Goal: Feedback & Contribution: Submit feedback/report problem

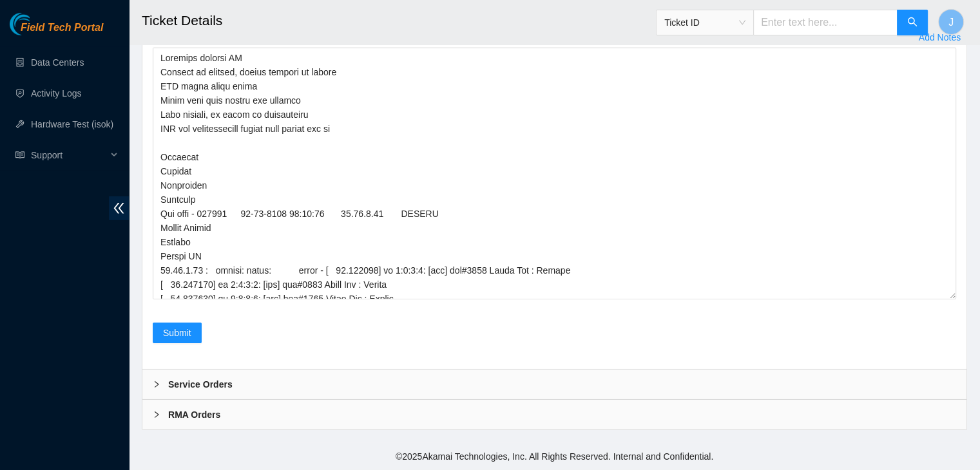
scroll to position [3995, 0]
click at [286, 171] on textarea "Comment" at bounding box center [554, 174] width 803 height 252
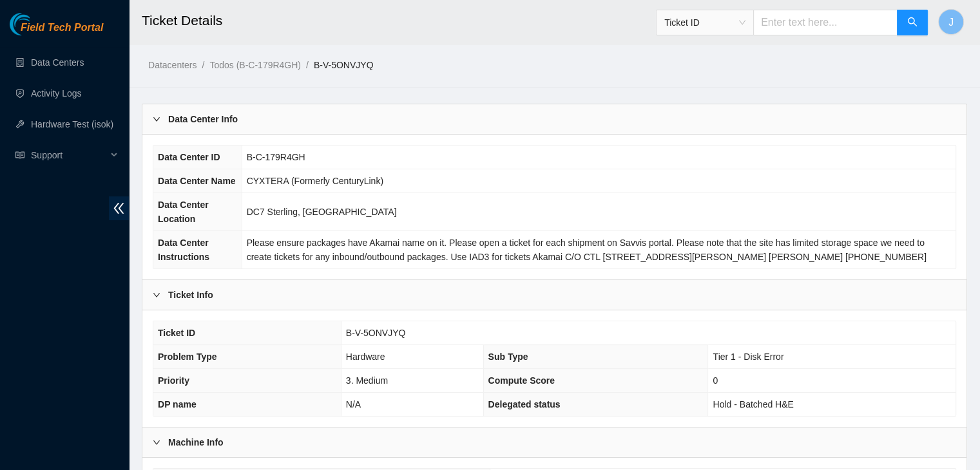
scroll to position [358, 0]
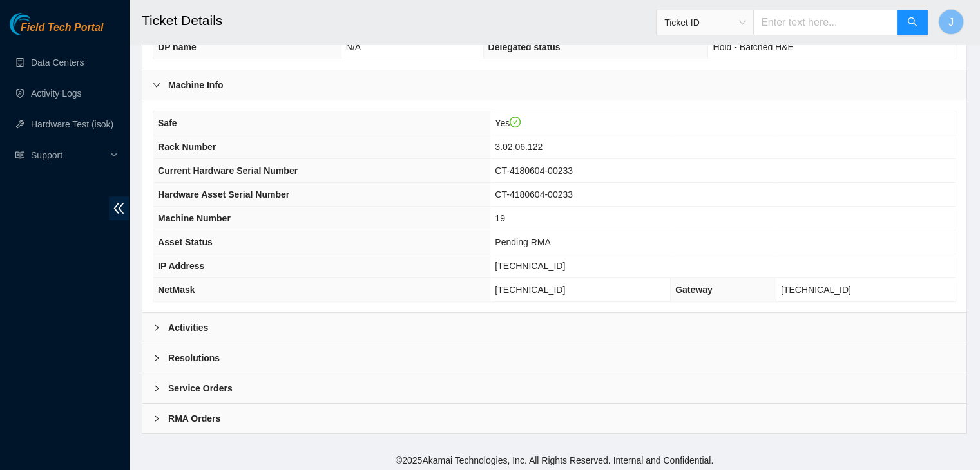
click at [257, 350] on div "Resolutions" at bounding box center [554, 358] width 824 height 30
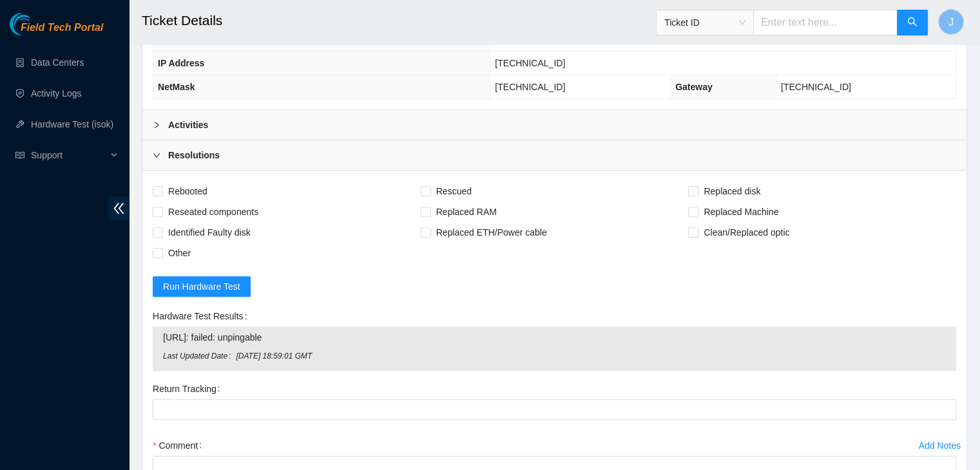
scroll to position [646, 0]
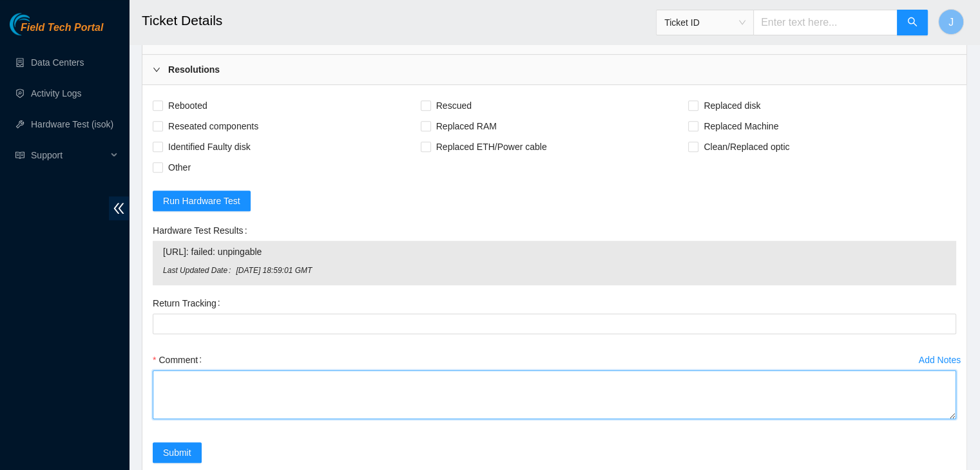
click at [304, 391] on textarea "Comment" at bounding box center [554, 394] width 803 height 49
paste textarea "Verified machine SN Plugged in monitor, screen resting on config PSU light soli…"
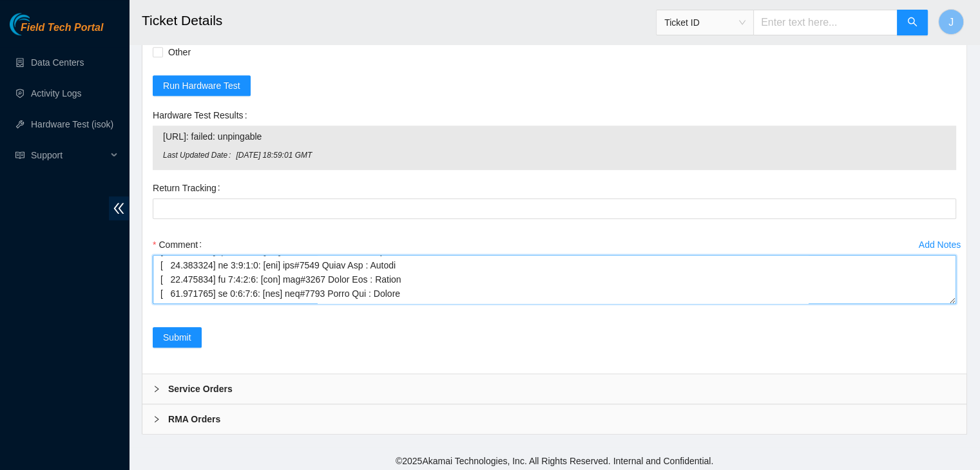
scroll to position [219, 0]
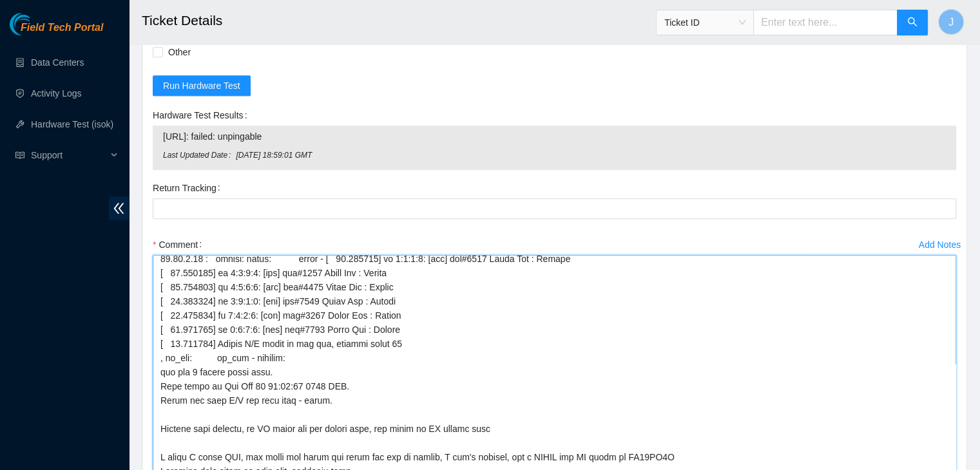
drag, startPoint x: 949, startPoint y: 293, endPoint x: 977, endPoint y: 500, distance: 208.7
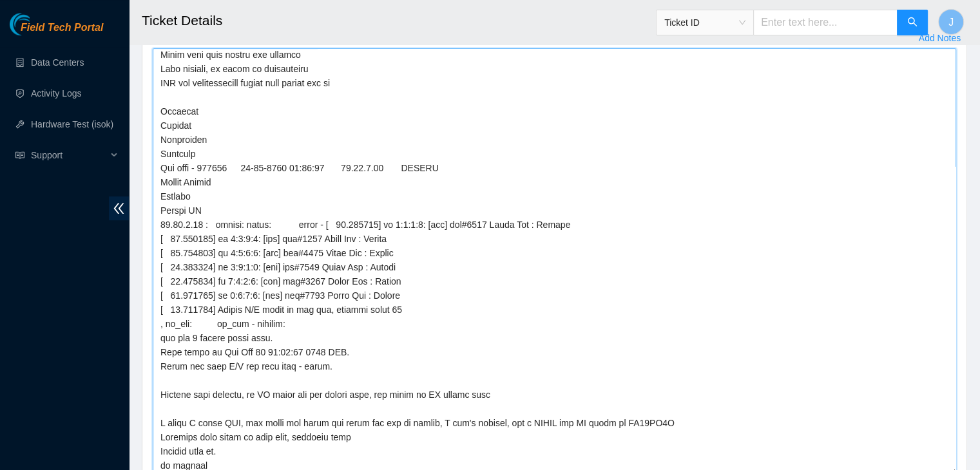
scroll to position [46, 0]
drag, startPoint x: 950, startPoint y: 294, endPoint x: 979, endPoint y: 467, distance: 175.1
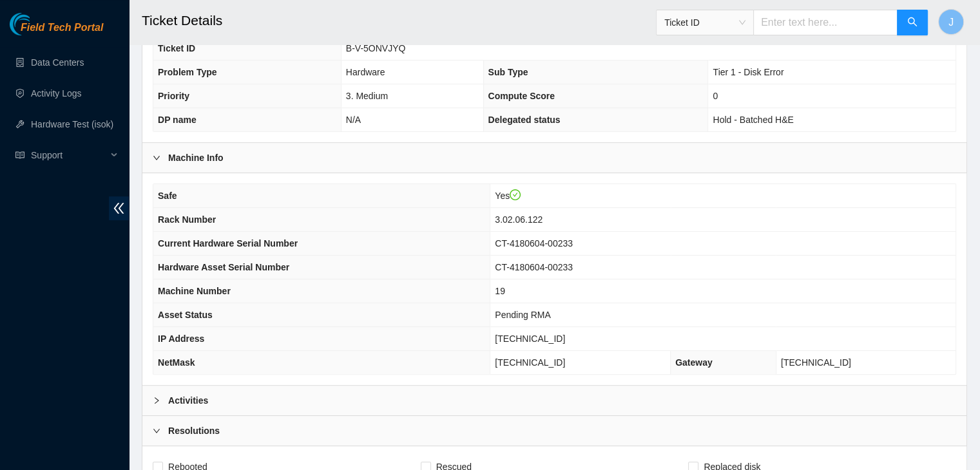
scroll to position [304, 0]
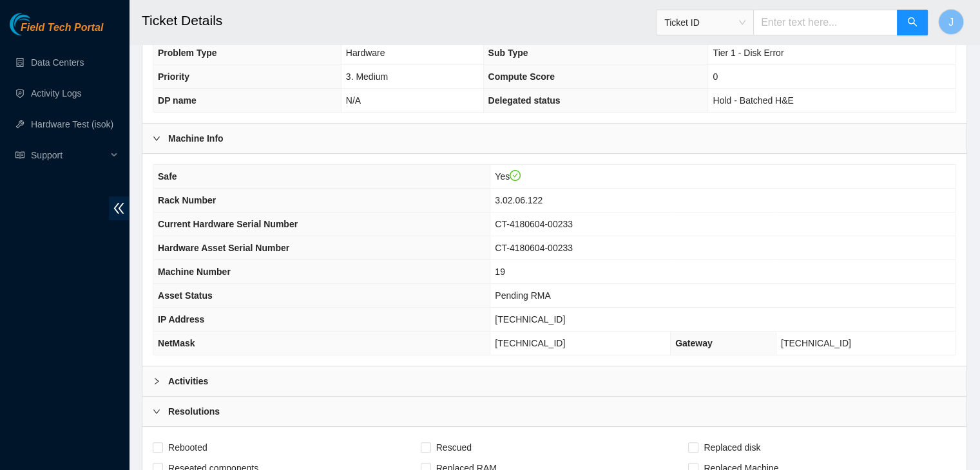
click at [565, 316] on span "[TECHNICAL_ID]" at bounding box center [530, 319] width 70 height 10
copy span "[TECHNICAL_ID]"
click at [681, 289] on td "Pending RMA" at bounding box center [722, 296] width 465 height 24
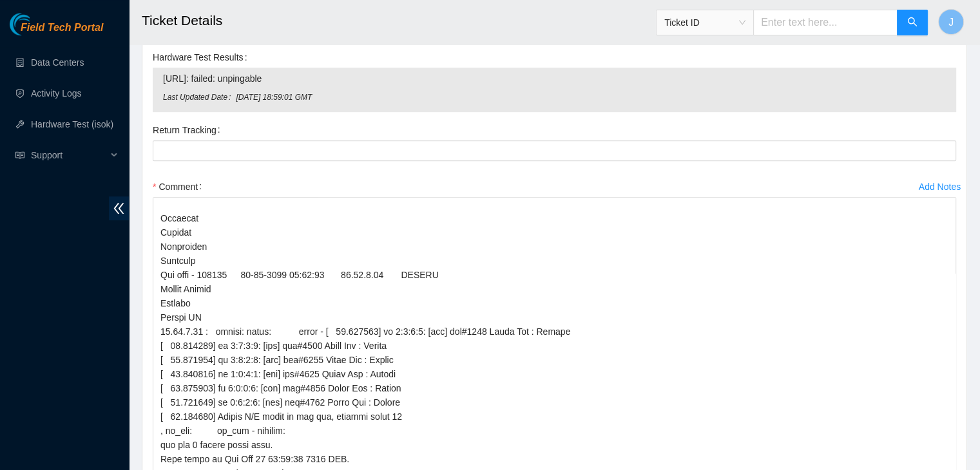
scroll to position [1141, 0]
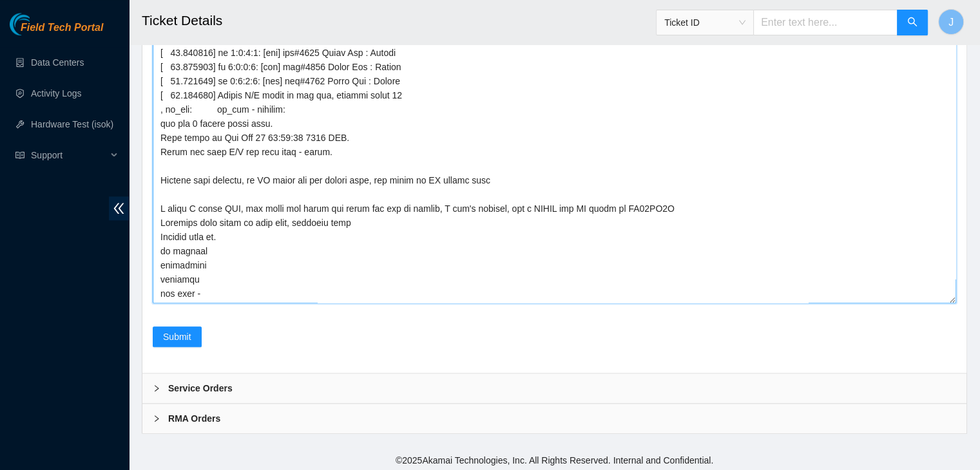
click at [273, 289] on textarea "Comment" at bounding box center [554, 90] width 803 height 428
paste textarea "23.62.7.37 : failed: dmesg: dmesg - [ 23.507176] sd 0:0:7:0: [sdj] tag#2141 Sen…"
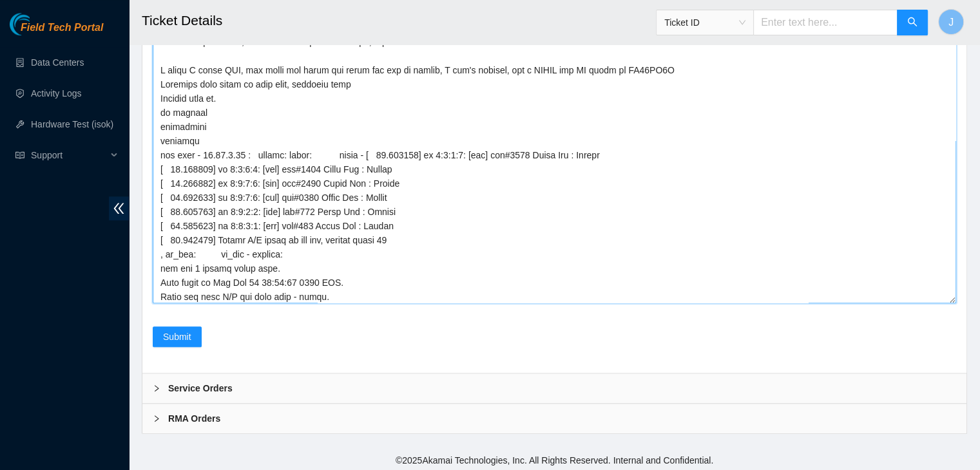
scroll to position [255, 0]
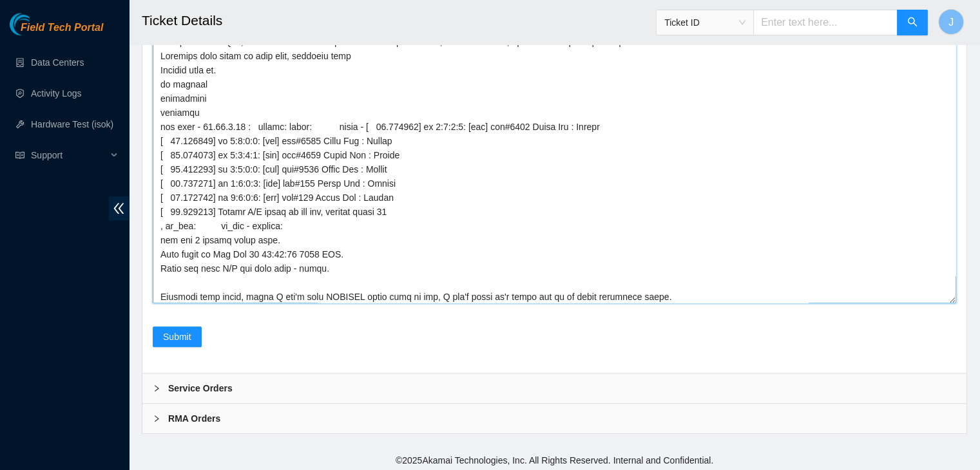
click at [239, 294] on textarea "Comment" at bounding box center [554, 90] width 803 height 428
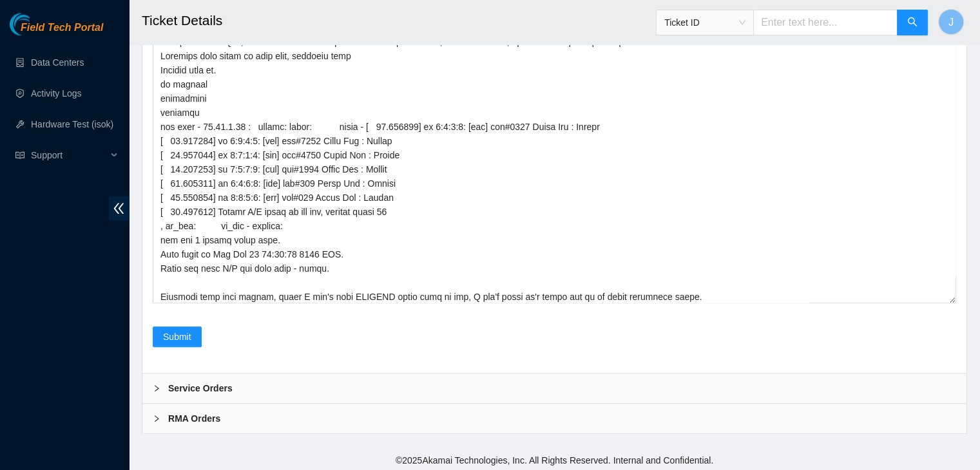
click at [578, 312] on div "Add Notes Comment" at bounding box center [555, 91] width 814 height 472
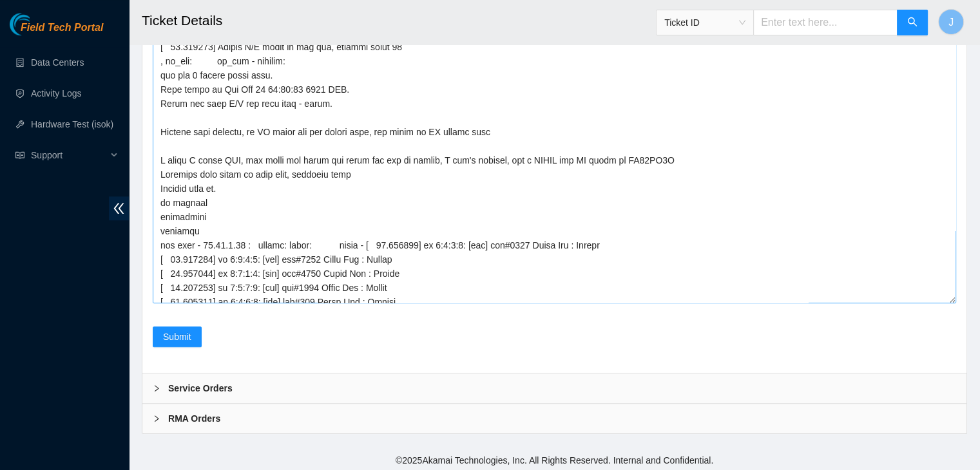
scroll to position [136, 0]
click at [616, 160] on textarea "Comment" at bounding box center [554, 90] width 803 height 428
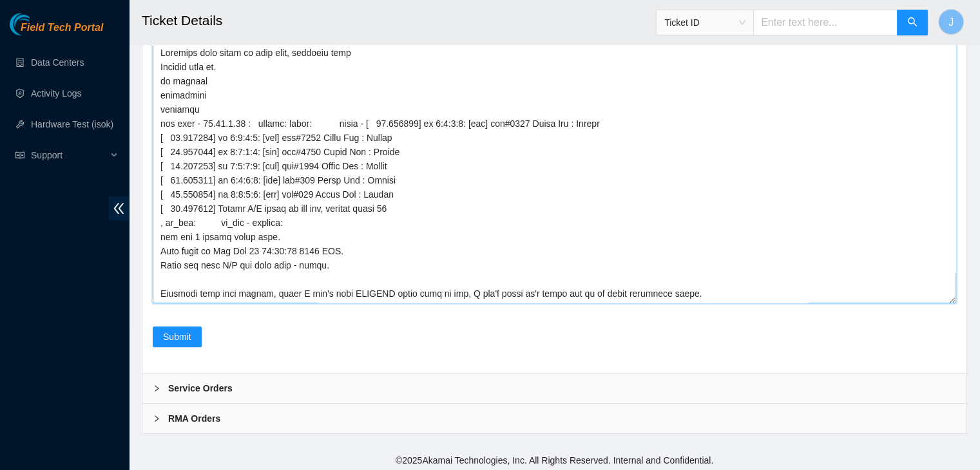
click at [667, 292] on textarea "Comment" at bounding box center [554, 90] width 803 height 428
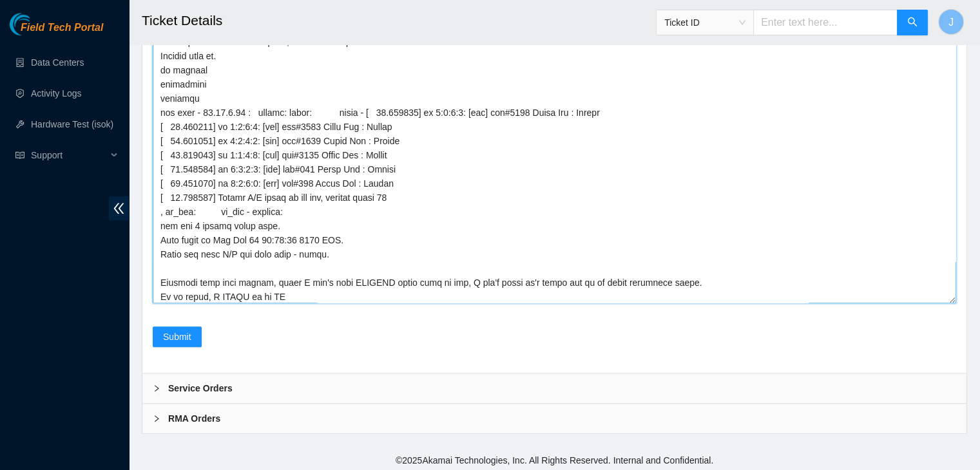
paste textarea "ZC16FF2B"
type textarea "Verified machine SN Plugged in monitor, screen resting on config PSU light soli…"
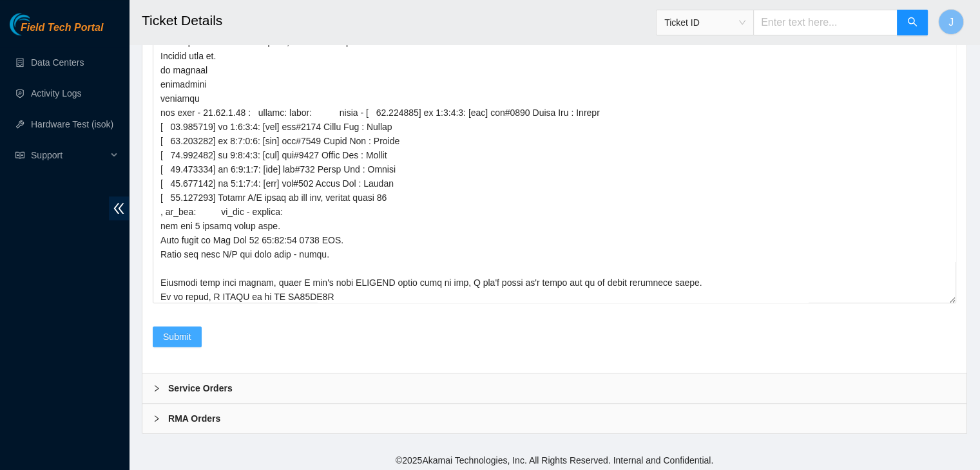
click at [175, 330] on span "Submit" at bounding box center [177, 337] width 28 height 14
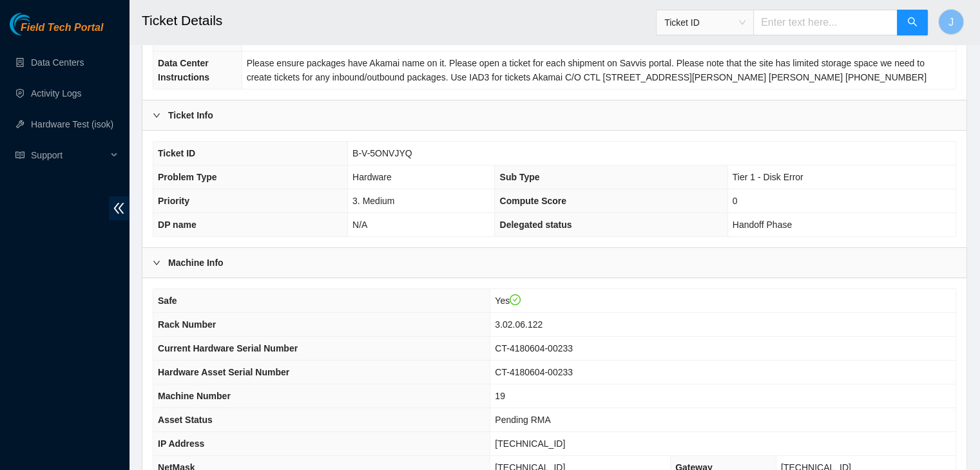
scroll to position [358, 0]
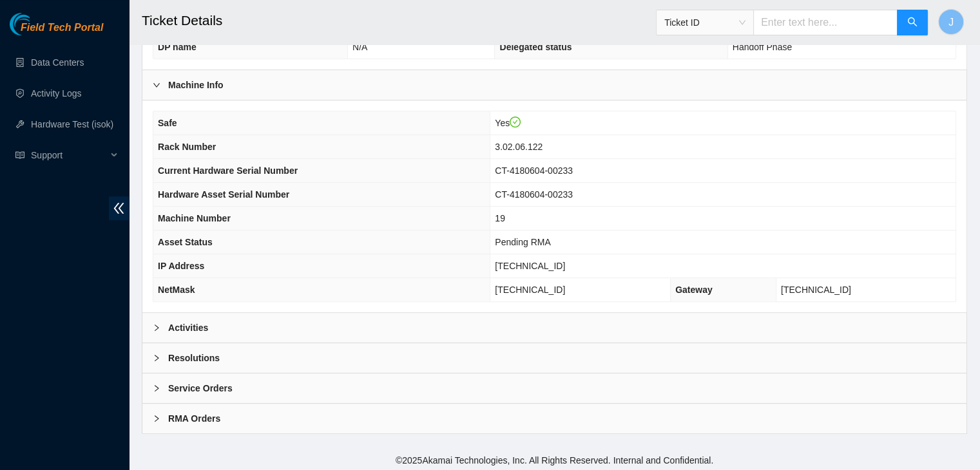
click at [244, 336] on div "Activities" at bounding box center [554, 328] width 824 height 30
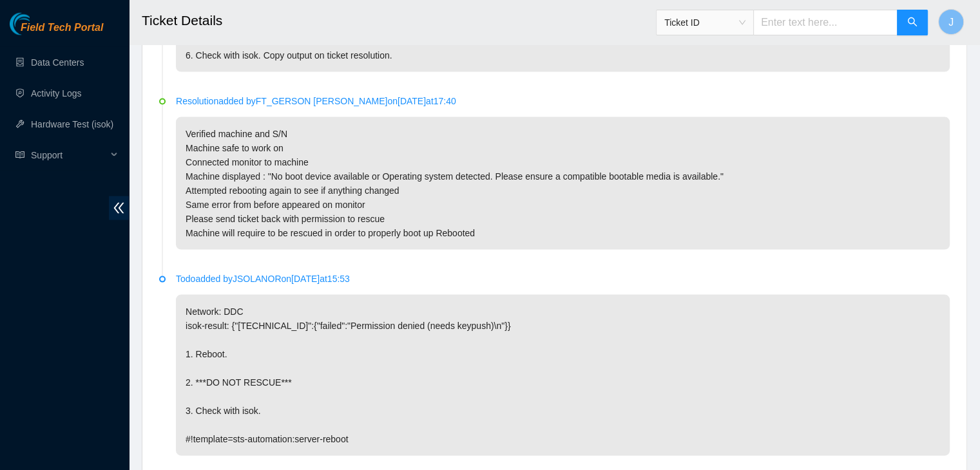
scroll to position [2808, 0]
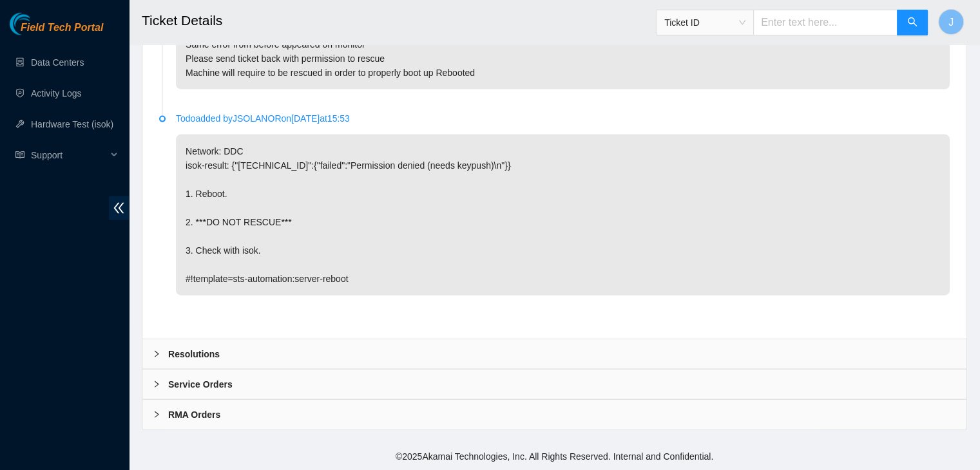
click at [423, 364] on div "Resolutions" at bounding box center [554, 355] width 824 height 30
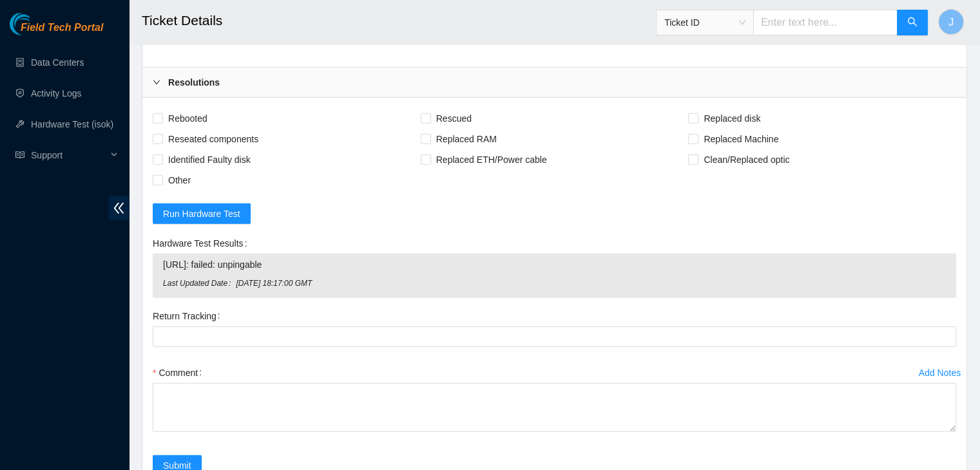
scroll to position [3212, 0]
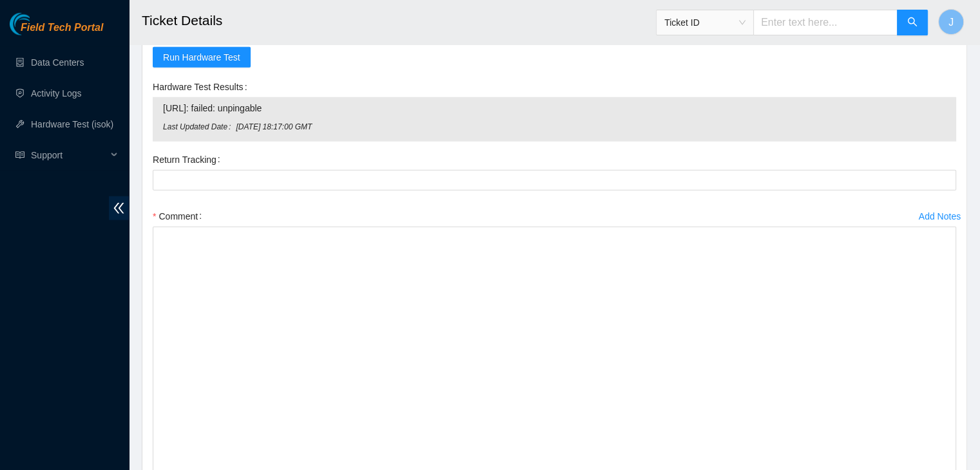
drag, startPoint x: 951, startPoint y: 294, endPoint x: 940, endPoint y: 500, distance: 205.8
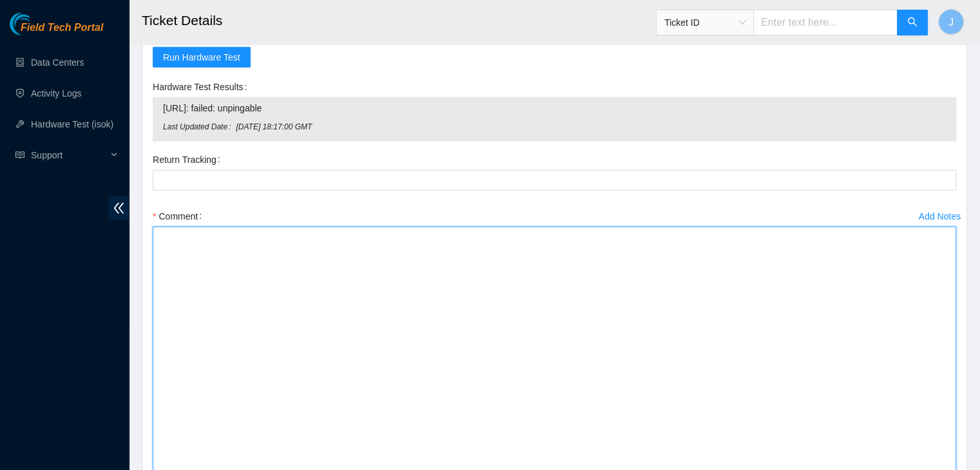
click at [608, 389] on textarea "Comment" at bounding box center [554, 354] width 803 height 254
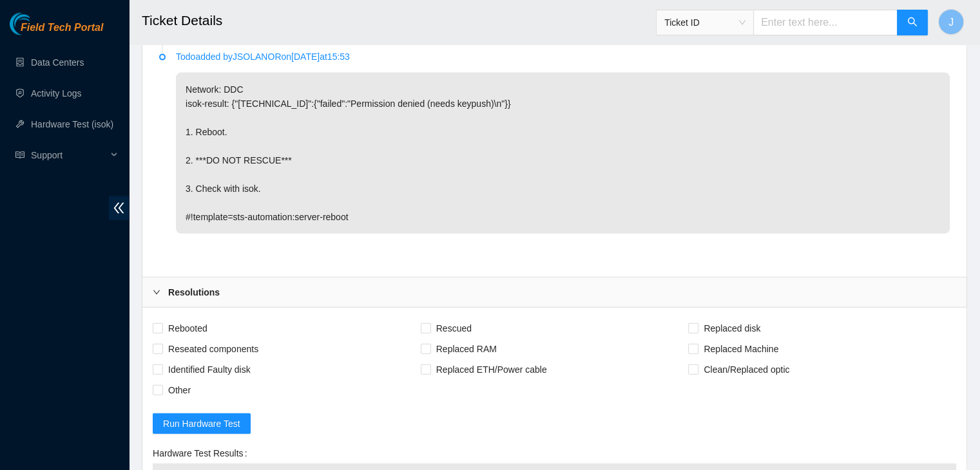
scroll to position [2846, 0]
type textarea "Verified machine SN Safely powered down Swapped drives from slot 0 and slot 1 P…"
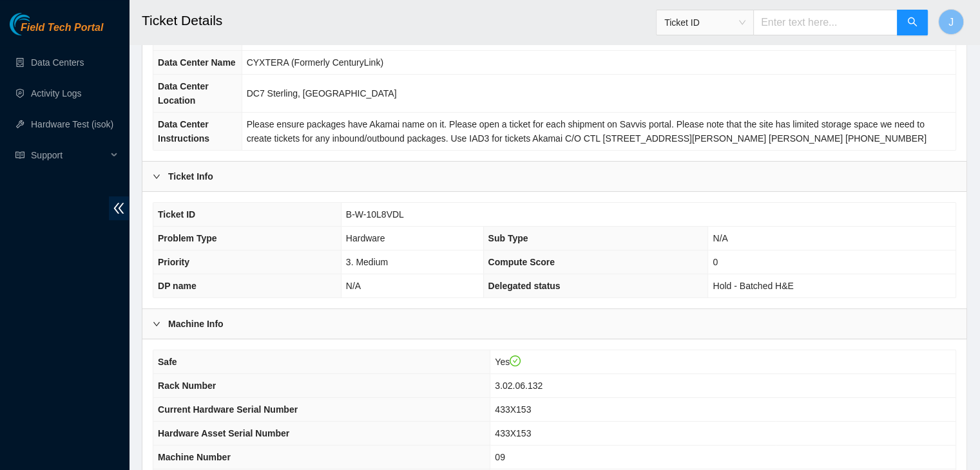
scroll to position [143, 0]
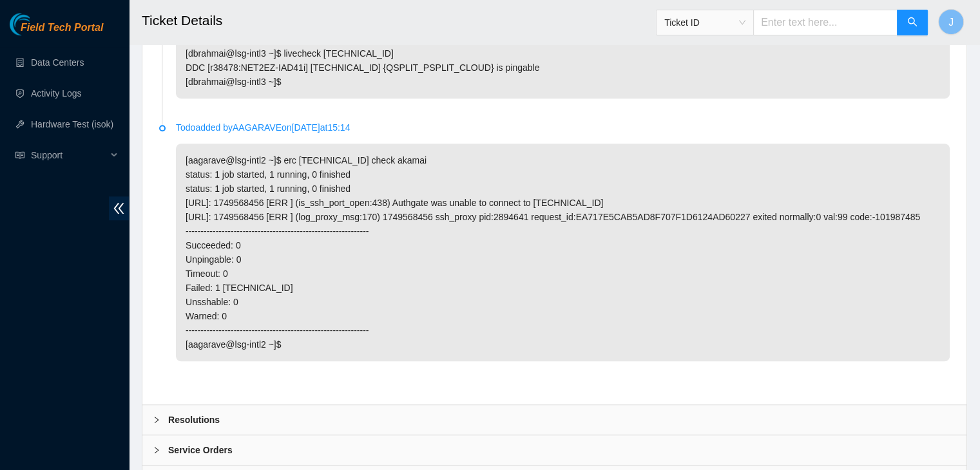
scroll to position [982, 0]
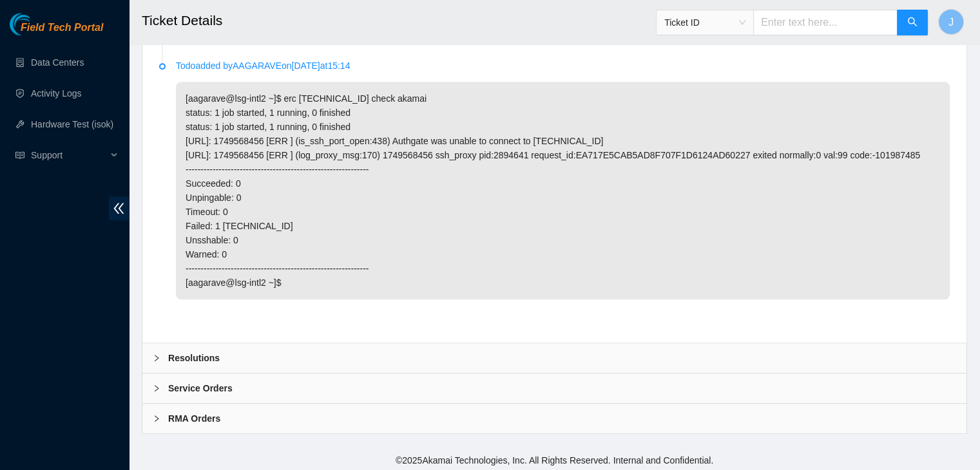
click at [354, 358] on div "Resolutions" at bounding box center [554, 358] width 824 height 30
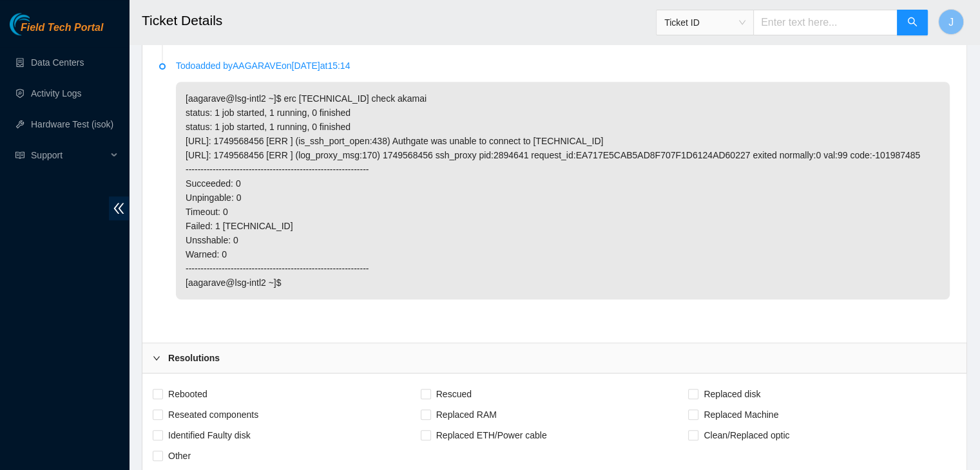
scroll to position [1313, 0]
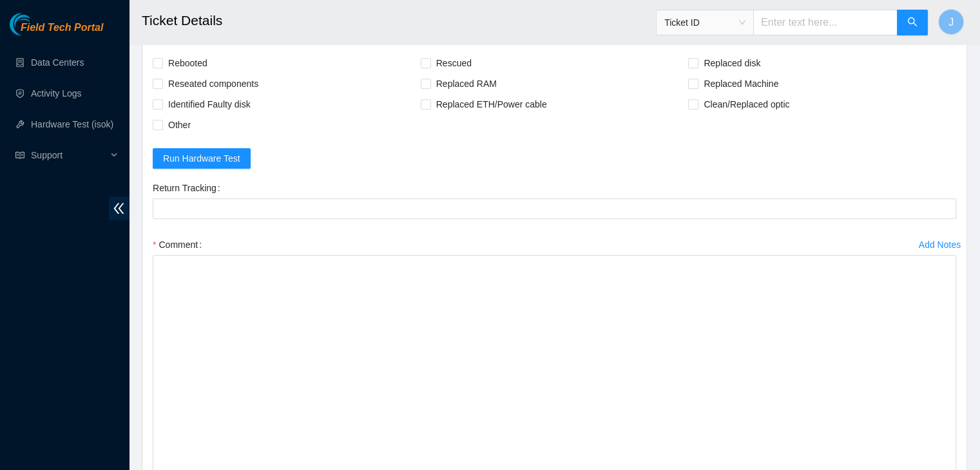
drag, startPoint x: 951, startPoint y: 297, endPoint x: 937, endPoint y: 500, distance: 203.4
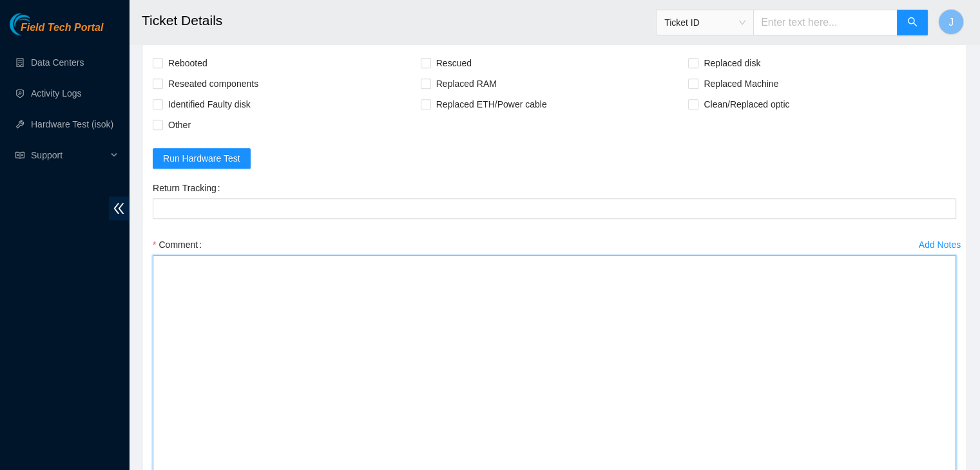
click at [582, 321] on textarea "Comment" at bounding box center [554, 381] width 803 height 252
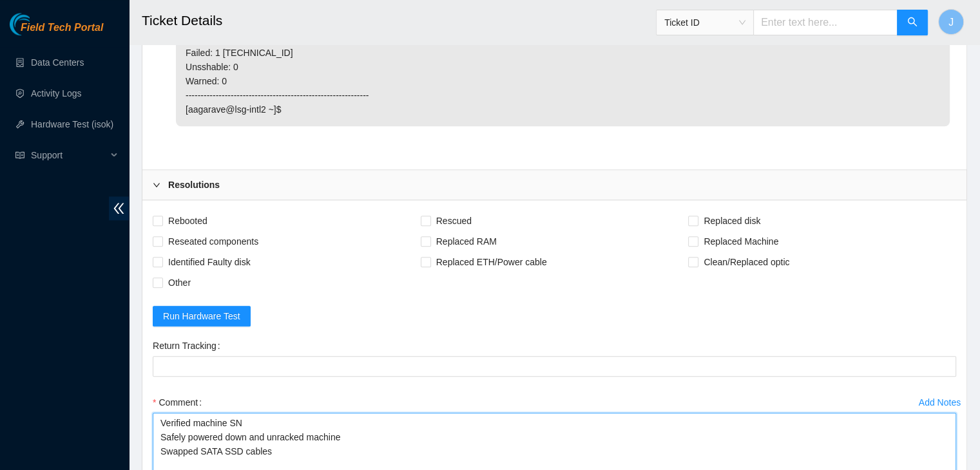
scroll to position [1516, 0]
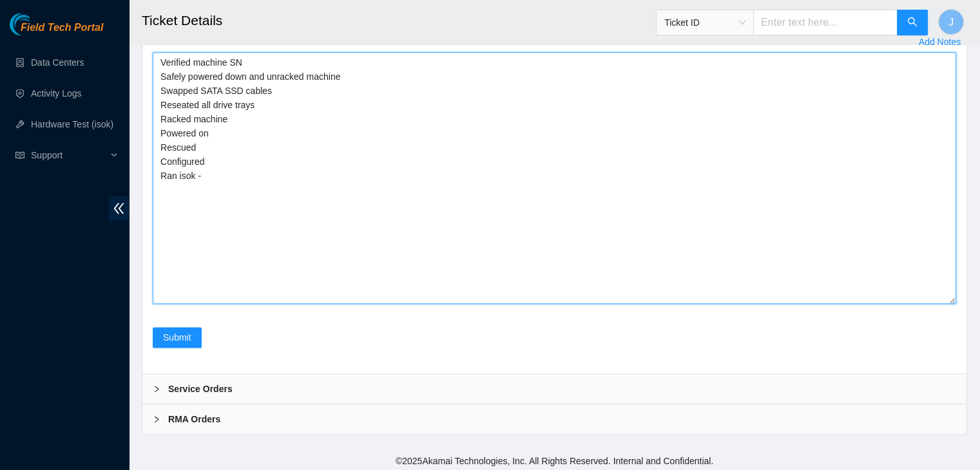
type textarea "Verified machine SN Safely powered down and unracked machine Swapped SATA SSD c…"
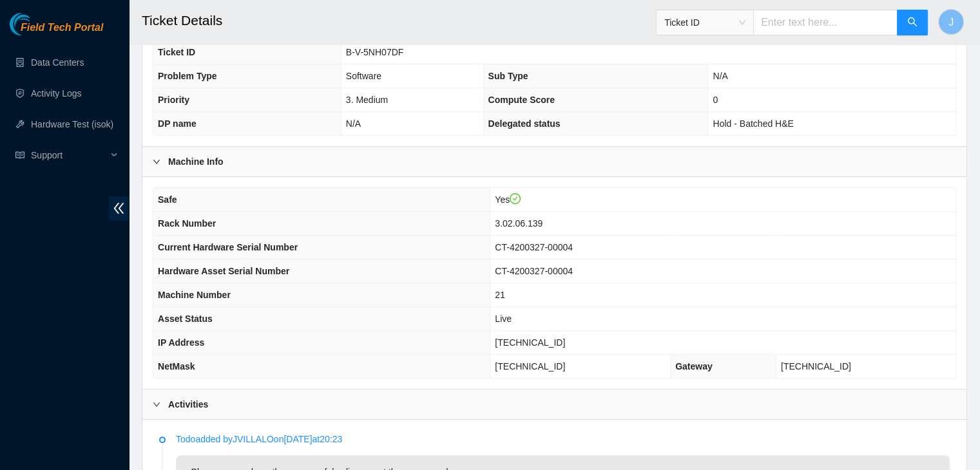
scroll to position [281, 0]
click at [565, 338] on span "23.61.198.106" at bounding box center [530, 343] width 70 height 10
copy span "23.61.198.106"
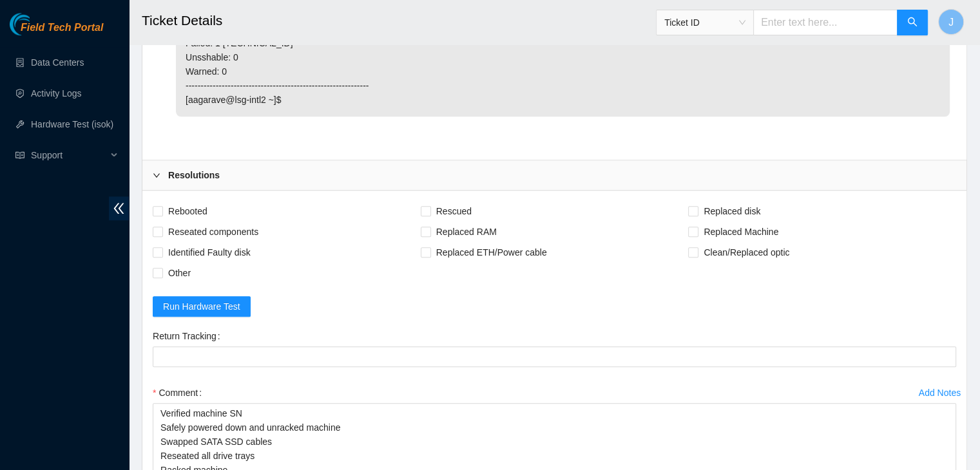
scroll to position [1516, 0]
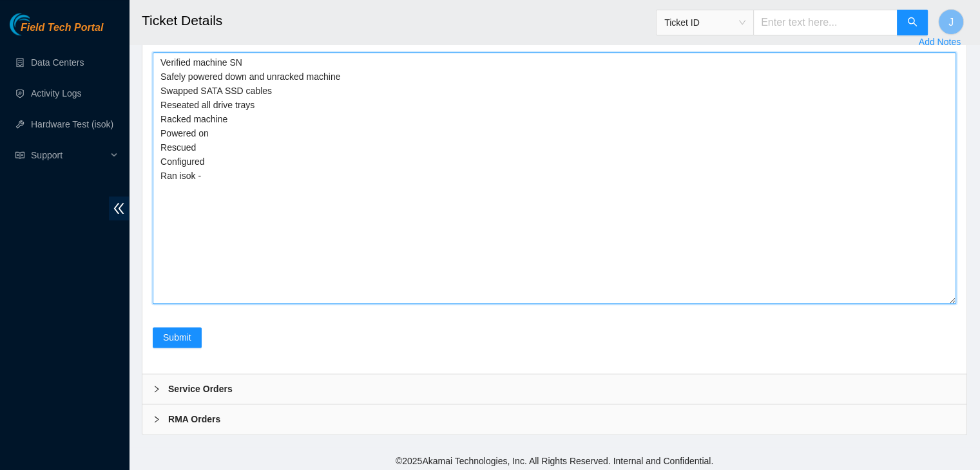
click at [286, 230] on textarea "Verified machine SN Safely powered down and unracked machine Swapped SATA SSD c…" at bounding box center [554, 178] width 803 height 252
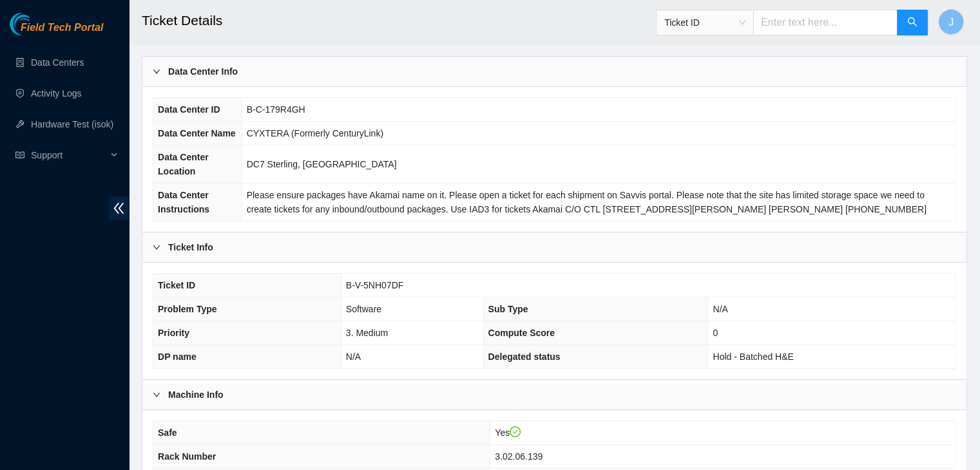
scroll to position [0, 0]
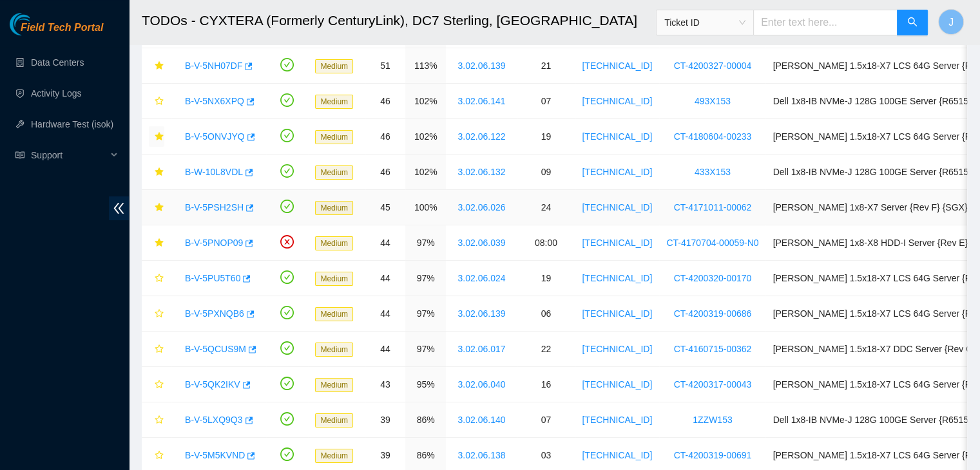
scroll to position [126, 0]
click at [245, 278] on icon "button" at bounding box center [245, 278] width 9 height 9
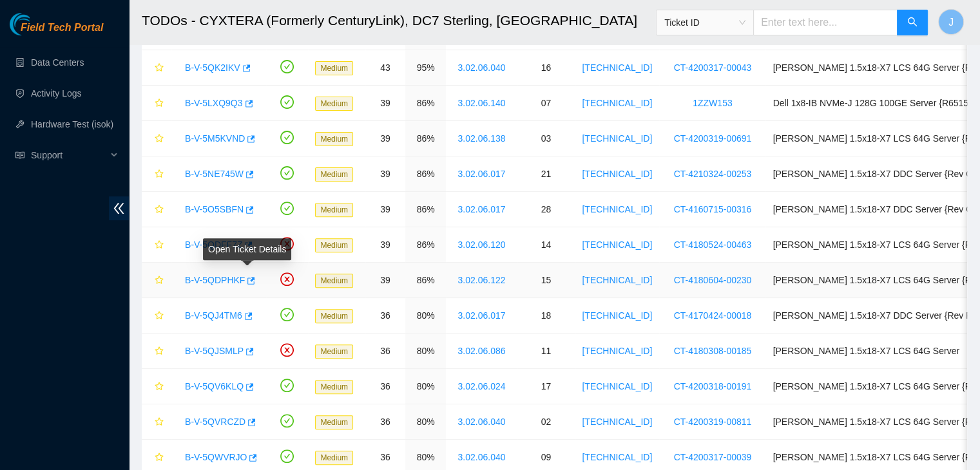
scroll to position [443, 0]
click at [249, 313] on icon "button" at bounding box center [247, 315] width 9 height 9
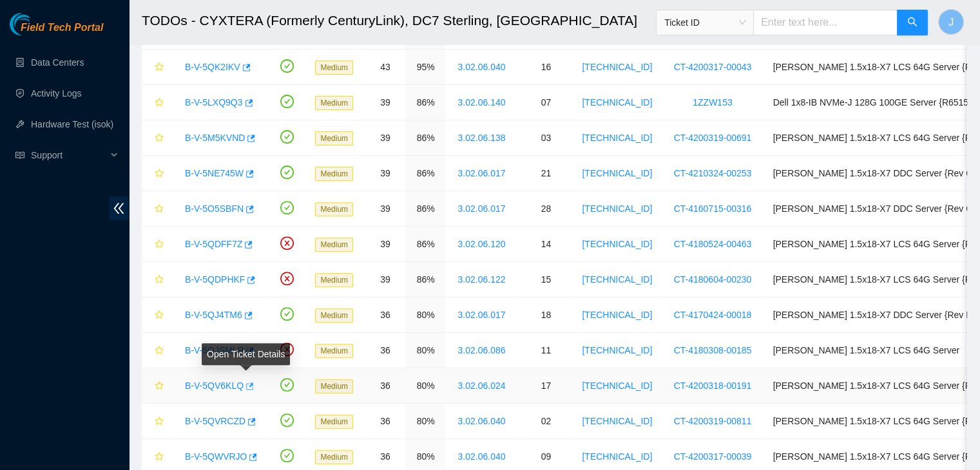
click at [245, 383] on icon "button" at bounding box center [248, 386] width 9 height 9
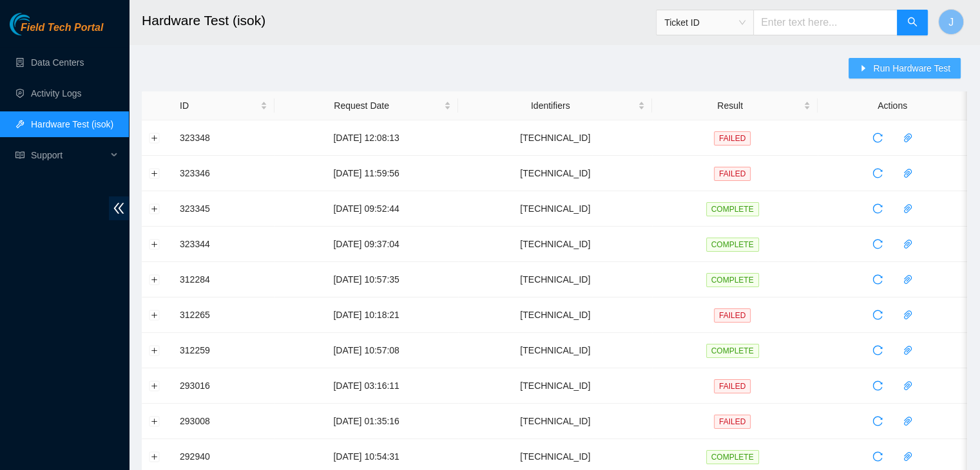
click at [881, 70] on span "Run Hardware Test" at bounding box center [911, 68] width 77 height 14
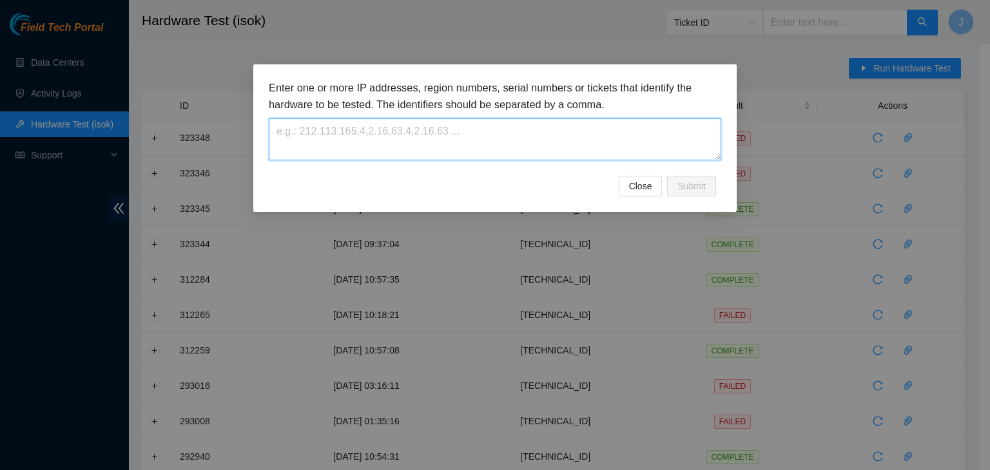
click at [519, 137] on textarea at bounding box center [495, 140] width 452 height 42
paste textarea "[TECHNICAL_ID]"
type textarea "[TECHNICAL_ID]"
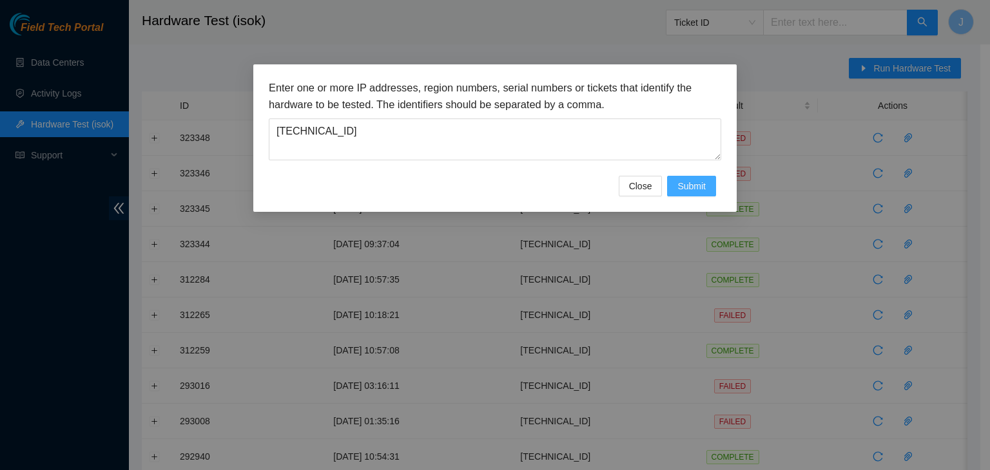
click at [698, 182] on span "Submit" at bounding box center [691, 186] width 28 height 14
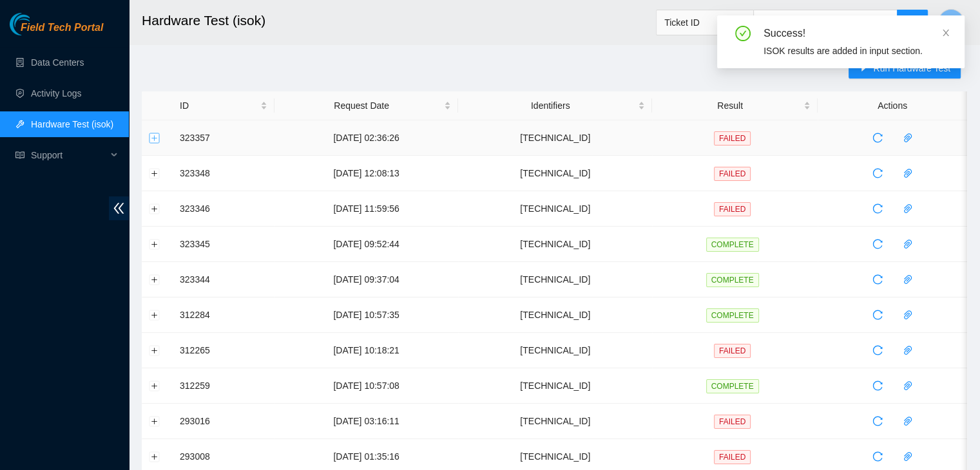
click at [156, 135] on button "Expand row" at bounding box center [154, 138] width 10 height 10
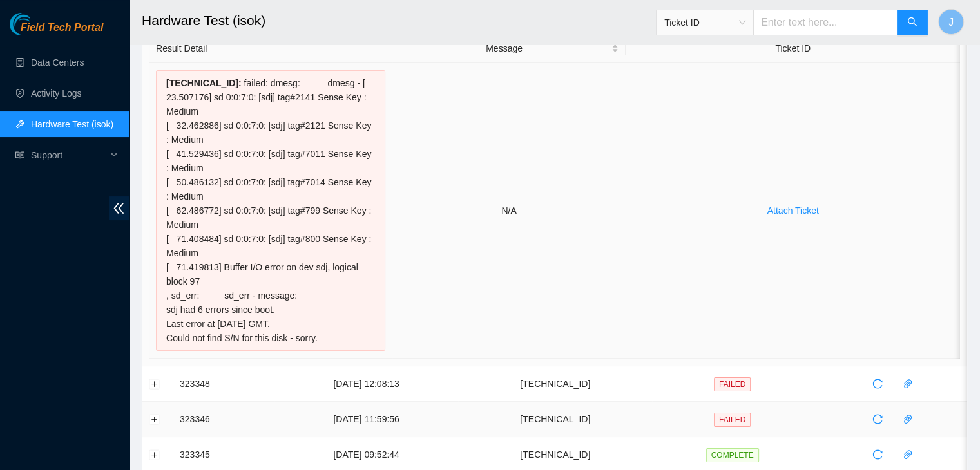
scroll to position [129, 0]
drag, startPoint x: 349, startPoint y: 337, endPoint x: 168, endPoint y: 75, distance: 318.1
click at [168, 75] on div "[TECHNICAL_ID] : failed: dmesg: dmesg - [ 23.507176] sd 0:0:7:0: [sdj] tag#2141…" at bounding box center [270, 210] width 229 height 281
copy div "[TECHNICAL_ID] : failed: dmesg: dmesg - [ 23.507176] sd 0:0:7:0: [sdj] tag#2141…"
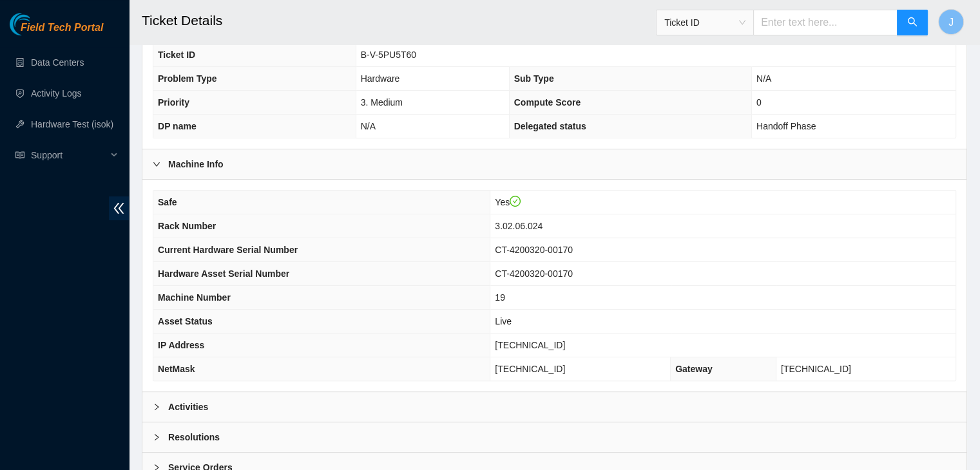
scroll to position [358, 0]
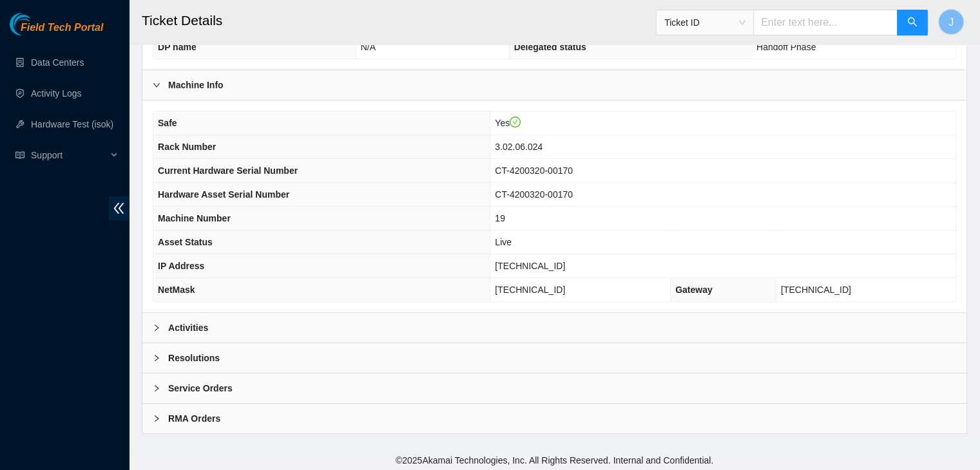
click at [380, 333] on div "Activities" at bounding box center [554, 328] width 824 height 30
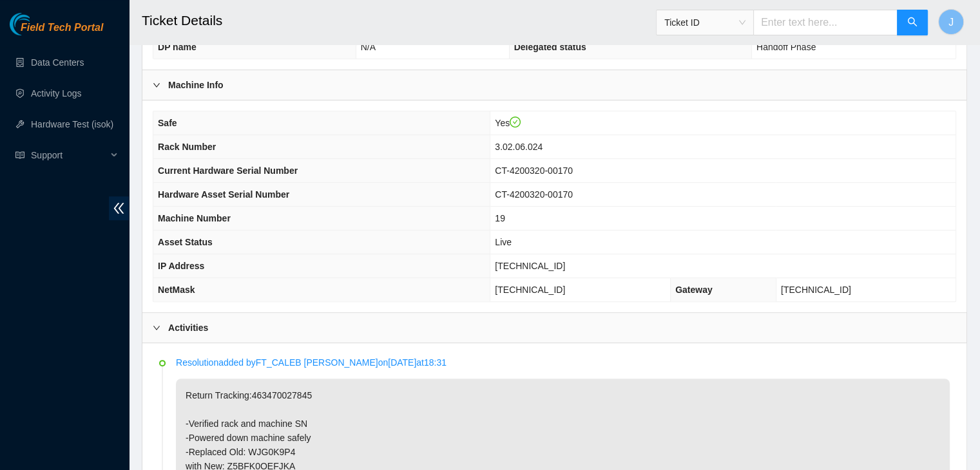
scroll to position [508, 0]
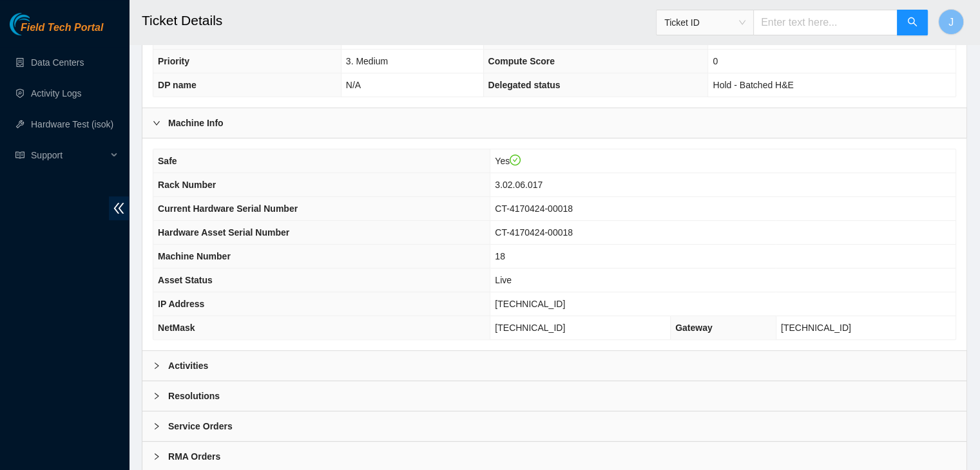
scroll to position [358, 0]
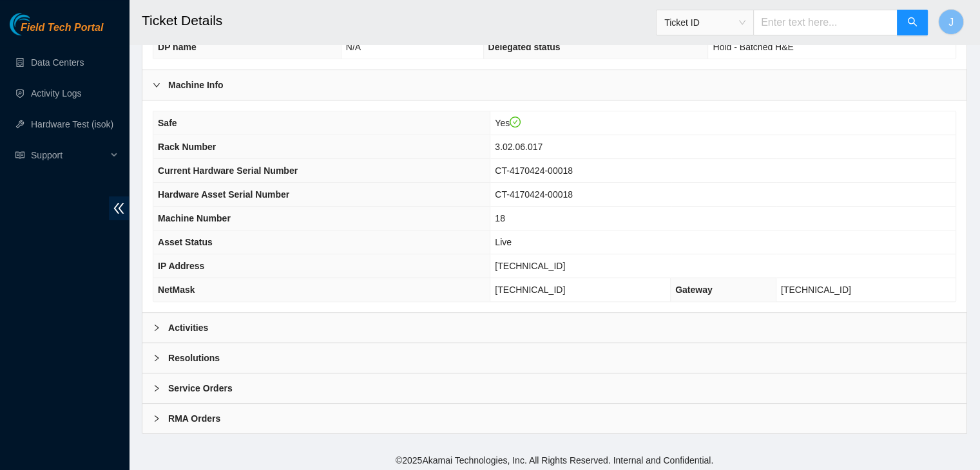
click at [299, 320] on div "Activities" at bounding box center [554, 328] width 824 height 30
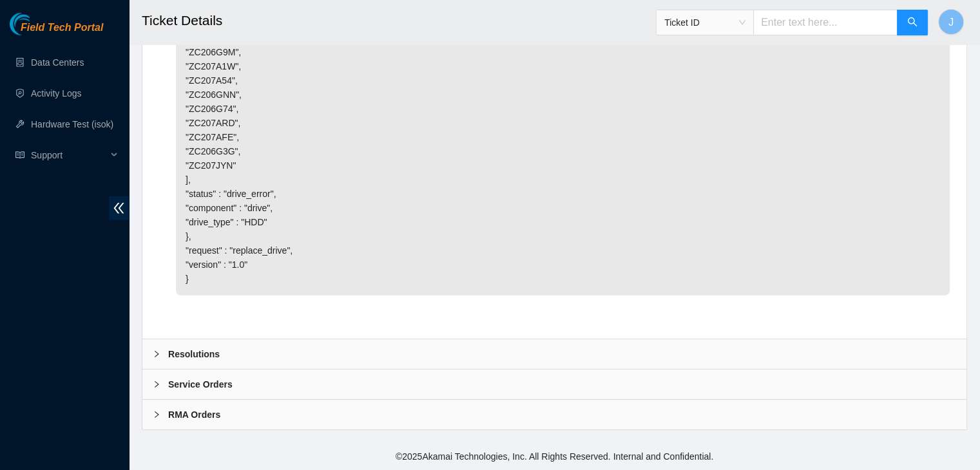
scroll to position [4059, 0]
click at [424, 358] on div "Resolutions" at bounding box center [554, 355] width 824 height 30
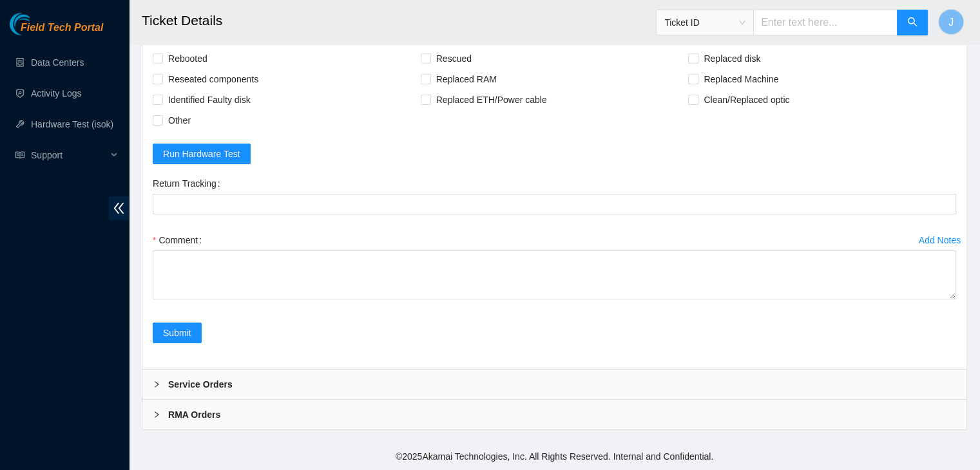
scroll to position [4371, 0]
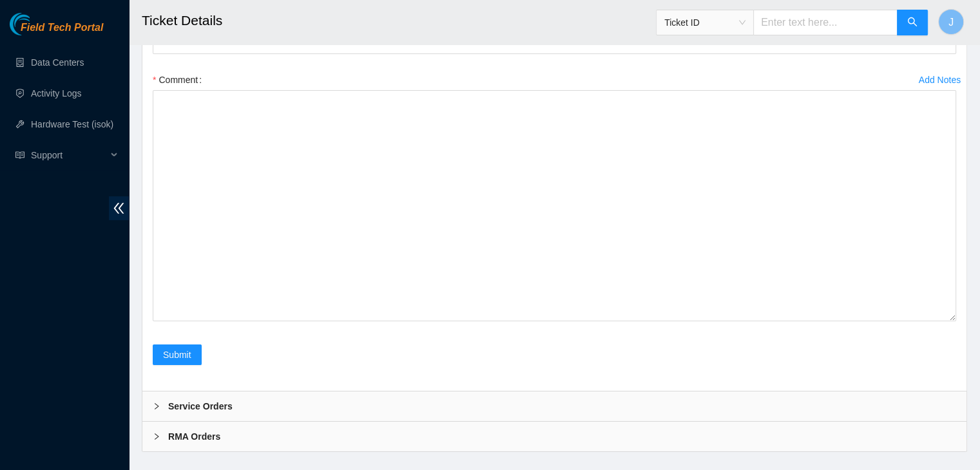
drag, startPoint x: 952, startPoint y: 318, endPoint x: 937, endPoint y: 500, distance: 182.9
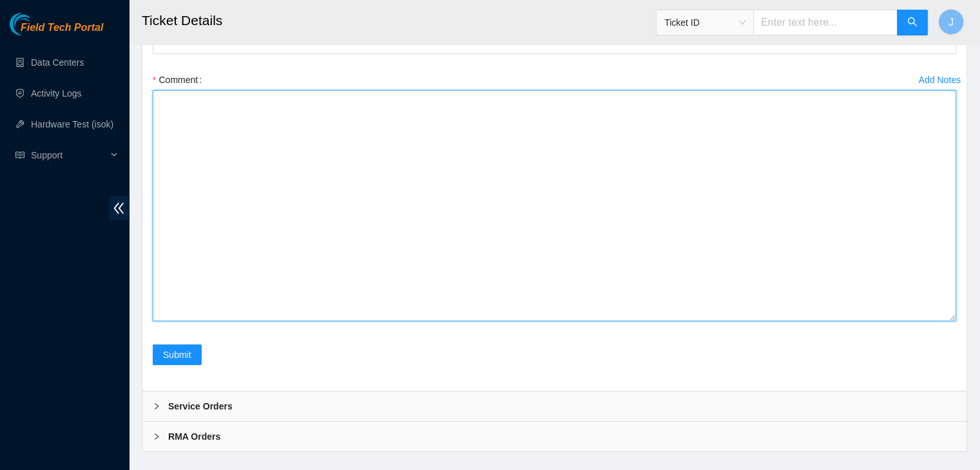
click at [714, 321] on textarea "Comment" at bounding box center [554, 205] width 803 height 231
paste textarea "Verified machine SN Safely powered down machine Removed disk SN Replaced with d…"
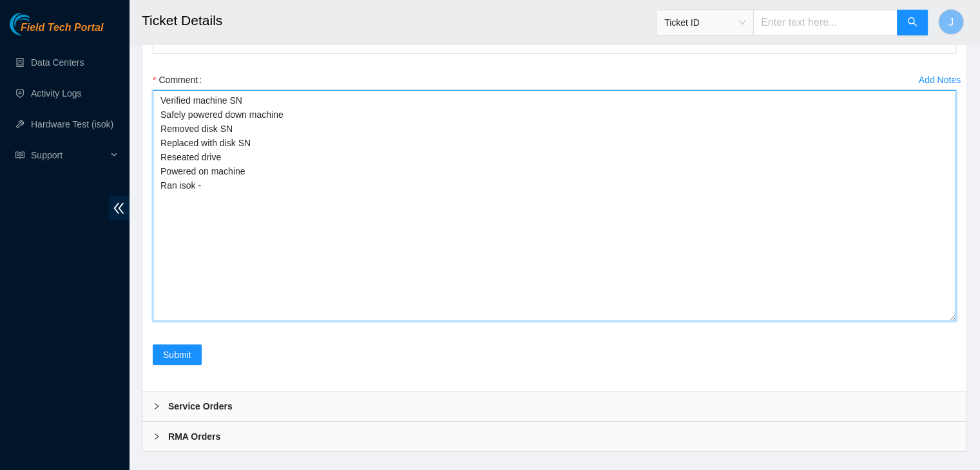
type textarea "Verified machine SN Safely powered down machine Removed disk SN Replaced with d…"
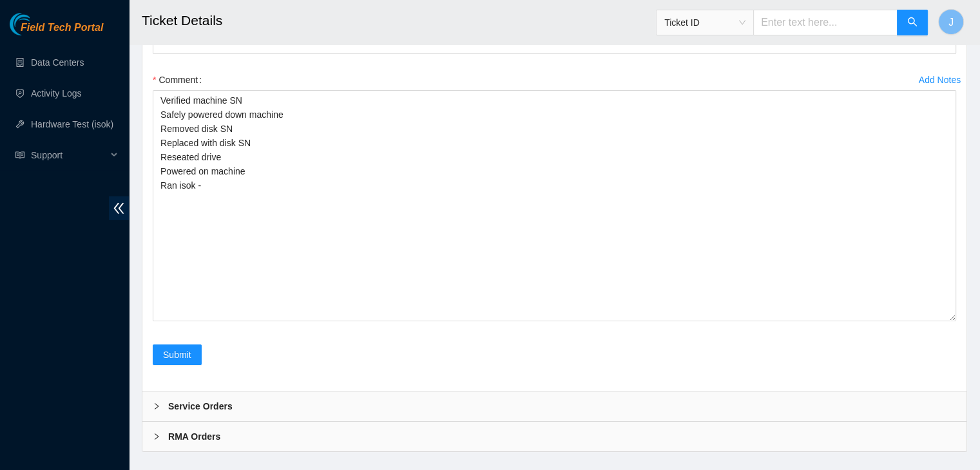
checkbox input "true"
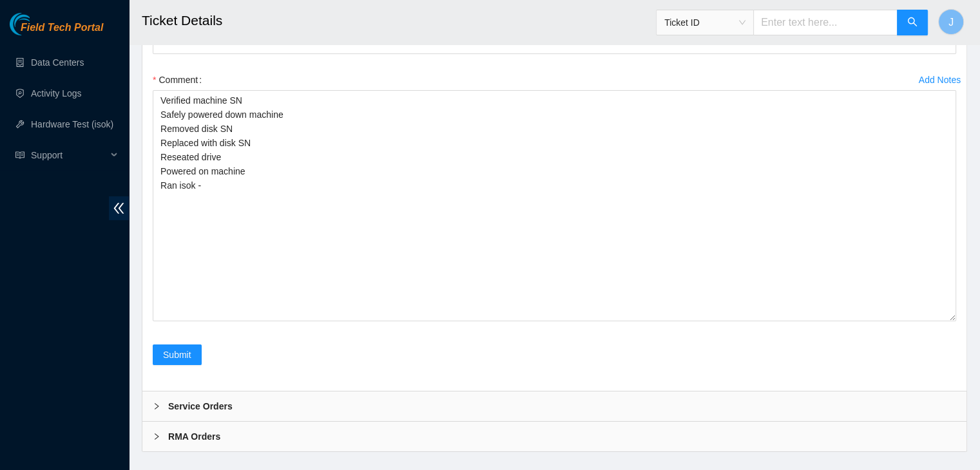
checkbox input "true"
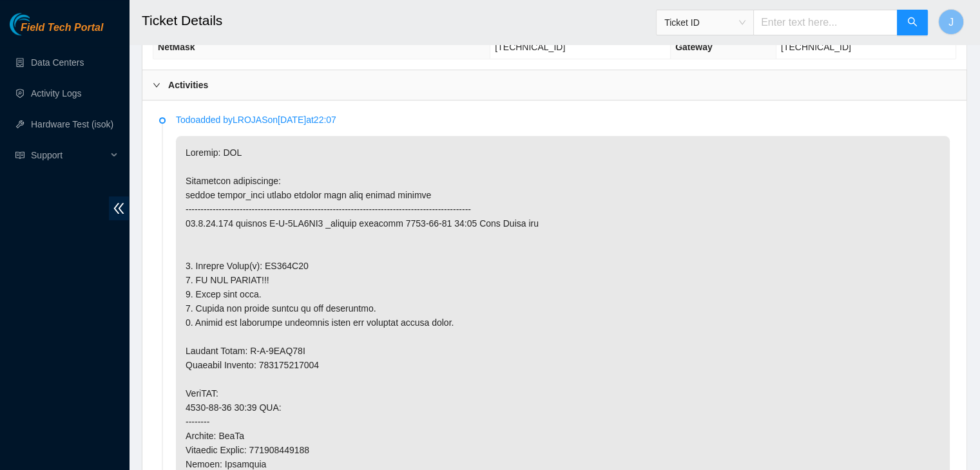
scroll to position [600, 0]
click at [290, 260] on p at bounding box center [563, 443] width 774 height 615
copy p "ZC206G74"
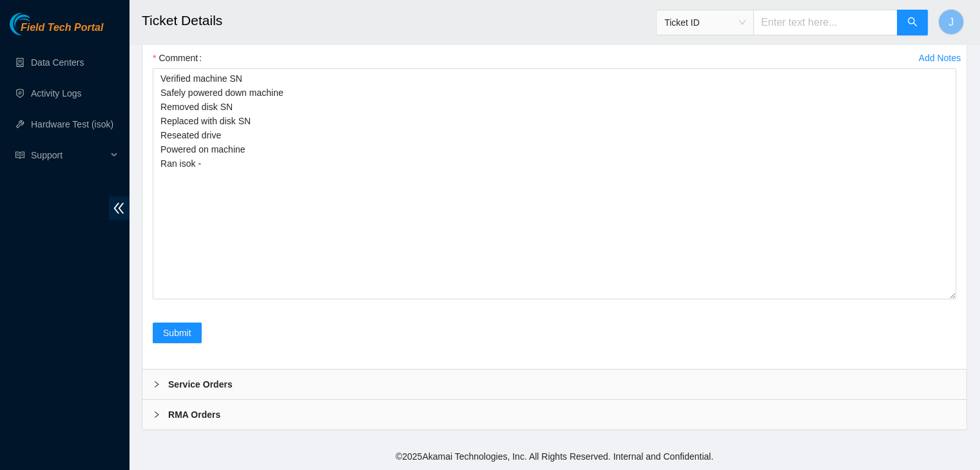
scroll to position [4572, 0]
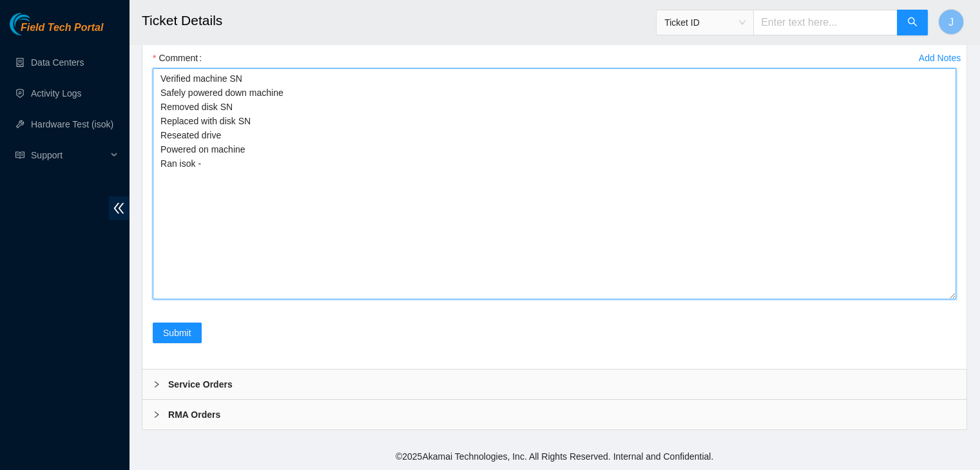
click at [259, 101] on textarea "Verified machine SN Safely powered down machine Removed disk SN Replaced with d…" at bounding box center [554, 183] width 803 height 231
paste textarea "ZC206G74"
click at [276, 122] on textarea "Verified machine SN Safely powered down machine Removed disk SN ZC206G74 Replac…" at bounding box center [554, 183] width 803 height 231
paste textarea "Z1Z7ECX6"
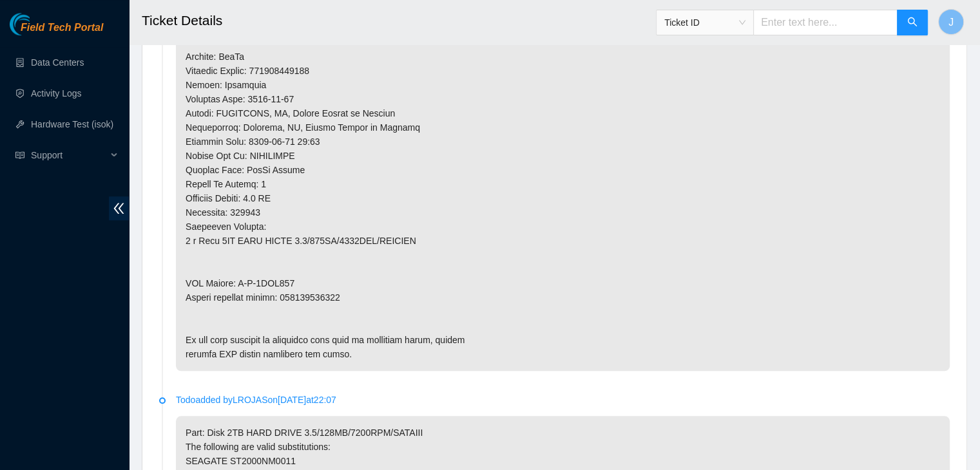
scroll to position [982, 0]
type textarea "Verified machine SN Safely powered down machine Removed disk SN ZC206G74 Replac…"
click at [321, 290] on p at bounding box center [563, 62] width 774 height 615
copy p "463470030245"
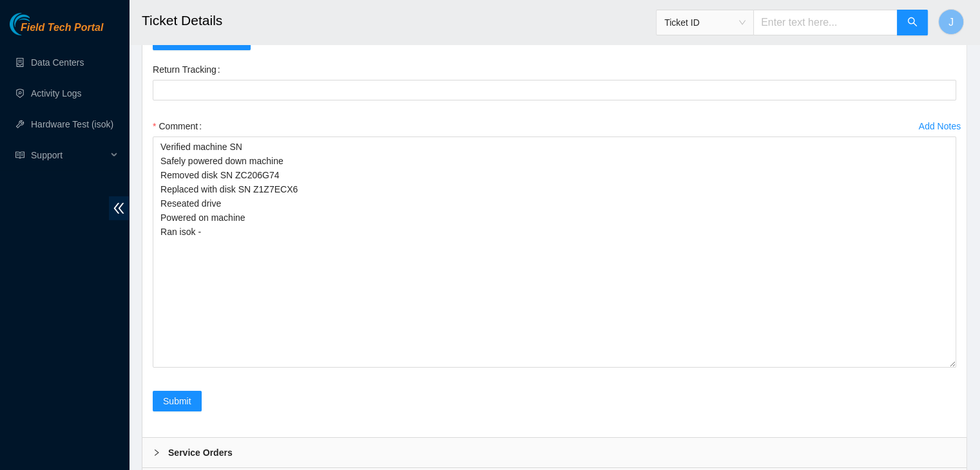
scroll to position [4324, 0]
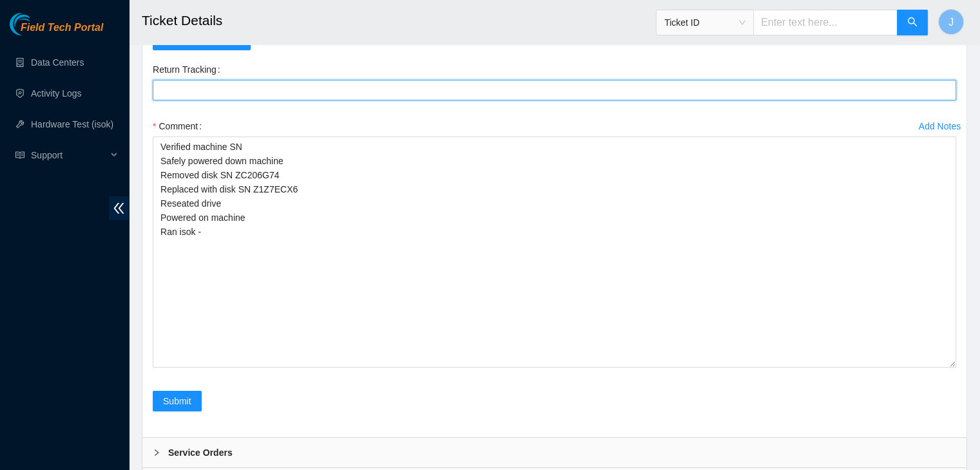
click at [322, 101] on Tracking "Return Tracking" at bounding box center [554, 90] width 803 height 21
paste Tracking "463470030245"
type Tracking "463470030245"
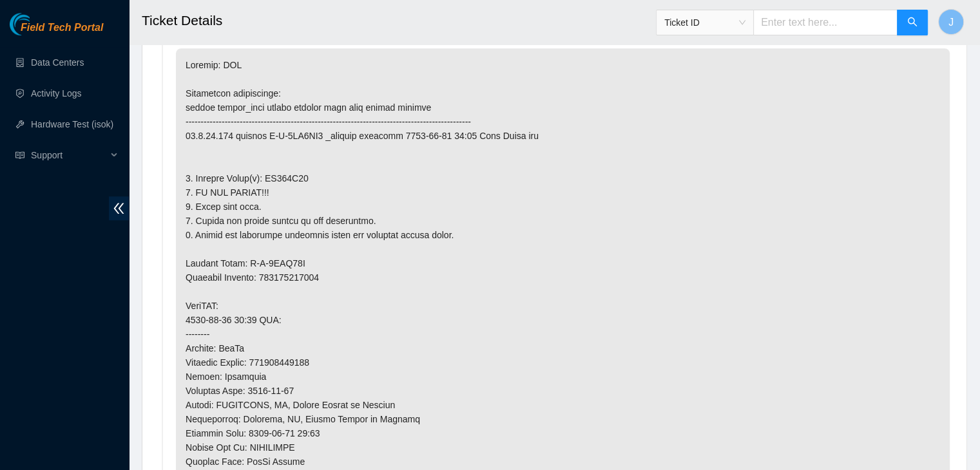
scroll to position [687, 0]
click at [432, 207] on p at bounding box center [563, 356] width 774 height 615
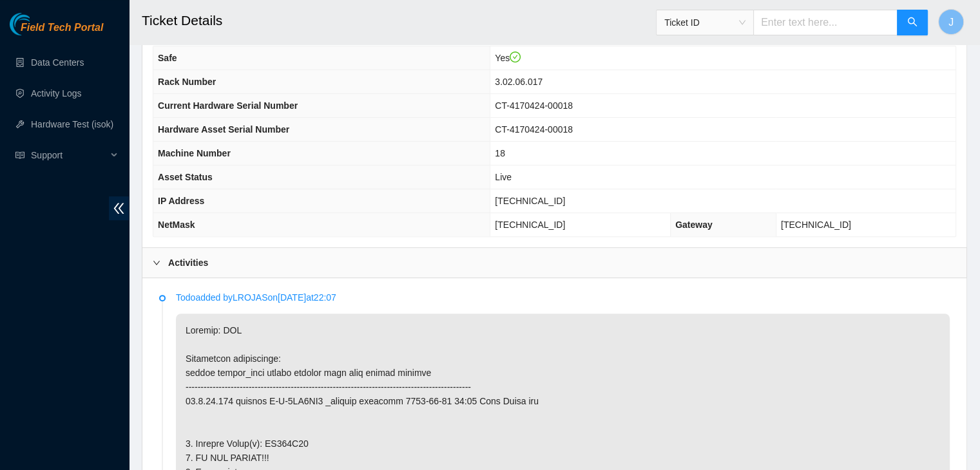
scroll to position [374, 0]
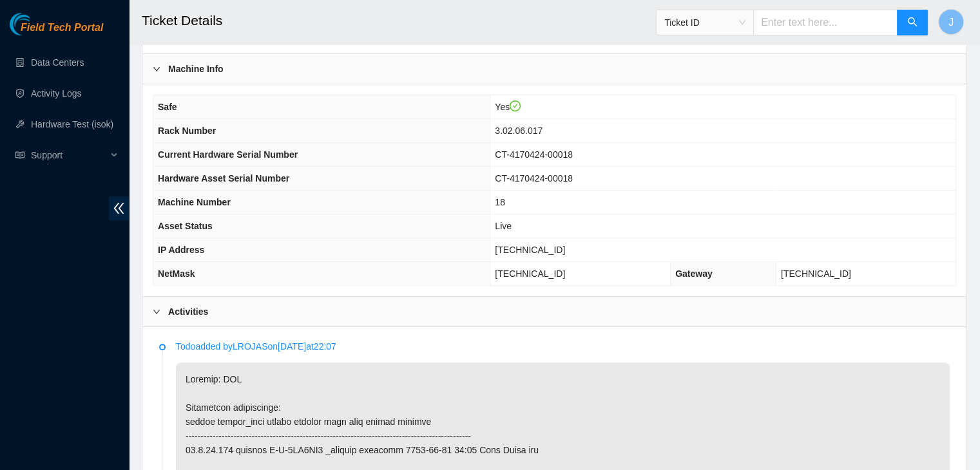
click at [557, 247] on span "96.7.74.229" at bounding box center [530, 250] width 70 height 10
copy span "96.7.74.229"
click at [548, 245] on span "96.7.74.229" at bounding box center [530, 250] width 70 height 10
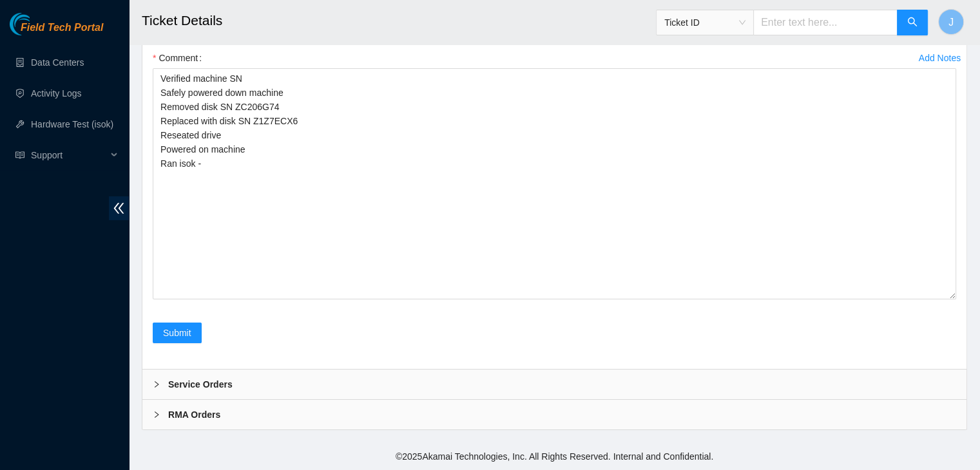
scroll to position [4554, 0]
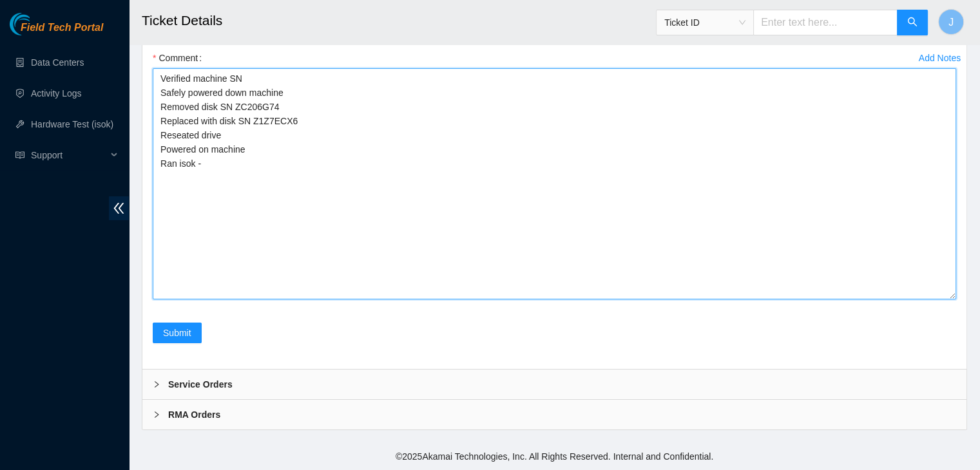
click at [268, 176] on textarea "Verified machine SN Safely powered down machine Removed disk SN ZC206G74 Replac…" at bounding box center [554, 183] width 803 height 231
paste textarea "323366 17-08-2025 03:30:09 96.7.74.229 COMPLETE Result Detail Message Ticket ID…"
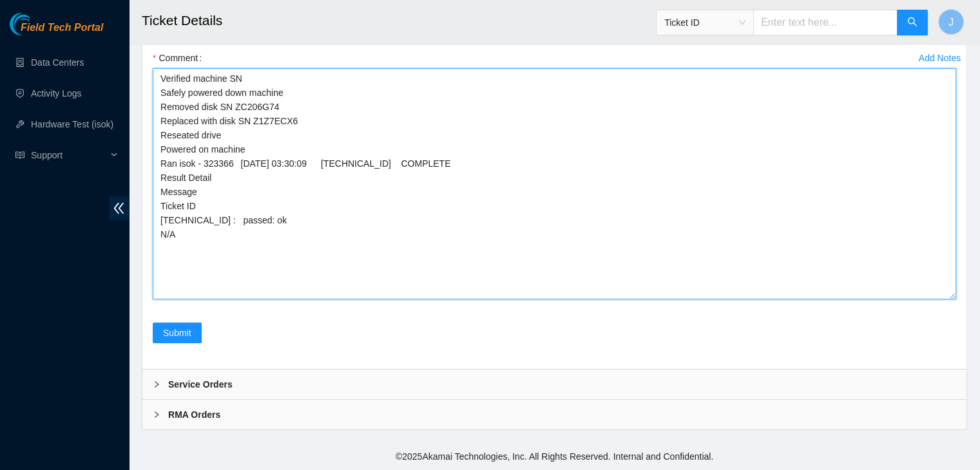
click at [268, 176] on textarea "Verified machine SN Safely powered down machine Removed disk SN ZC206G74 Replac…" at bounding box center [554, 183] width 803 height 231
type textarea "Verified machine SN Safely powered down machine Removed disk SN ZC206G74 Replac…"
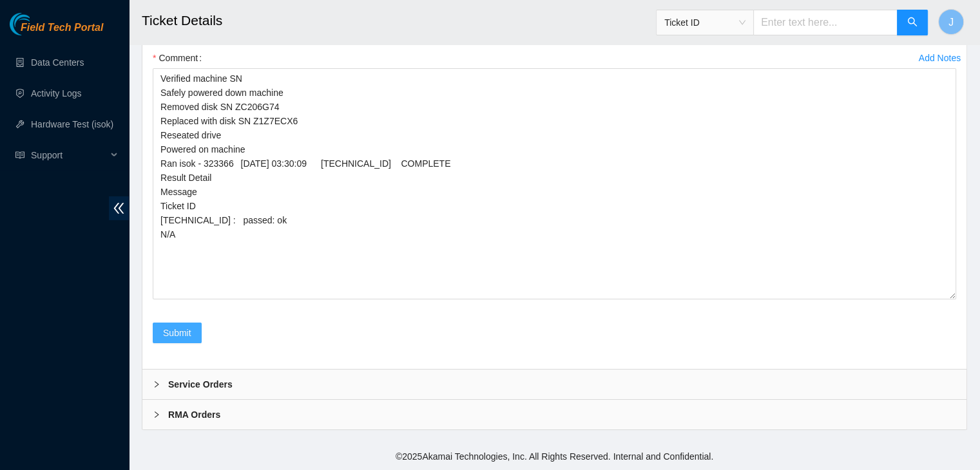
click at [189, 333] on span "Submit" at bounding box center [177, 333] width 28 height 14
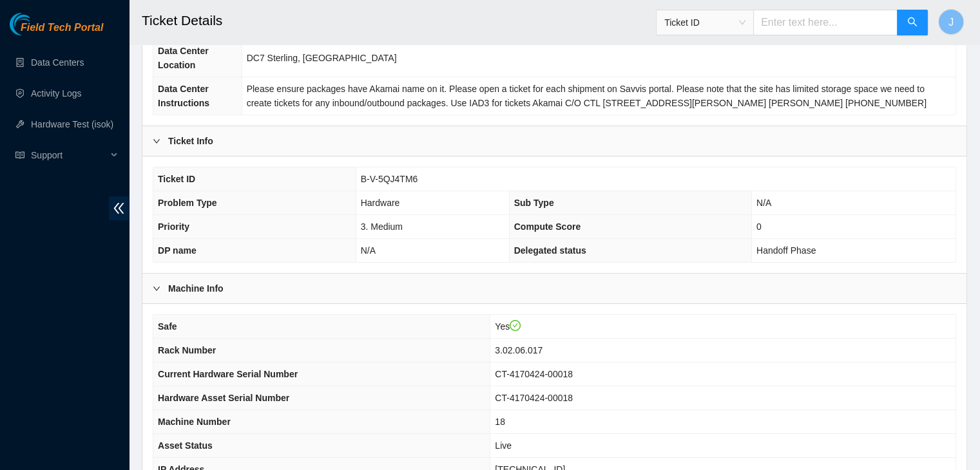
scroll to position [358, 0]
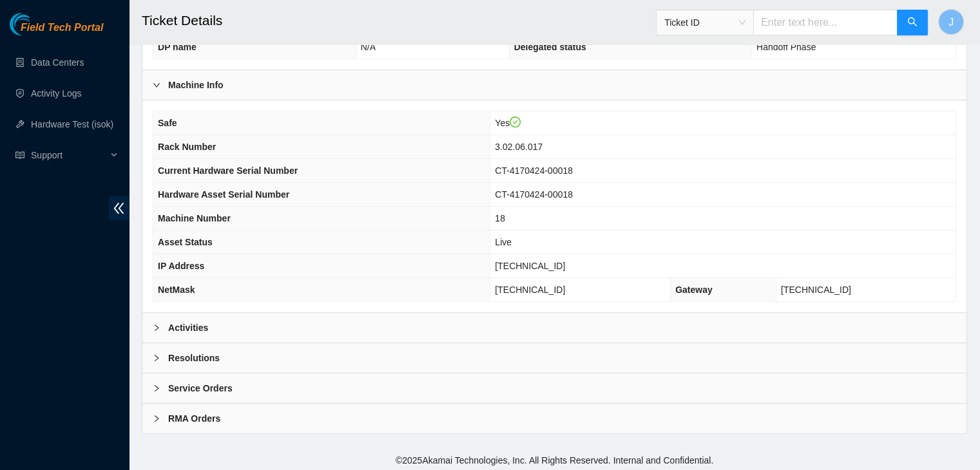
click at [412, 318] on div "Activities" at bounding box center [554, 328] width 824 height 30
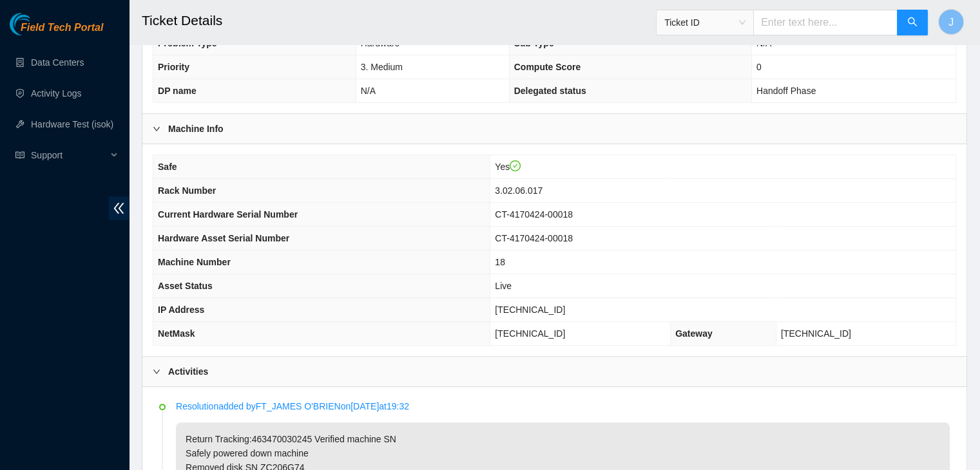
scroll to position [312, 0]
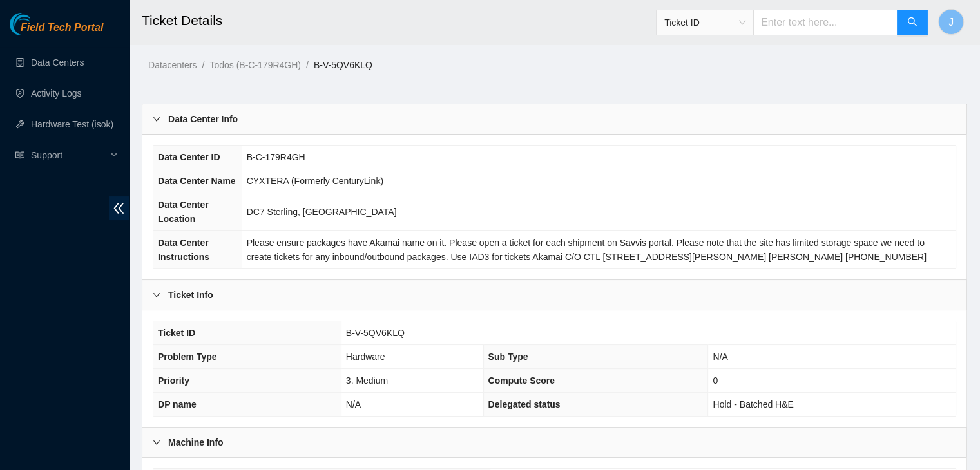
scroll to position [358, 0]
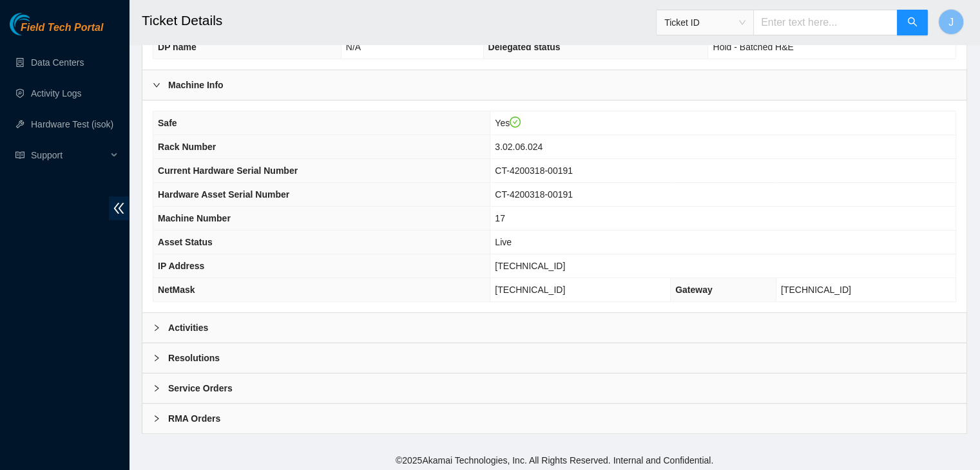
click at [527, 321] on div "Activities" at bounding box center [554, 328] width 824 height 30
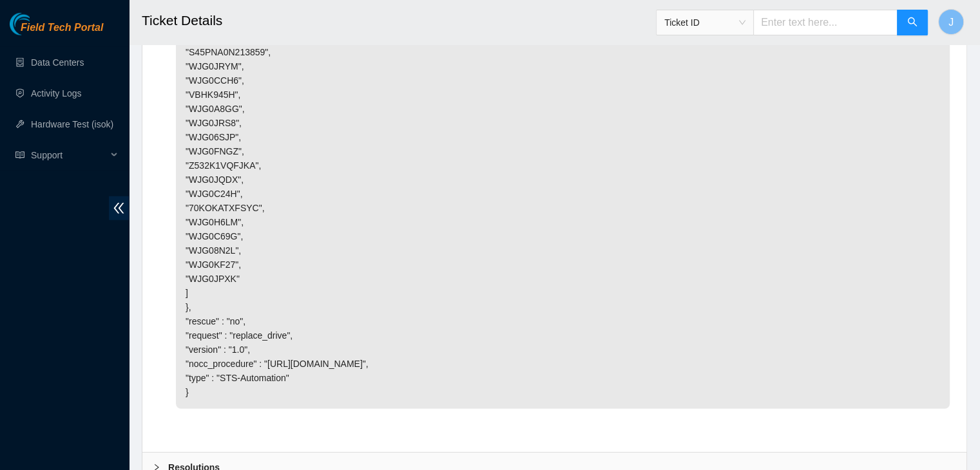
scroll to position [3776, 0]
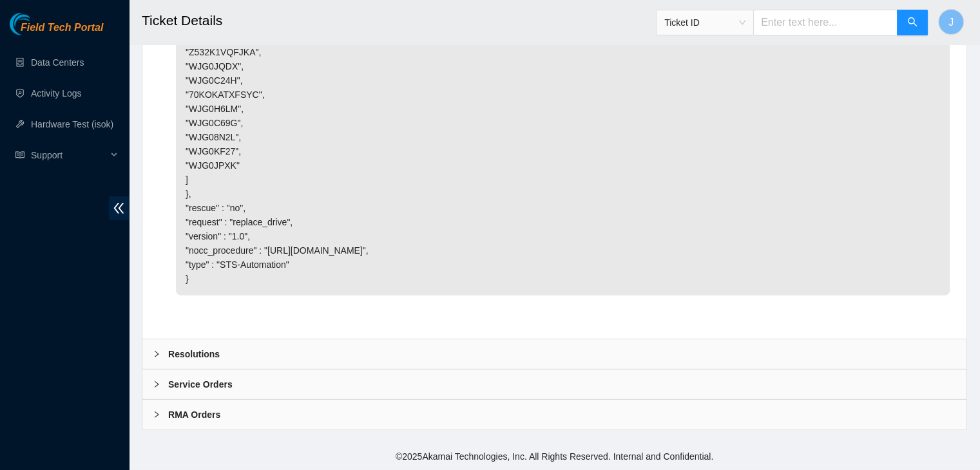
click at [489, 343] on div "Resolutions" at bounding box center [554, 355] width 824 height 30
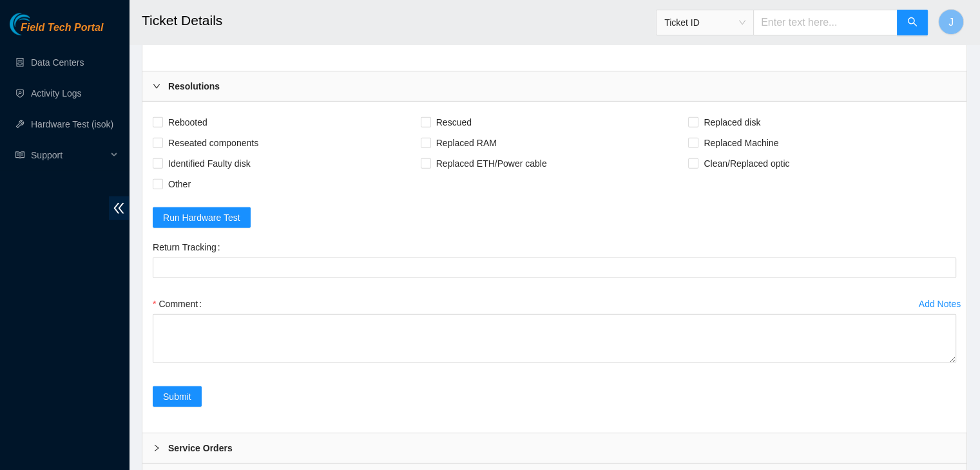
scroll to position [3864, 0]
click at [191, 131] on span "Rebooted" at bounding box center [188, 121] width 50 height 21
click at [162, 125] on input "Rebooted" at bounding box center [157, 120] width 9 height 9
checkbox input "true"
click at [196, 152] on span "Reseated components" at bounding box center [213, 141] width 101 height 21
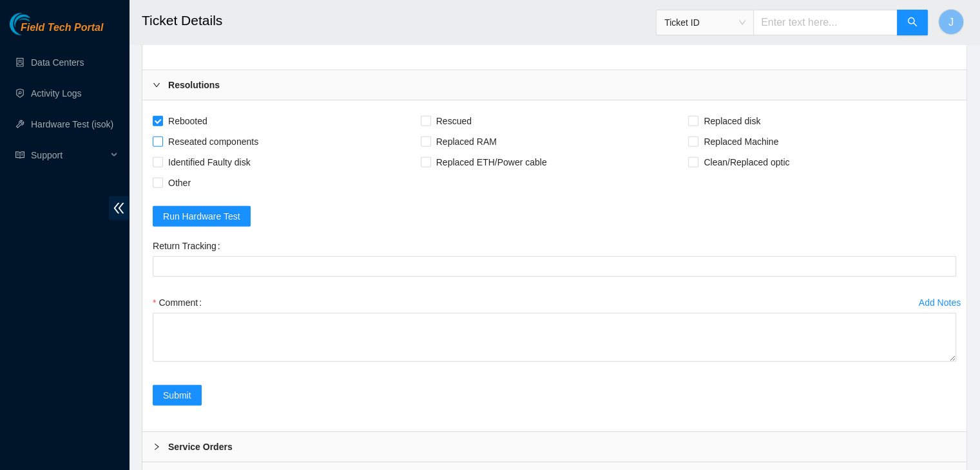
click at [162, 146] on input "Reseated components" at bounding box center [157, 141] width 9 height 9
checkbox input "true"
click at [714, 131] on span "Replaced disk" at bounding box center [731, 121] width 67 height 21
click at [697, 125] on input "Replaced disk" at bounding box center [692, 120] width 9 height 9
checkbox input "true"
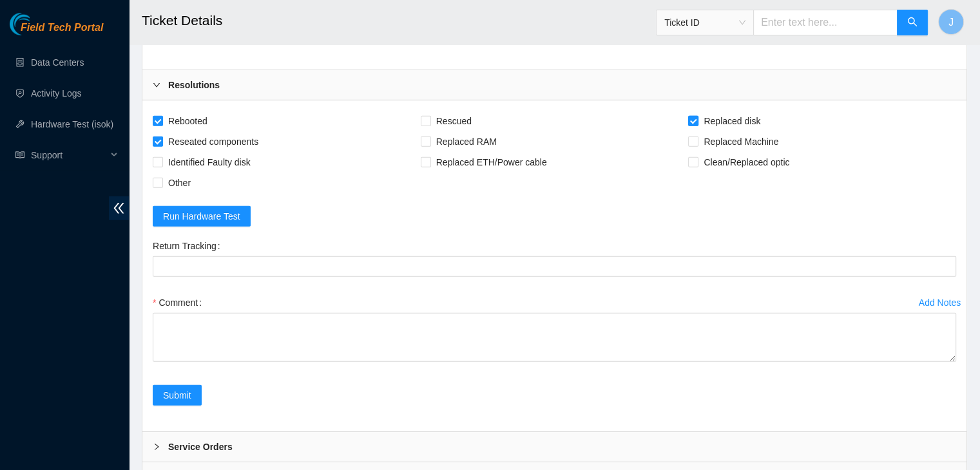
scroll to position [4107, 0]
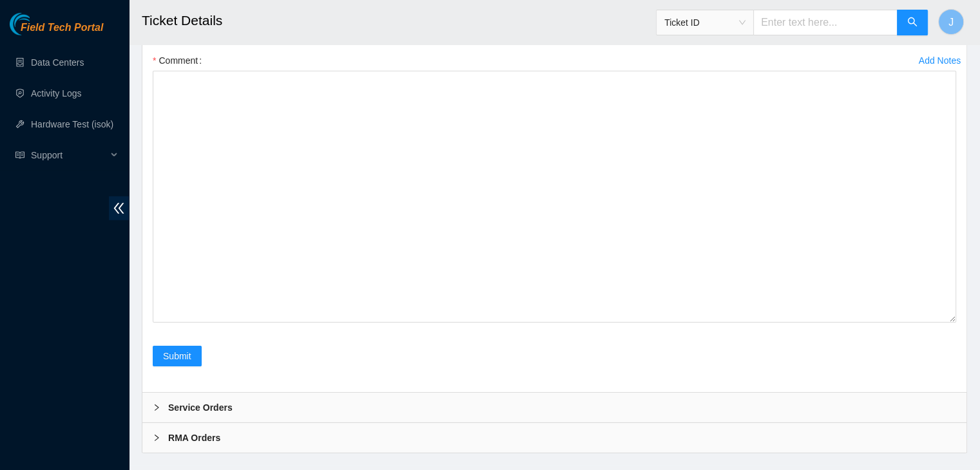
drag, startPoint x: 954, startPoint y: 297, endPoint x: 952, endPoint y: 500, distance: 203.0
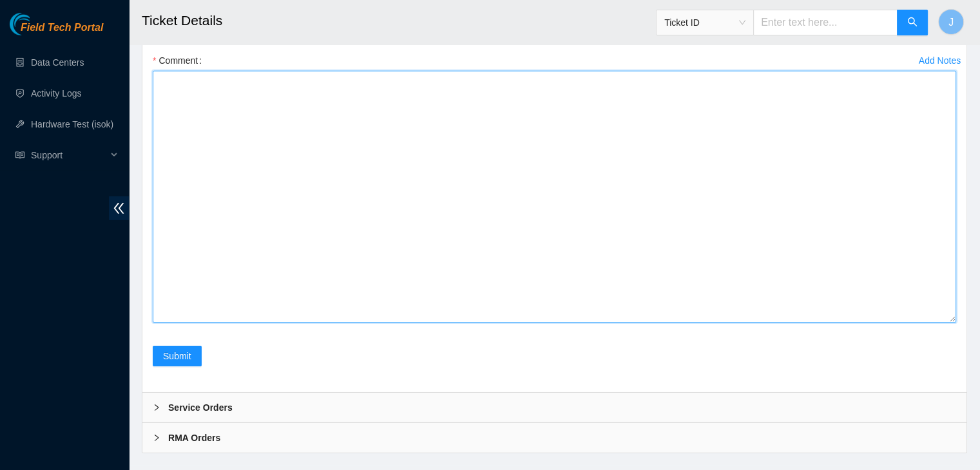
click at [628, 323] on textarea "Comment" at bounding box center [554, 197] width 803 height 252
paste textarea "Verified machine SN Safely powered down machine Removed disk SN Replaced with d…"
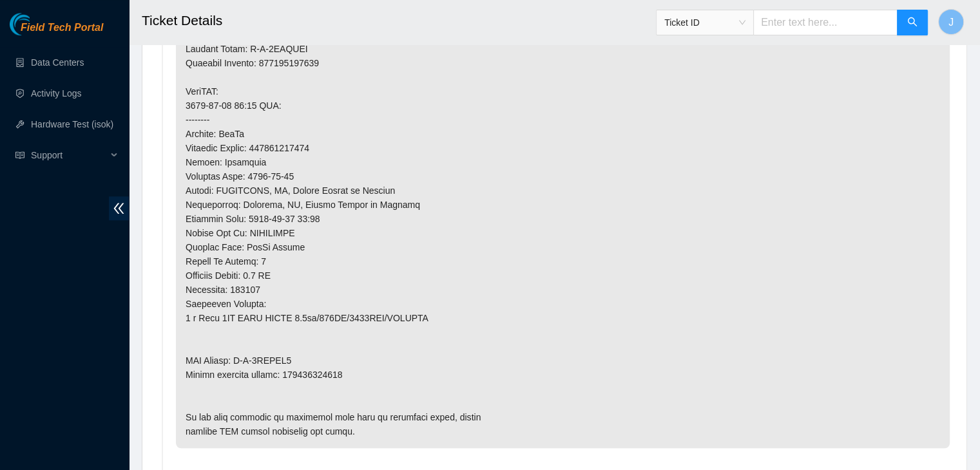
scroll to position [902, 0]
type textarea "Verified machine SN Safely powered down machine Removed disk SN Replaced with d…"
click at [322, 371] on p at bounding box center [563, 141] width 774 height 615
copy p "463470030186"
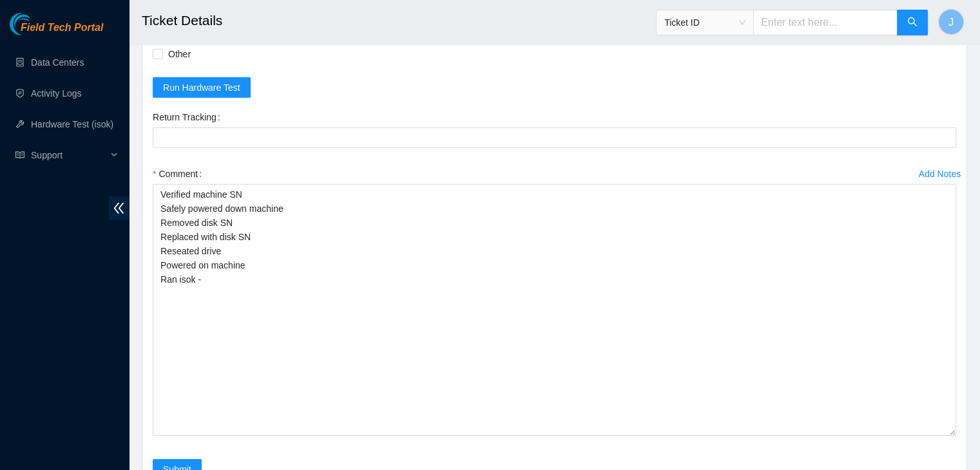
scroll to position [3994, 0]
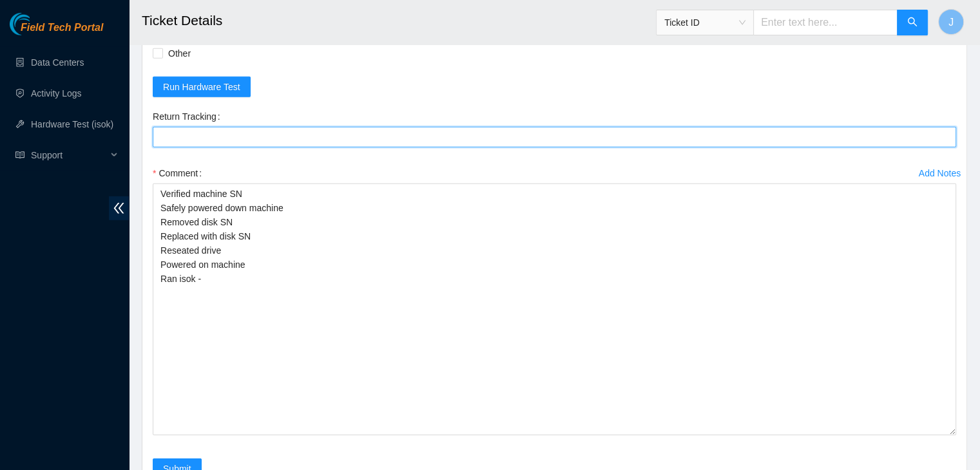
click at [387, 148] on Tracking "Return Tracking" at bounding box center [554, 137] width 803 height 21
paste Tracking "463470030186"
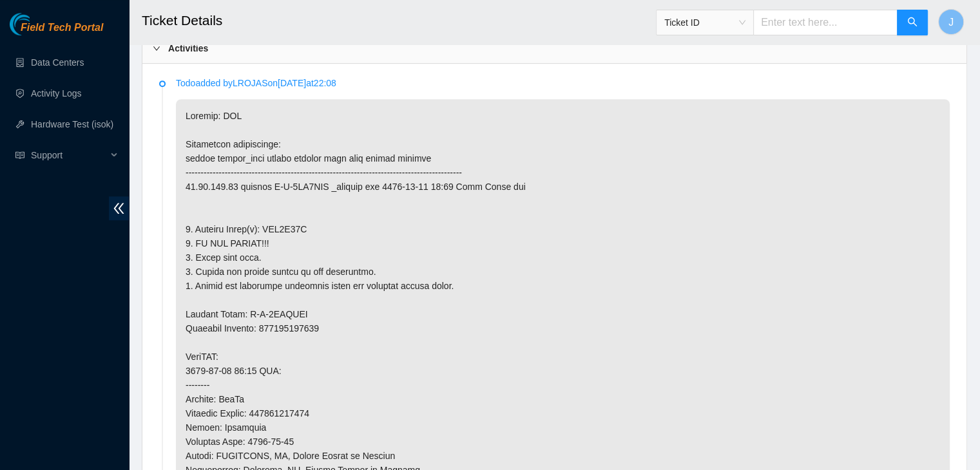
scroll to position [636, 0]
type Tracking "463470030186"
click at [302, 227] on p at bounding box center [563, 408] width 774 height 615
copy p "WJG0C24H"
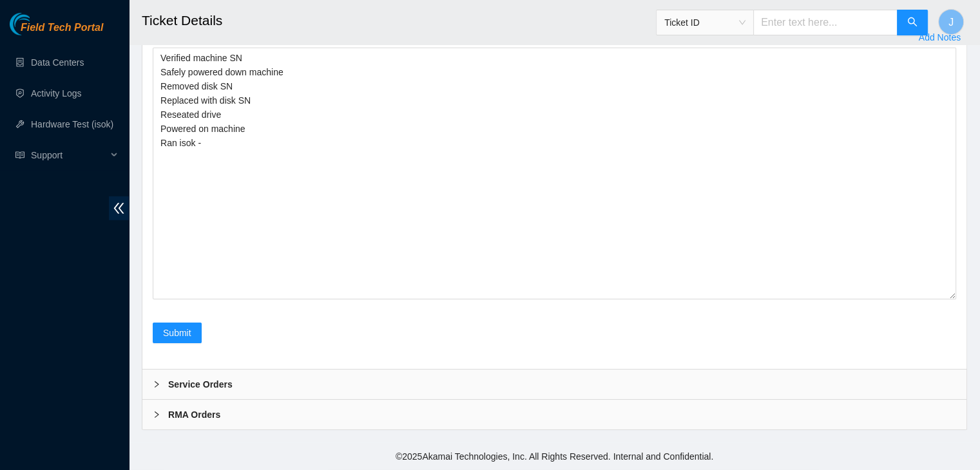
scroll to position [4310, 0]
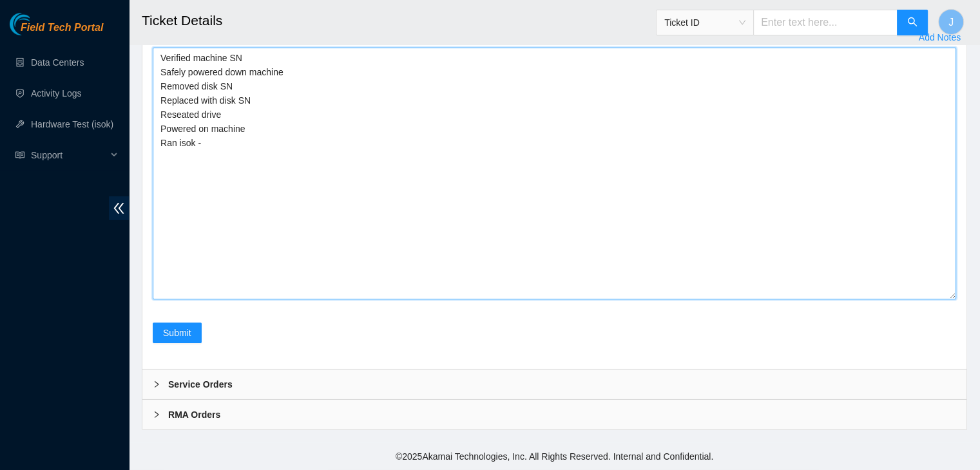
click at [276, 87] on textarea "Verified machine SN Safely powered down machine Removed disk SN Replaced with d…" at bounding box center [554, 174] width 803 height 252
paste textarea "WJG0C24H"
click at [299, 102] on textarea "Verified machine SN Safely powered down machine Removed disk SN WJG0C24H Replac…" at bounding box center [554, 174] width 803 height 252
paste textarea "Z4H08403"
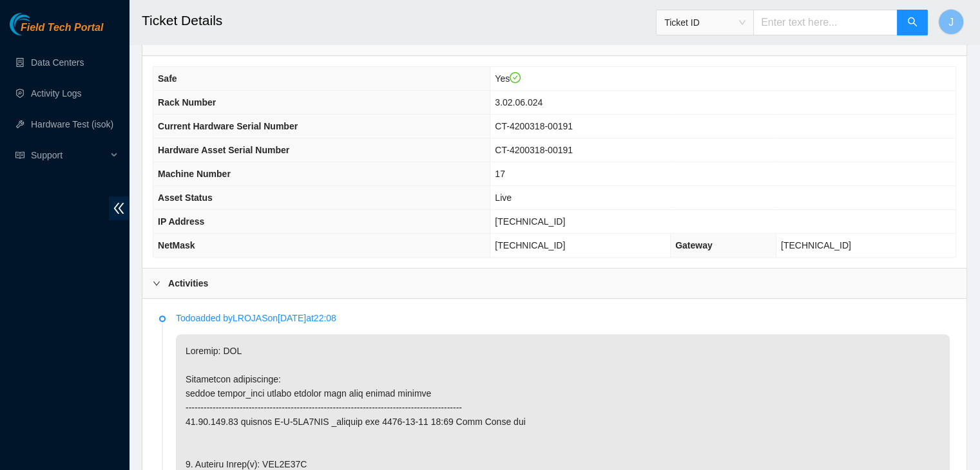
scroll to position [365, 0]
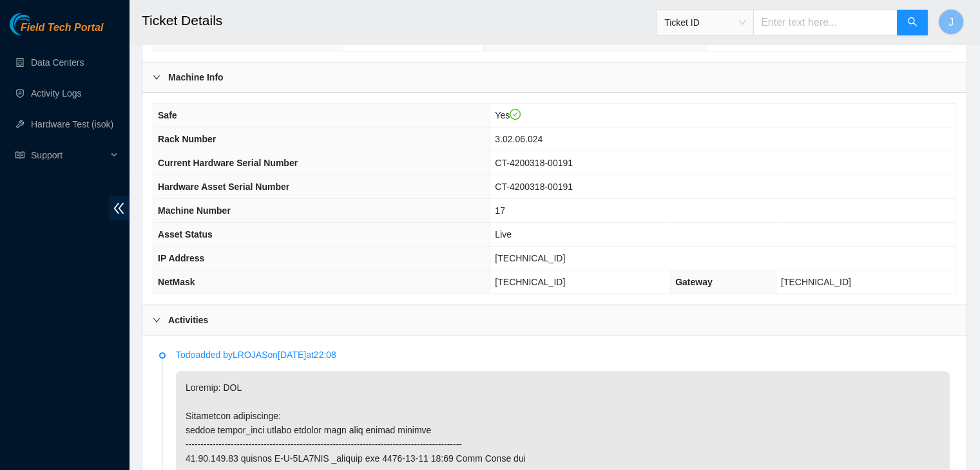
click at [565, 256] on span "[TECHNICAL_ID]" at bounding box center [530, 258] width 70 height 10
copy span "[TECHNICAL_ID]"
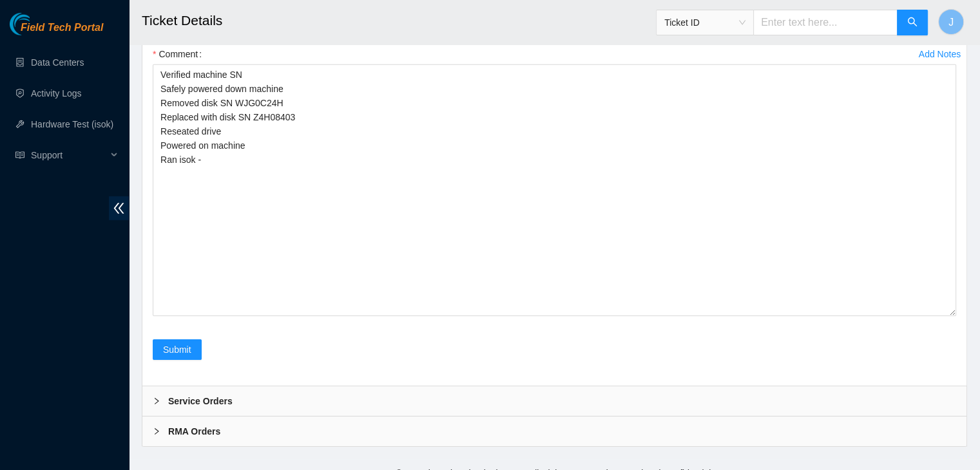
scroll to position [4136, 0]
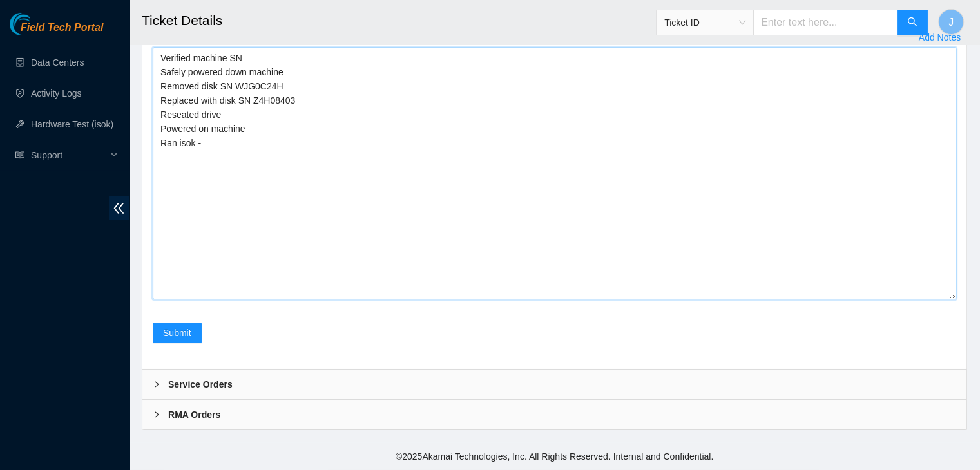
click at [296, 300] on textarea "Verified machine SN Safely powered down machine Removed disk SN WJG0C24H Replac…" at bounding box center [554, 174] width 803 height 252
paste textarea "323367 17-08-2025 03:30:45 23.46.153.20 COMPLETE Result Detail Message Ticket I…"
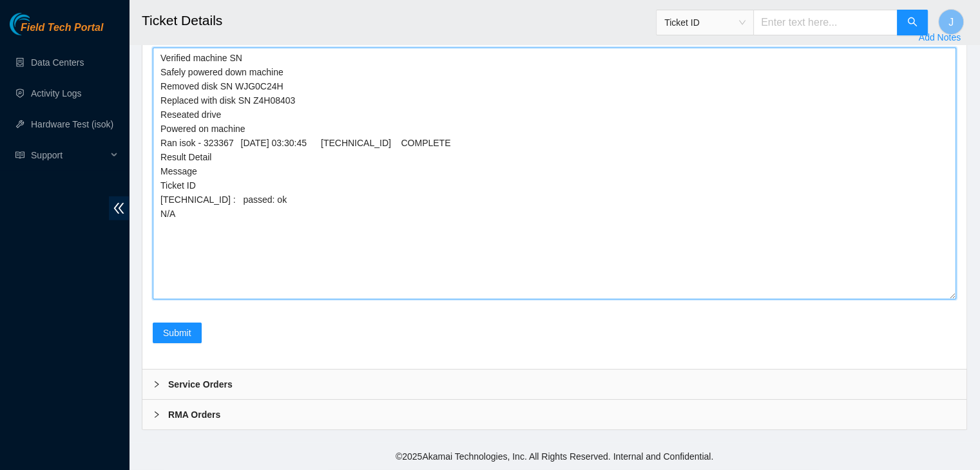
scroll to position [4310, 0]
type textarea "Verified machine SN Safely powered down machine Removed disk SN WJG0C24H Replac…"
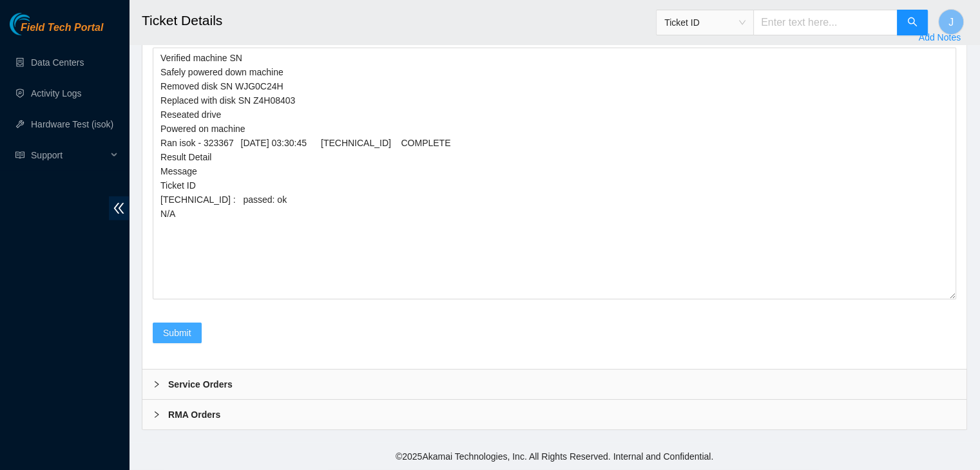
click at [170, 328] on span "Submit" at bounding box center [177, 333] width 28 height 14
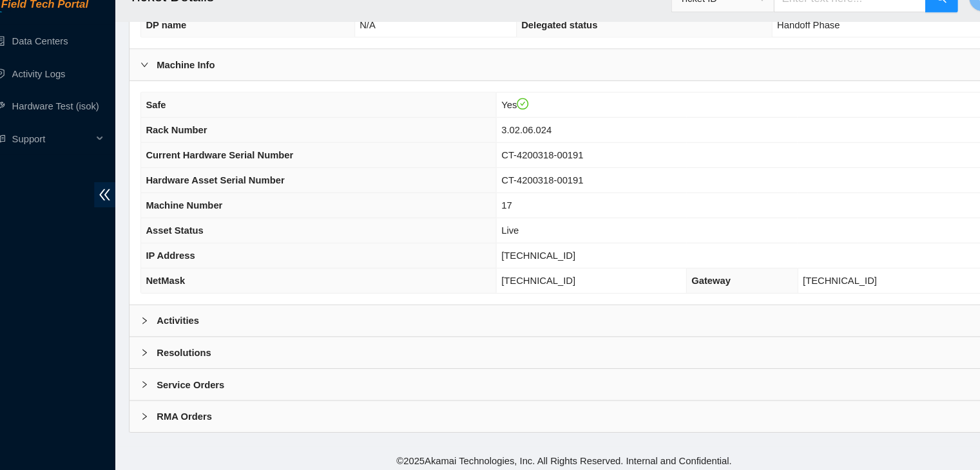
scroll to position [358, 0]
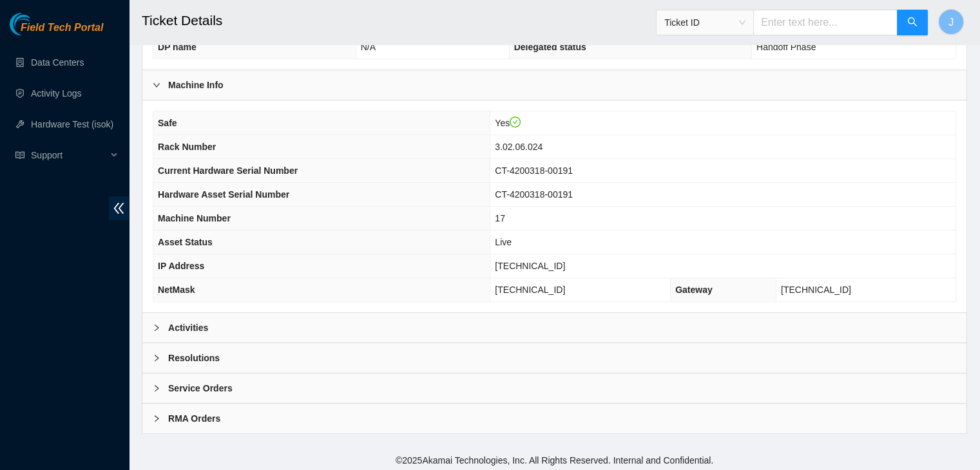
click at [334, 335] on div "Activities" at bounding box center [554, 328] width 824 height 30
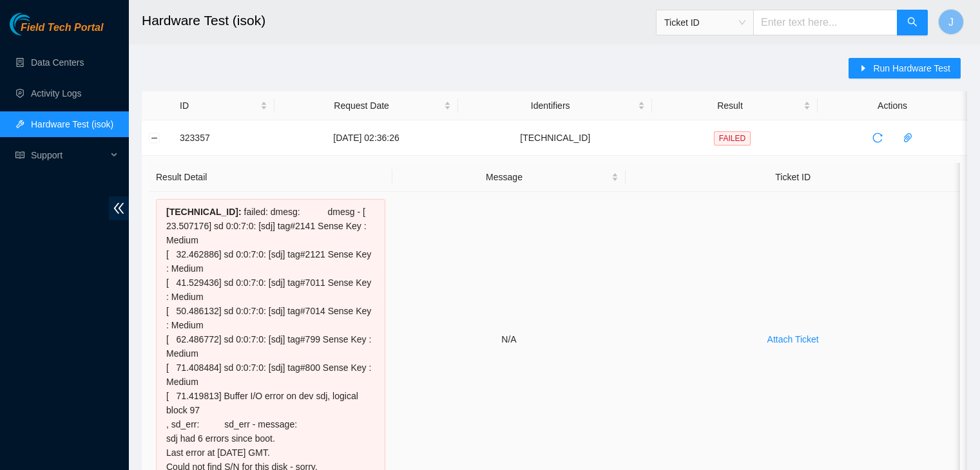
scroll to position [129, 0]
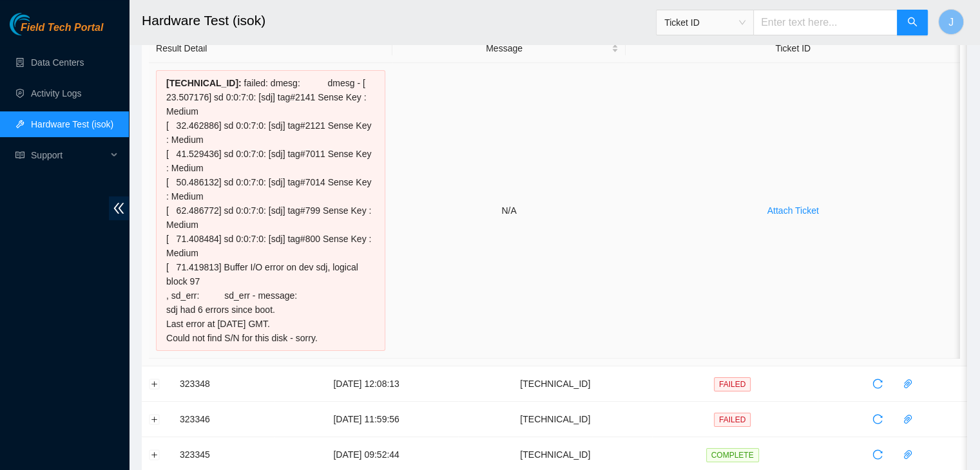
click at [518, 140] on td "N/A" at bounding box center [509, 211] width 234 height 296
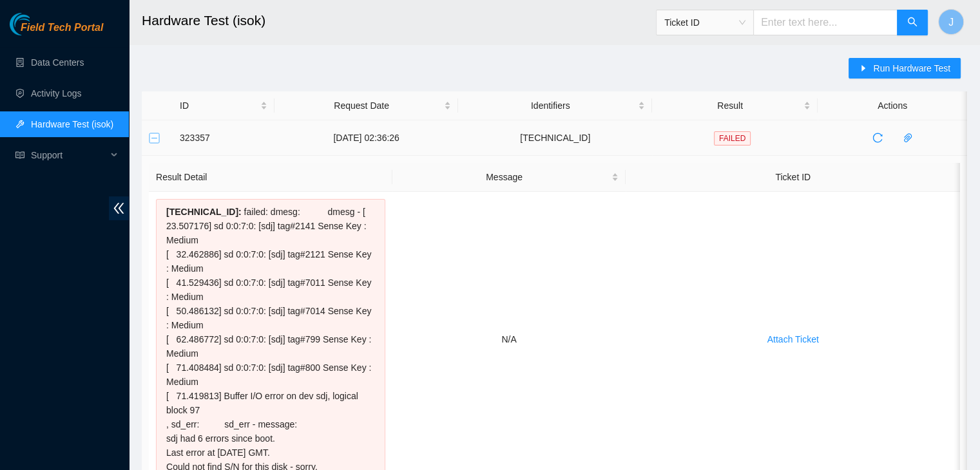
click at [157, 139] on button "Collapse row" at bounding box center [154, 138] width 10 height 10
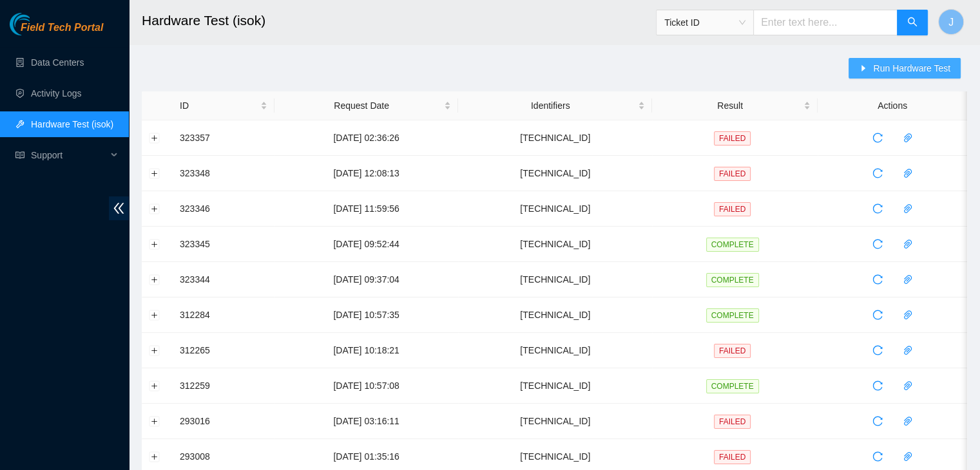
click at [925, 71] on span "Run Hardware Test" at bounding box center [911, 68] width 77 height 14
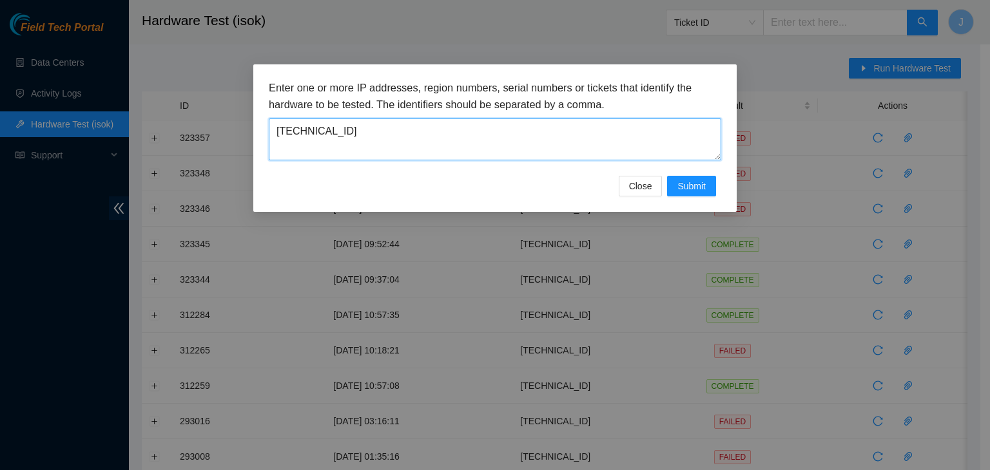
click at [523, 149] on textarea "23.62.7.37" at bounding box center [495, 140] width 452 height 42
paste textarea "1.198.106"
type textarea "23.61.198.106"
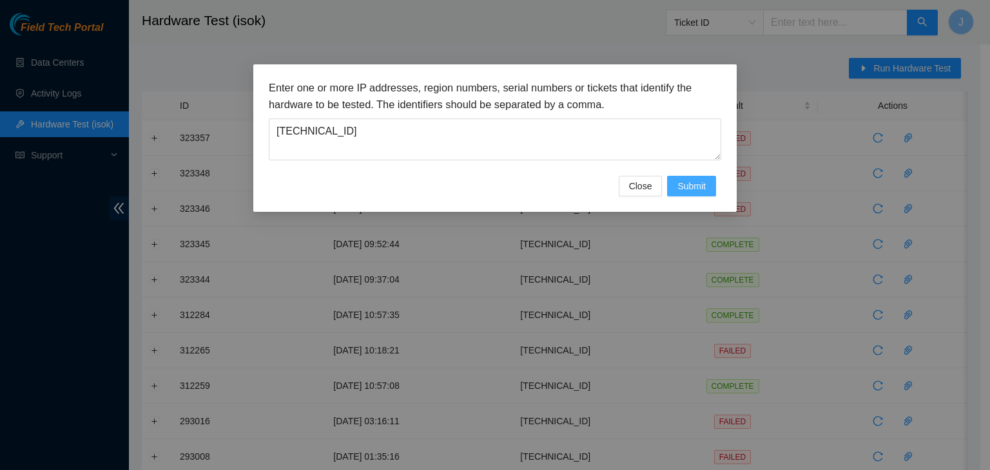
click at [700, 181] on span "Submit" at bounding box center [691, 186] width 28 height 14
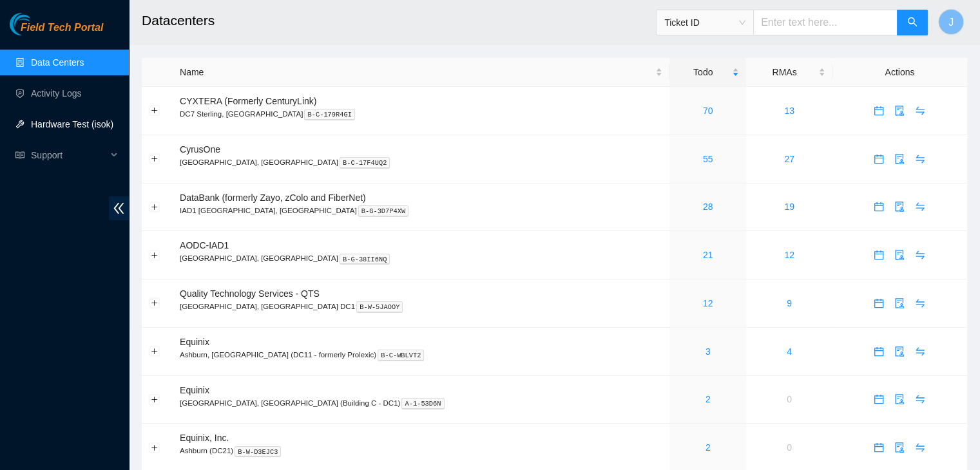
click at [55, 119] on link "Hardware Test (isok)" at bounding box center [72, 124] width 82 height 10
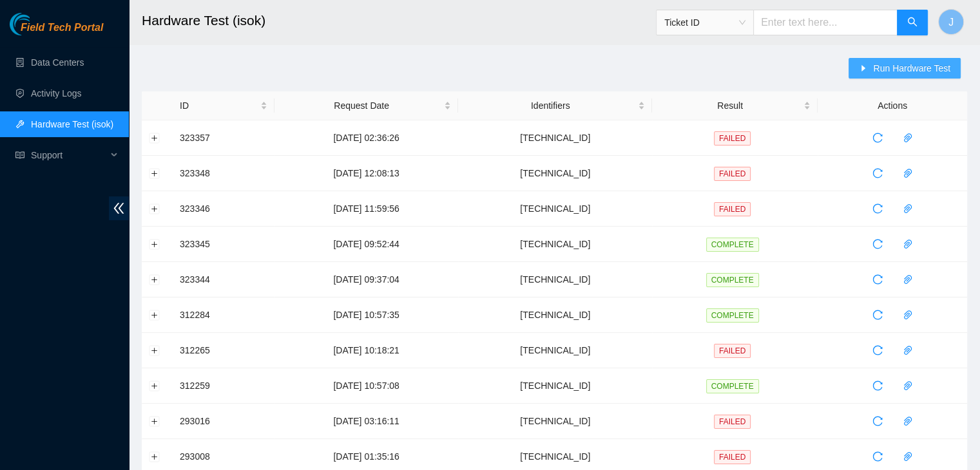
click at [936, 70] on span "Run Hardware Test" at bounding box center [911, 68] width 77 height 14
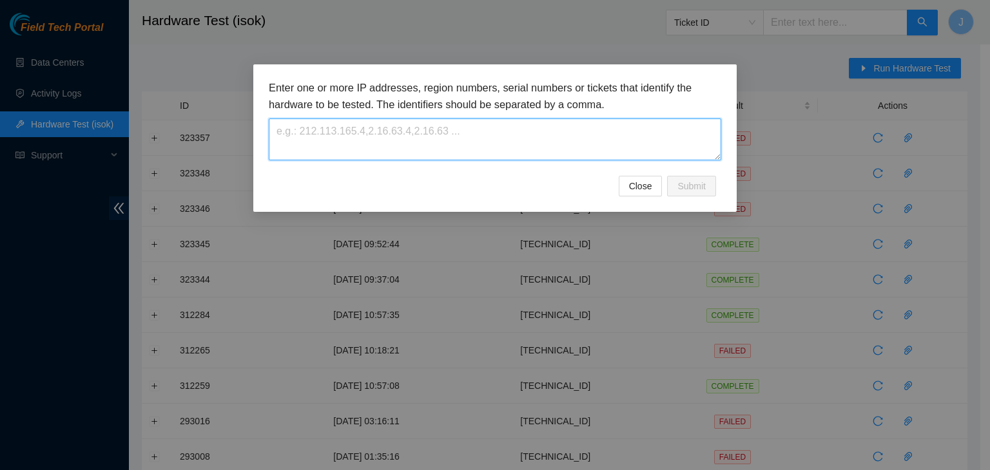
click at [536, 131] on textarea at bounding box center [495, 140] width 452 height 42
paste textarea "[TECHNICAL_ID]"
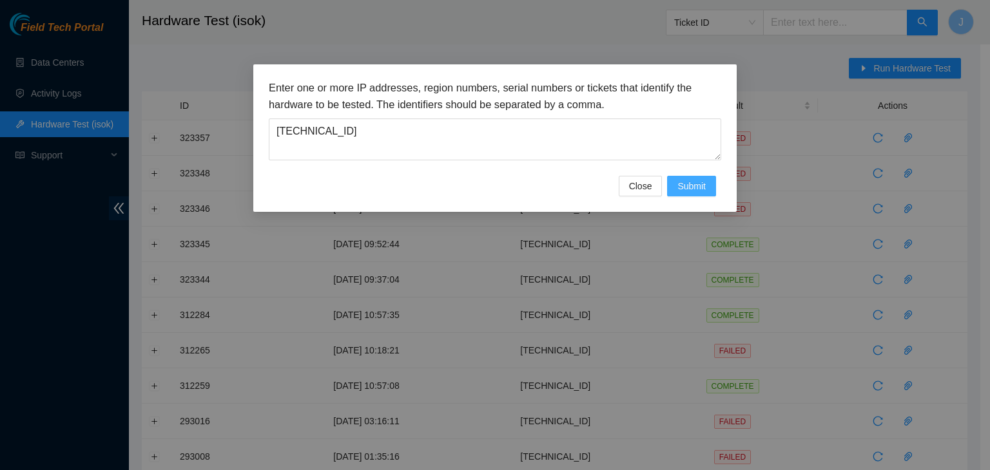
click at [675, 192] on button "Submit" at bounding box center [691, 186] width 49 height 21
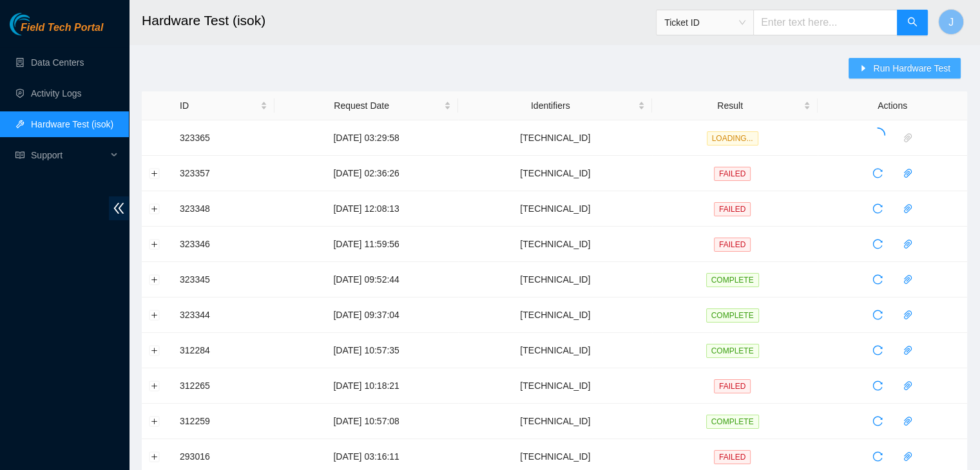
click at [921, 75] on button "Run Hardware Test" at bounding box center [905, 68] width 112 height 21
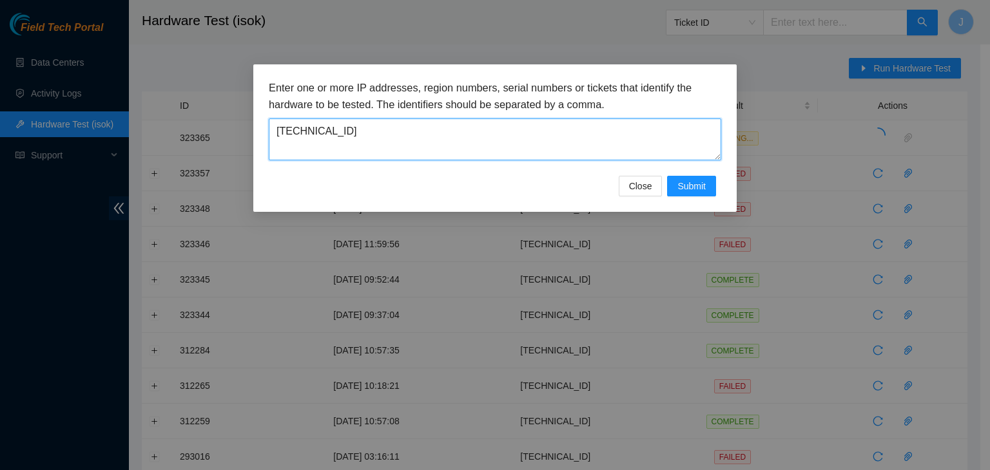
click at [531, 135] on textarea "23.61.198.106" at bounding box center [495, 140] width 452 height 42
paste textarea "96.7.74.229"
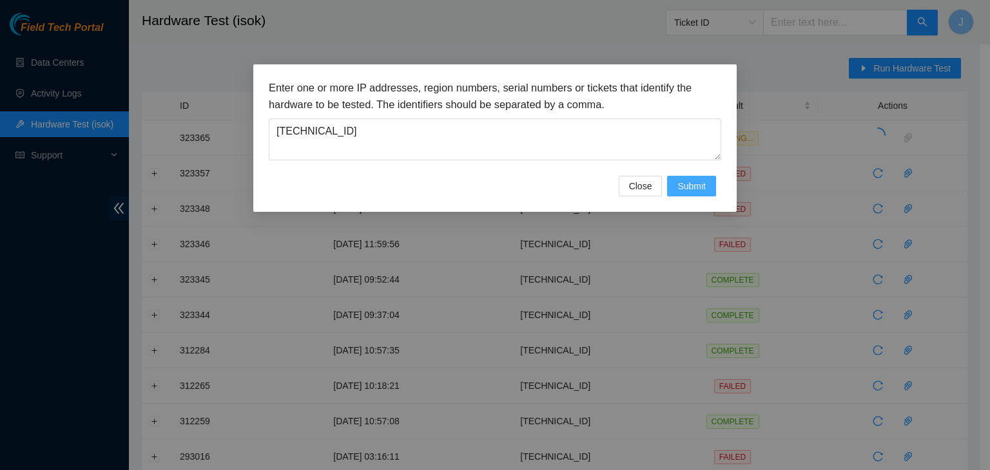
click at [703, 186] on span "Submit" at bounding box center [691, 186] width 28 height 14
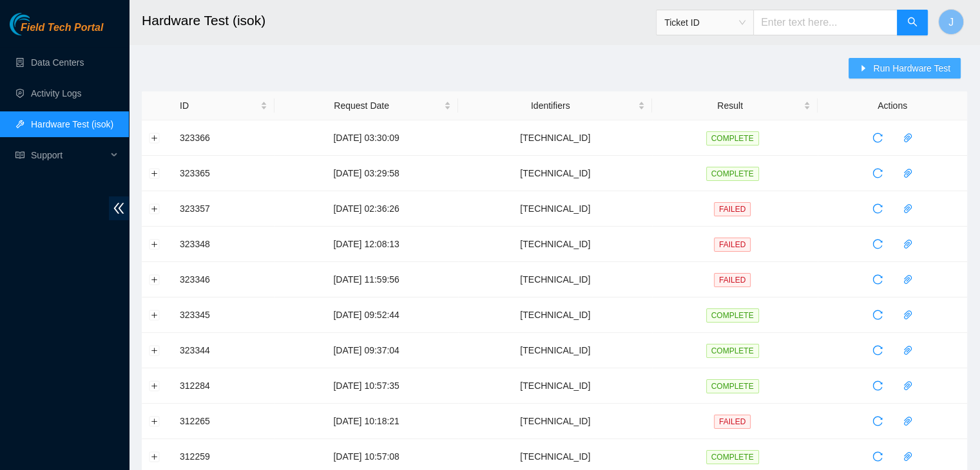
click at [894, 71] on span "Run Hardware Test" at bounding box center [911, 68] width 77 height 14
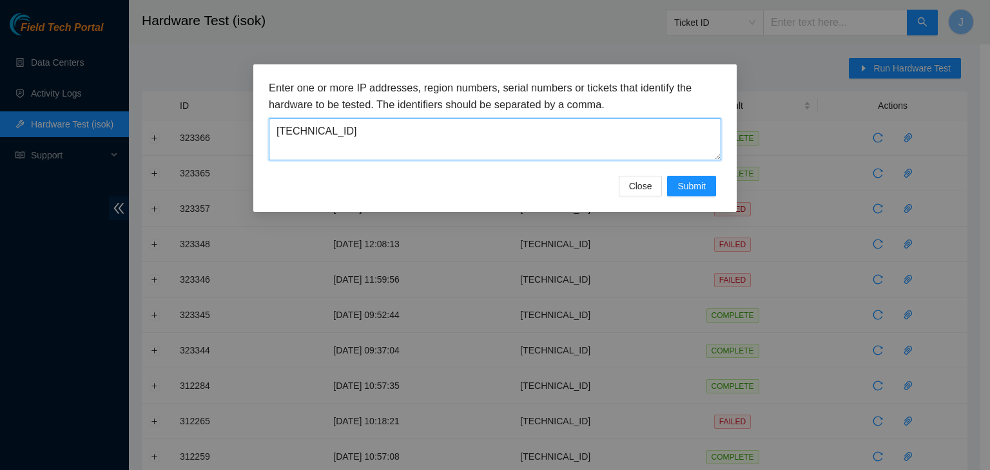
click at [529, 133] on textarea "96.7.74.229" at bounding box center [495, 140] width 452 height 42
paste textarea "23.46.153.20"
type textarea "23.46.153.20"
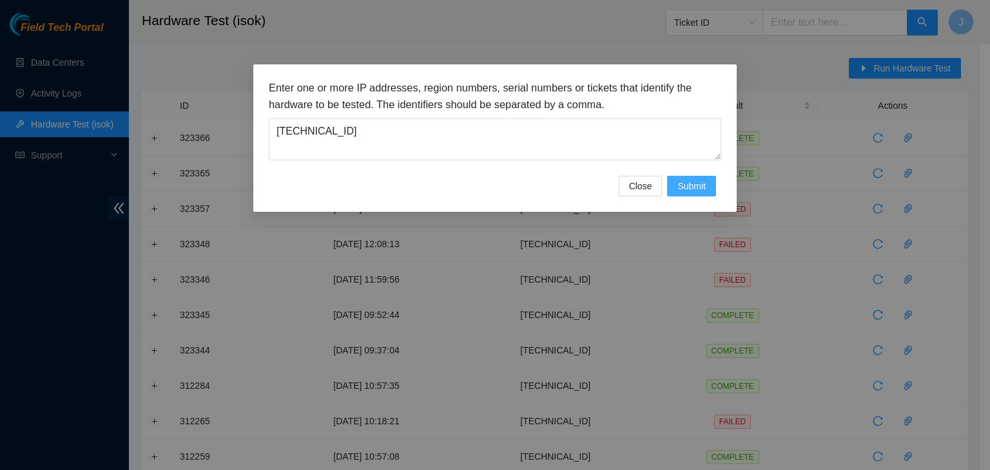
click at [693, 184] on span "Submit" at bounding box center [691, 186] width 28 height 14
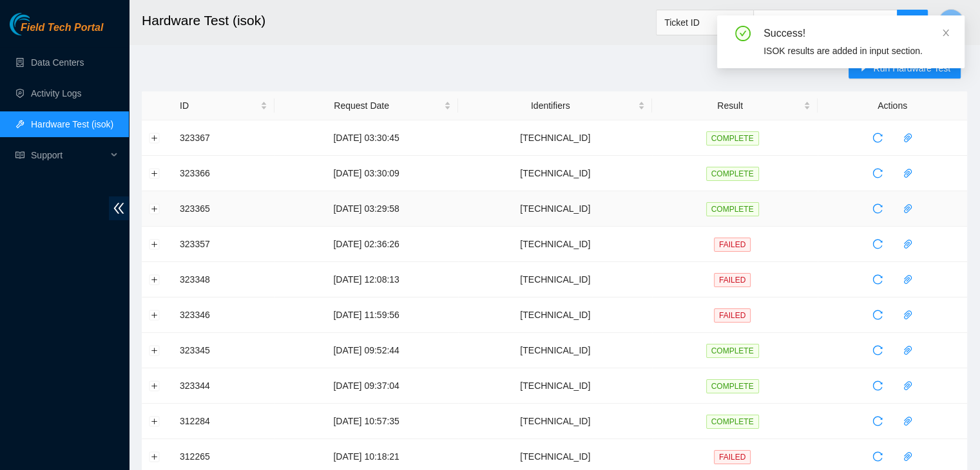
click at [152, 215] on td at bounding box center [157, 208] width 31 height 35
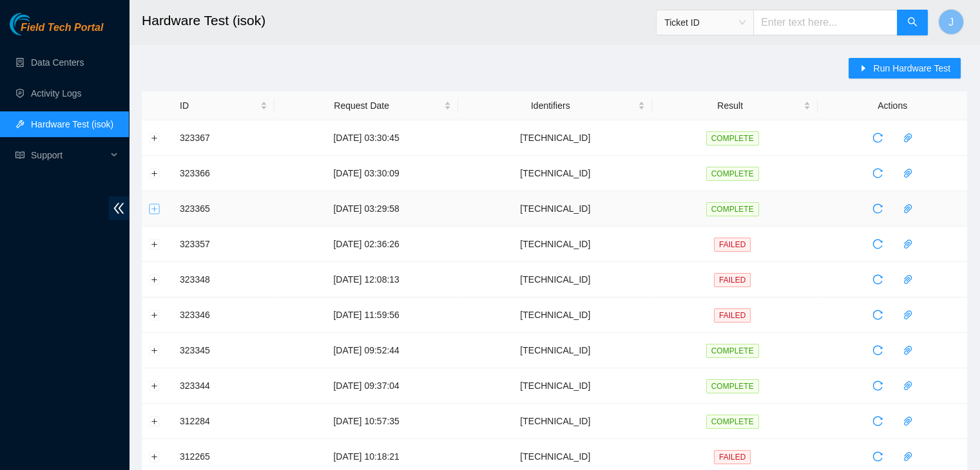
click at [153, 206] on button "Expand row" at bounding box center [154, 209] width 10 height 10
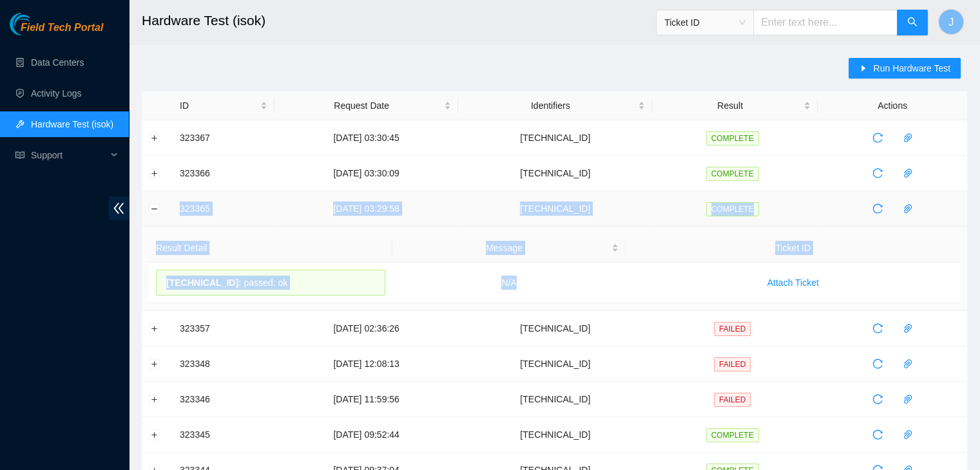
drag, startPoint x: 541, startPoint y: 291, endPoint x: 180, endPoint y: 215, distance: 368.9
copy tbody "323365 17-08-2025 03:29:58 23.61.198.106 COMPLETE Result Detail Message Ticket …"
click at [153, 208] on button "Collapse row" at bounding box center [154, 209] width 10 height 10
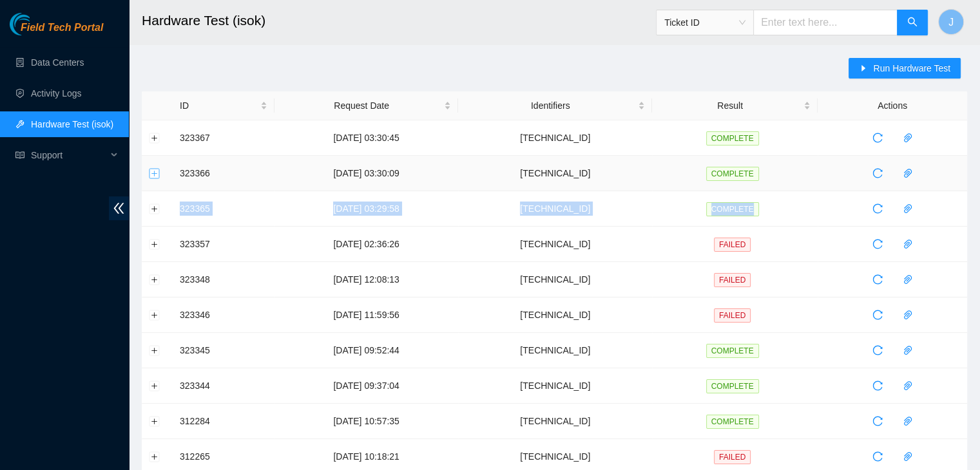
click at [154, 173] on button "Expand row" at bounding box center [154, 173] width 10 height 10
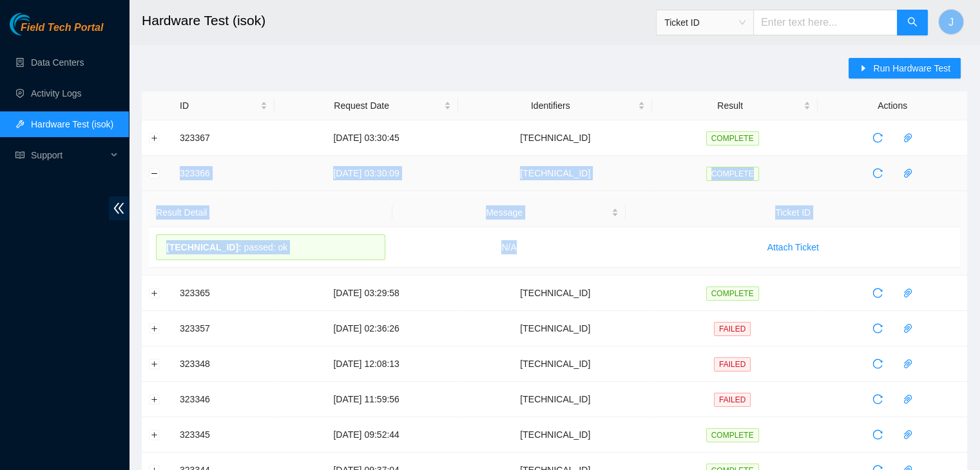
drag, startPoint x: 545, startPoint y: 246, endPoint x: 180, endPoint y: 173, distance: 371.9
copy tbody "323366 17-08-2025 03:30:09 96.7.74.229 COMPLETE Result Detail Message Ticket ID…"
click at [412, 206] on div "Message" at bounding box center [509, 213] width 220 height 14
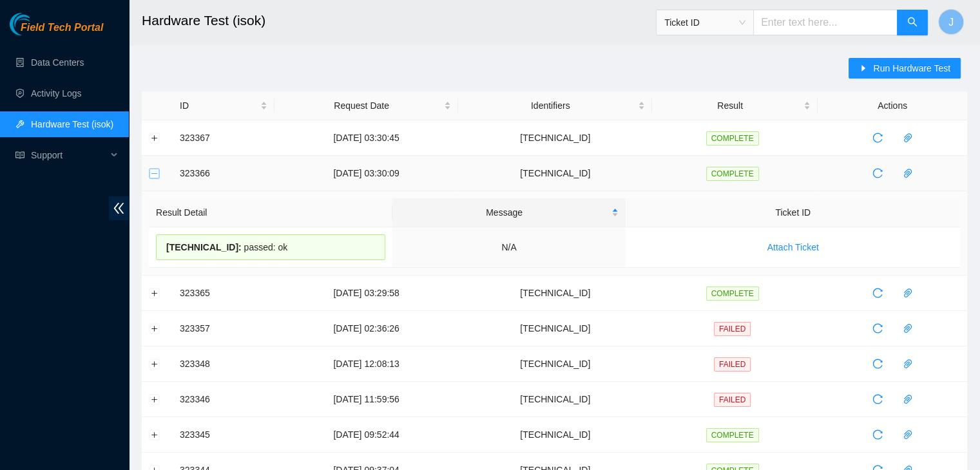
click at [152, 175] on button "Collapse row" at bounding box center [154, 173] width 10 height 10
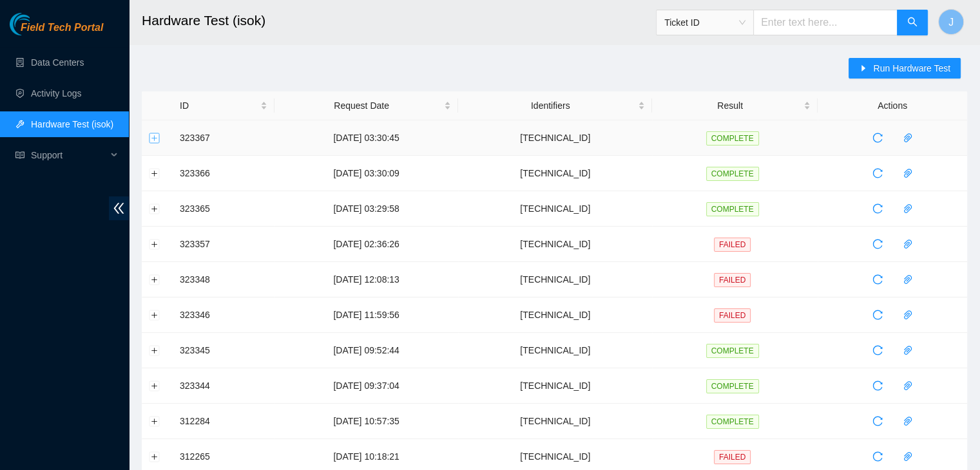
click at [153, 137] on button "Expand row" at bounding box center [154, 138] width 10 height 10
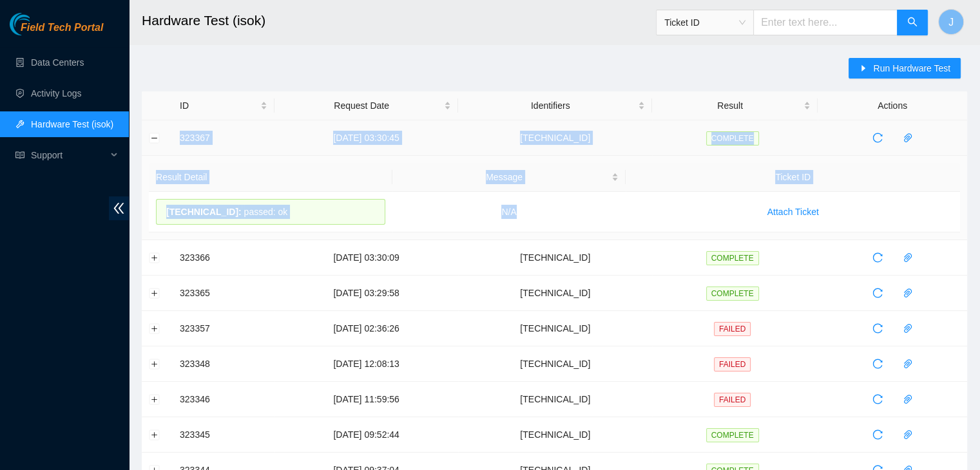
drag, startPoint x: 538, startPoint y: 219, endPoint x: 169, endPoint y: 135, distance: 378.1
copy tbody "323367 17-08-2025 03:30:45 23.46.153.20 COMPLETE Result Detail Message Ticket I…"
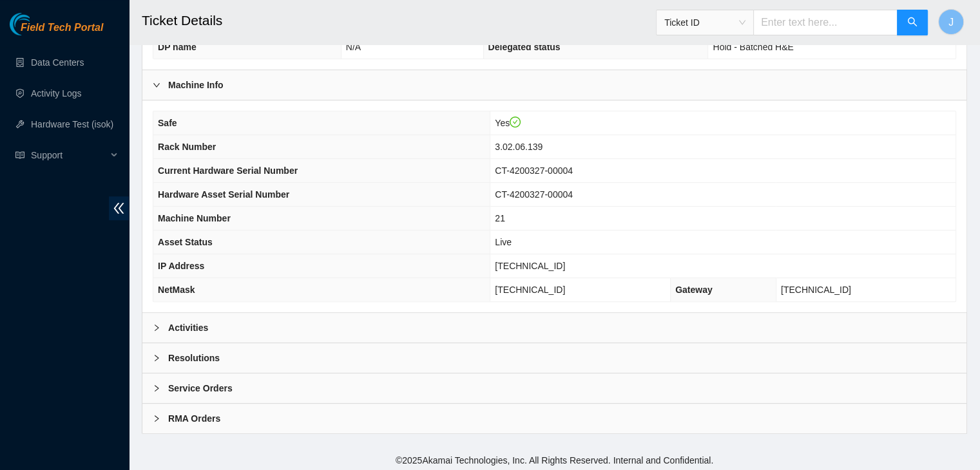
scroll to position [357, 0]
click at [533, 352] on div "Resolutions" at bounding box center [554, 359] width 824 height 30
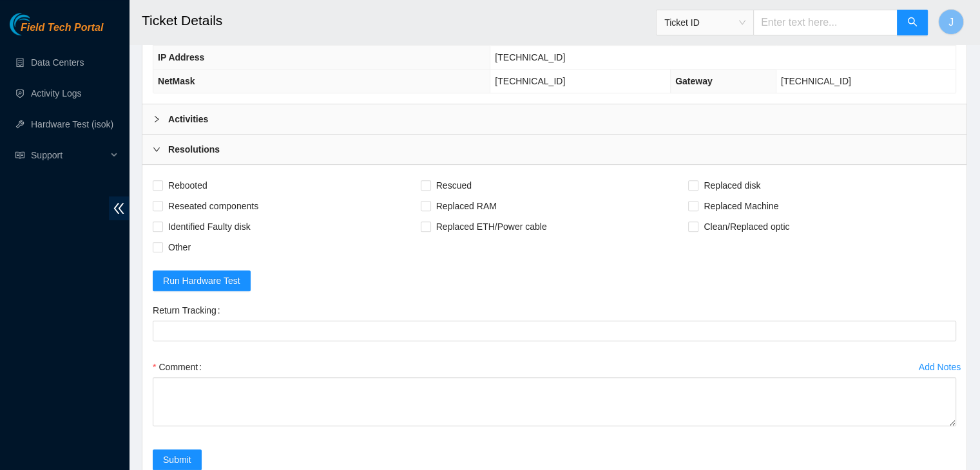
scroll to position [594, 0]
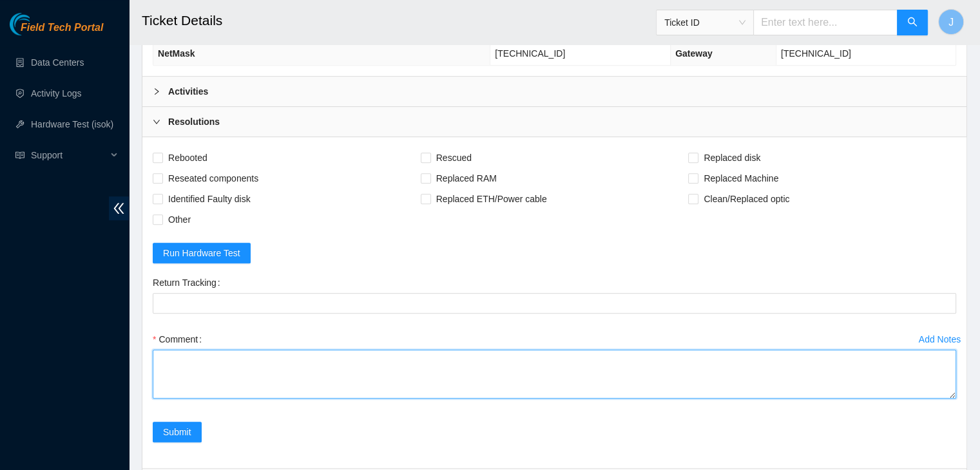
click at [513, 370] on textarea "Comment" at bounding box center [554, 374] width 803 height 49
paste textarea "Verified machine SN Safely powered down and unracked machine Swapped SATA SSD c…"
type textarea "Verified machine SN Safely powered down and unracked machine Swapped SATA SSD c…"
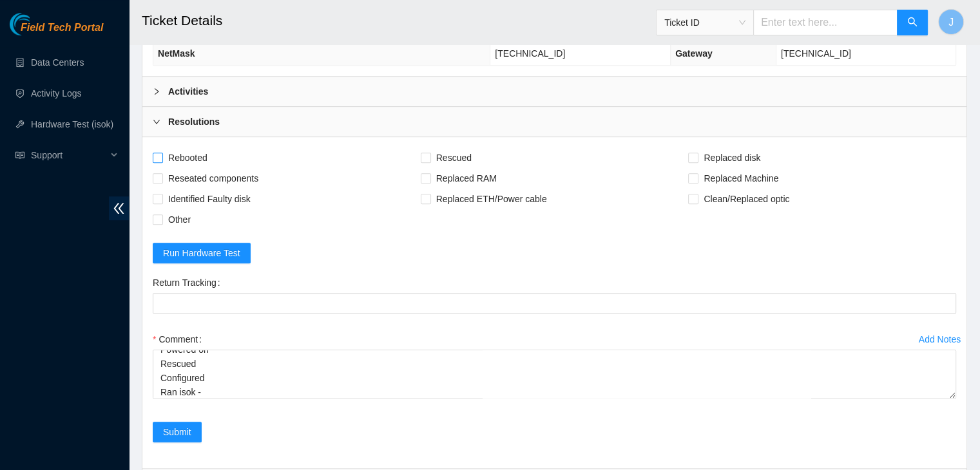
click at [178, 149] on span "Rebooted" at bounding box center [188, 158] width 50 height 21
click at [162, 153] on input "Rebooted" at bounding box center [157, 157] width 9 height 9
checkbox input "true"
click at [188, 172] on span "Reseated components" at bounding box center [213, 178] width 101 height 21
click at [162, 173] on input "Reseated components" at bounding box center [157, 177] width 9 height 9
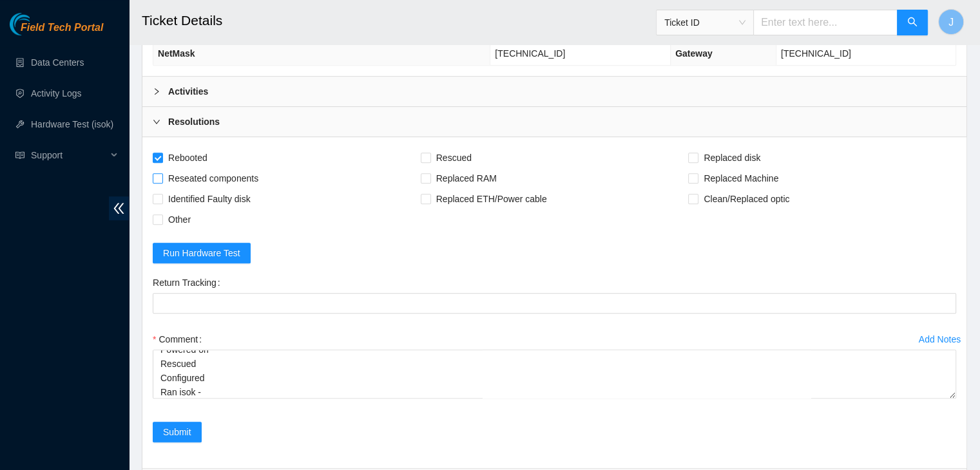
checkbox input "true"
click at [423, 153] on input "Rescued" at bounding box center [425, 157] width 9 height 9
checkbox input "true"
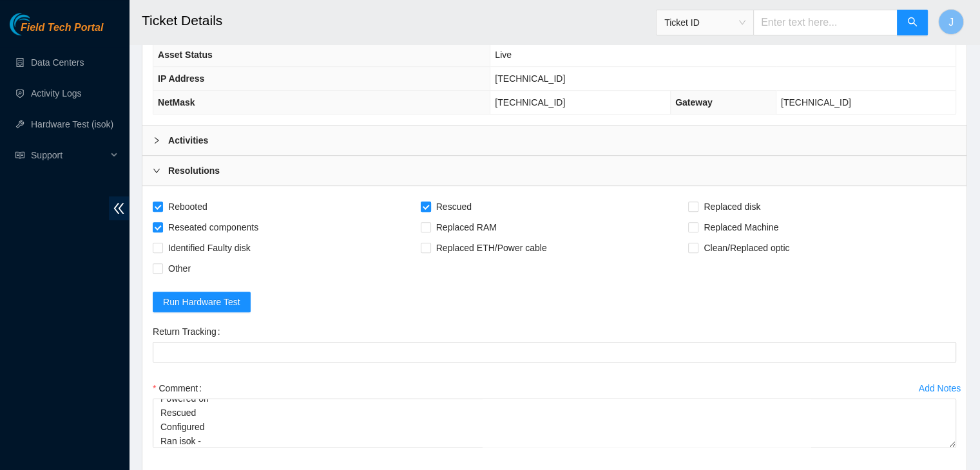
scroll to position [553, 0]
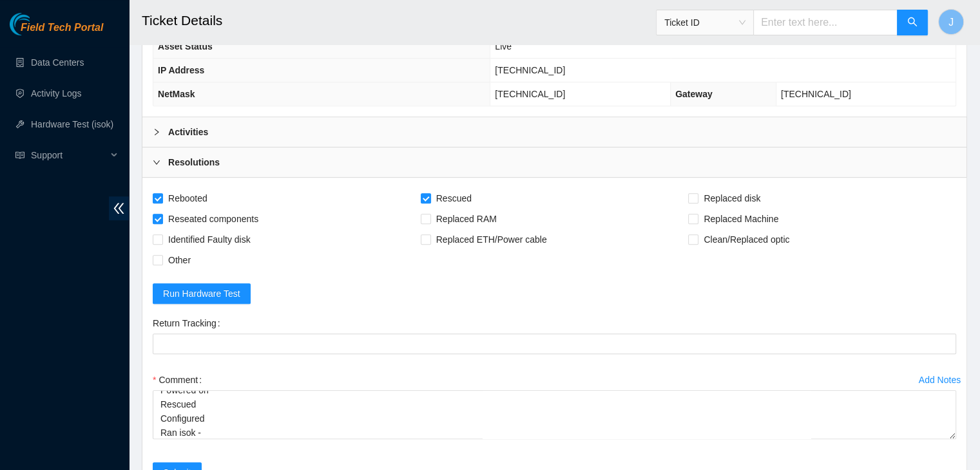
click at [394, 124] on div "Activities" at bounding box center [554, 132] width 824 height 30
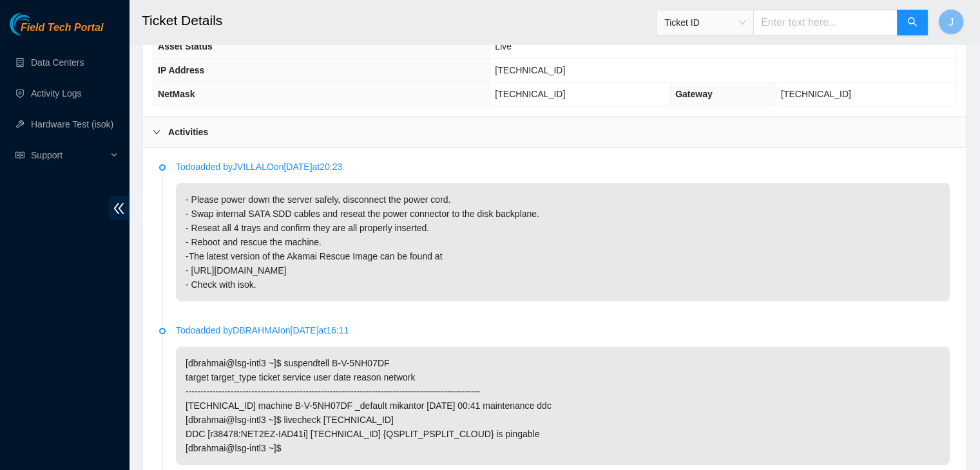
click at [394, 124] on div "Activities" at bounding box center [554, 132] width 824 height 30
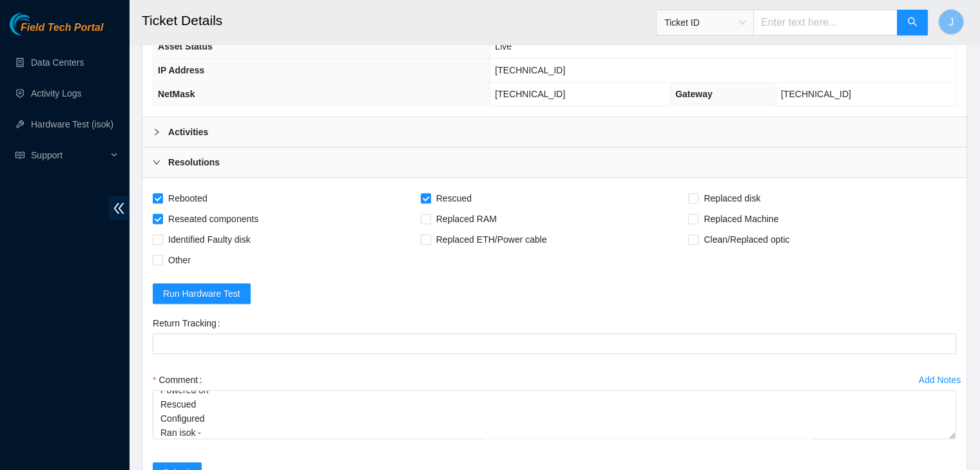
click at [389, 156] on div "Resolutions" at bounding box center [554, 163] width 824 height 30
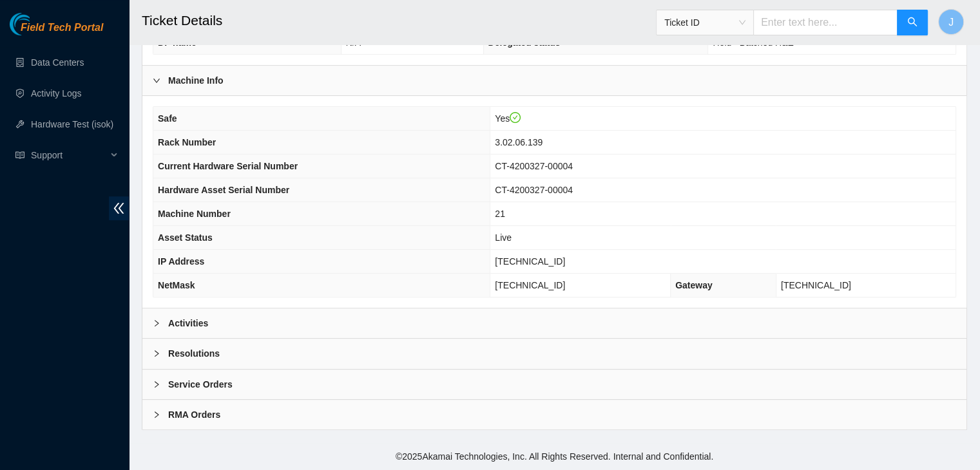
scroll to position [358, 0]
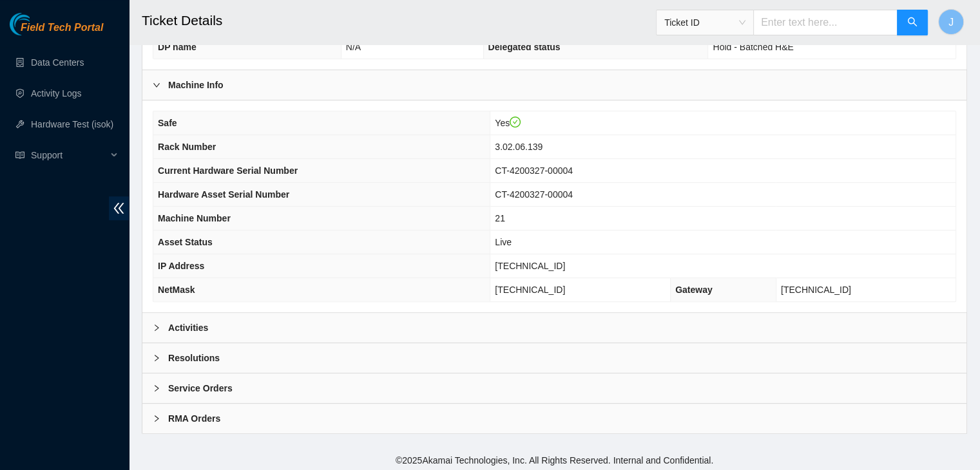
click at [345, 360] on div "Resolutions" at bounding box center [554, 358] width 824 height 30
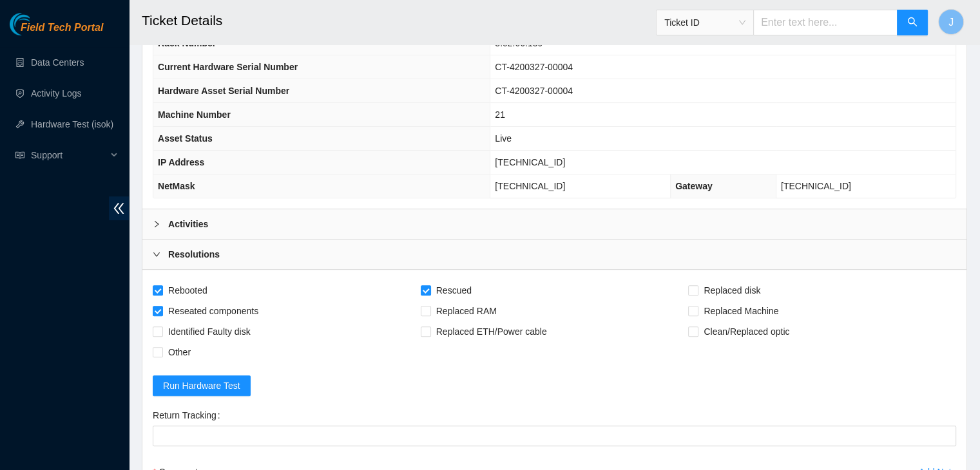
scroll to position [553, 0]
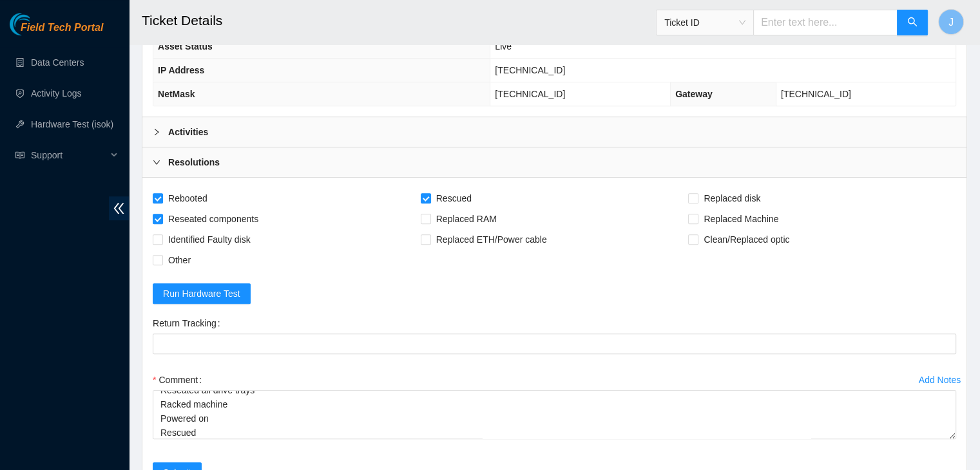
click at [385, 153] on div "Resolutions" at bounding box center [554, 163] width 824 height 30
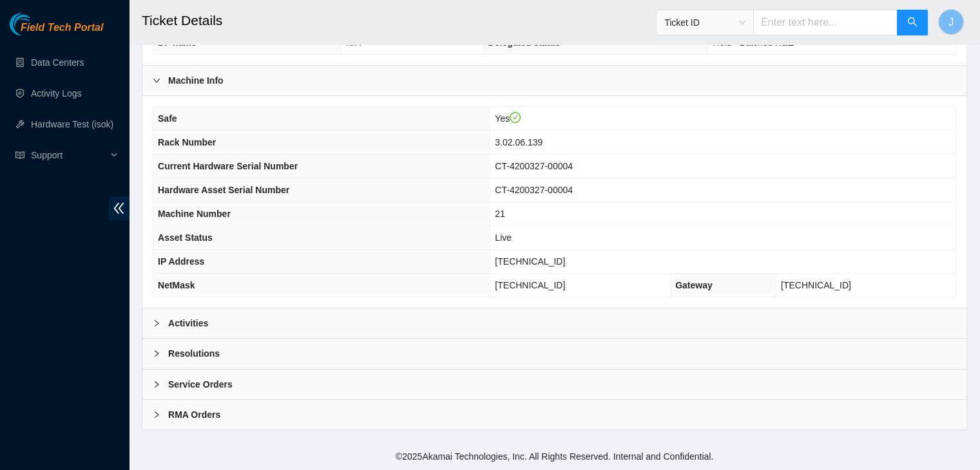
scroll to position [358, 0]
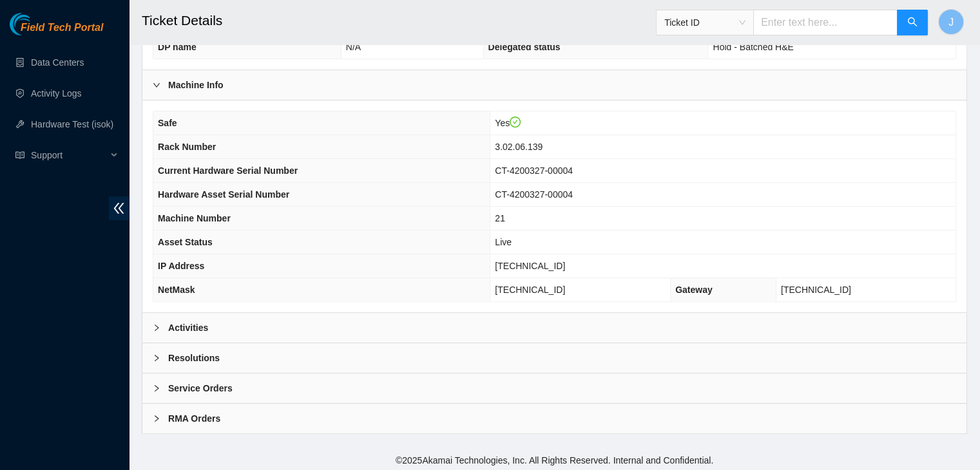
click at [304, 358] on div "Resolutions" at bounding box center [554, 358] width 824 height 30
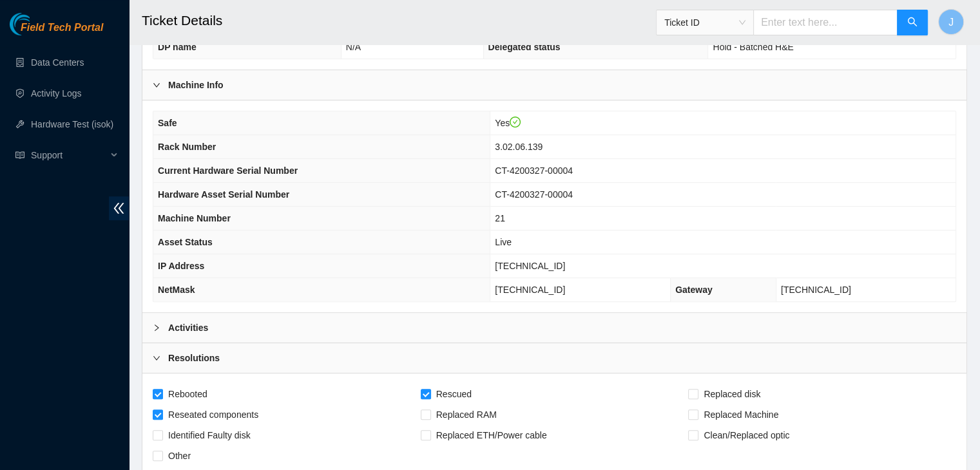
scroll to position [553, 0]
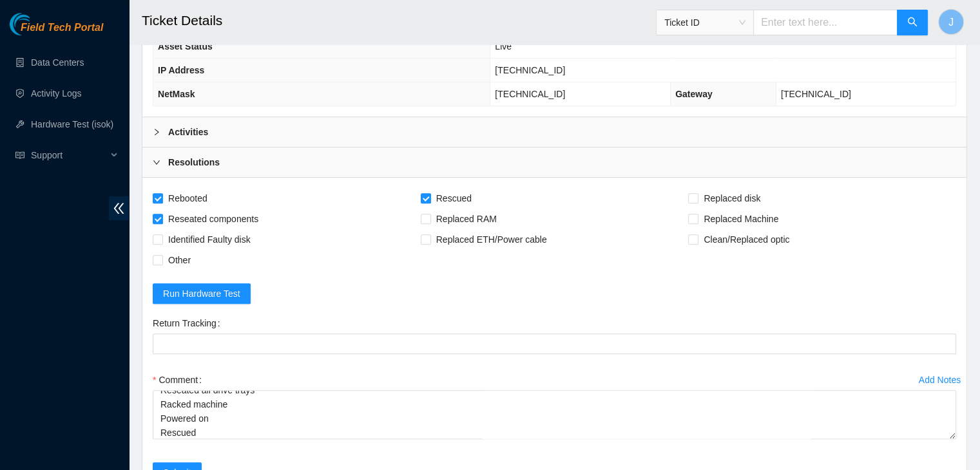
click at [282, 128] on div "Activities" at bounding box center [554, 132] width 824 height 30
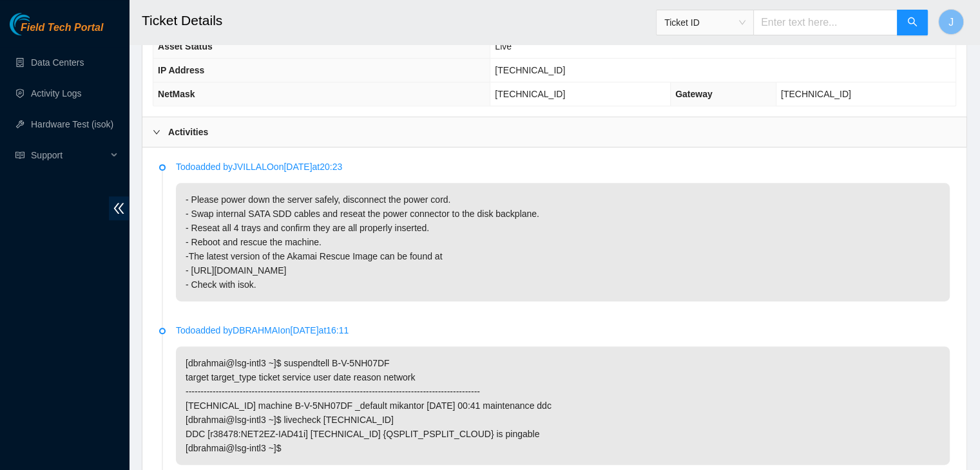
click at [282, 128] on div "Activities" at bounding box center [554, 132] width 824 height 30
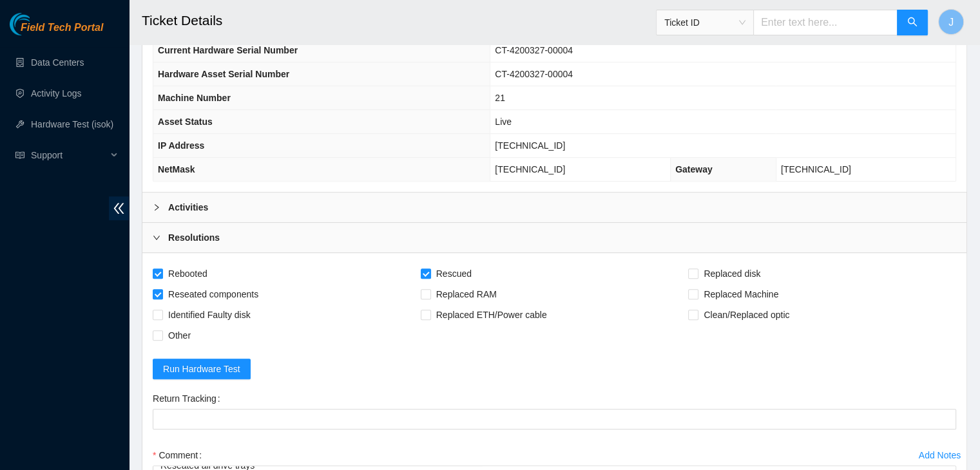
scroll to position [378, 0]
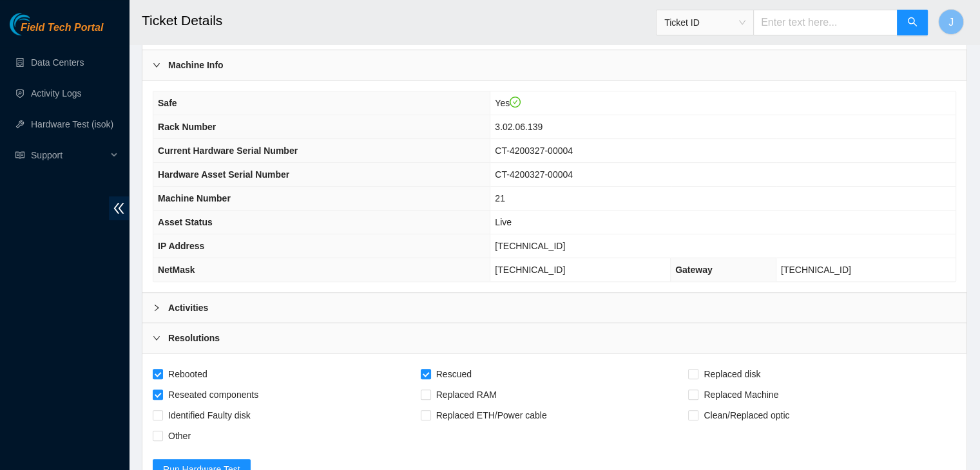
click at [565, 241] on span "23.61.198.106" at bounding box center [530, 246] width 70 height 10
copy span "23.61.198.106"
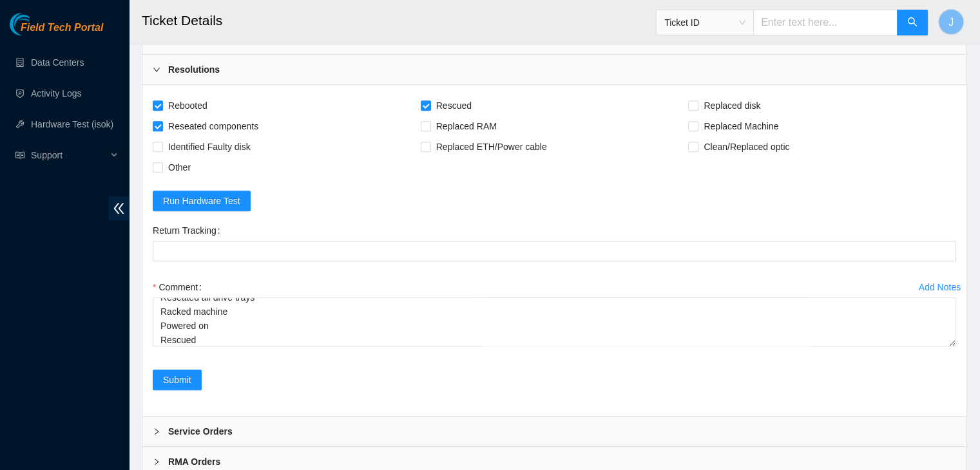
scroll to position [689, 0]
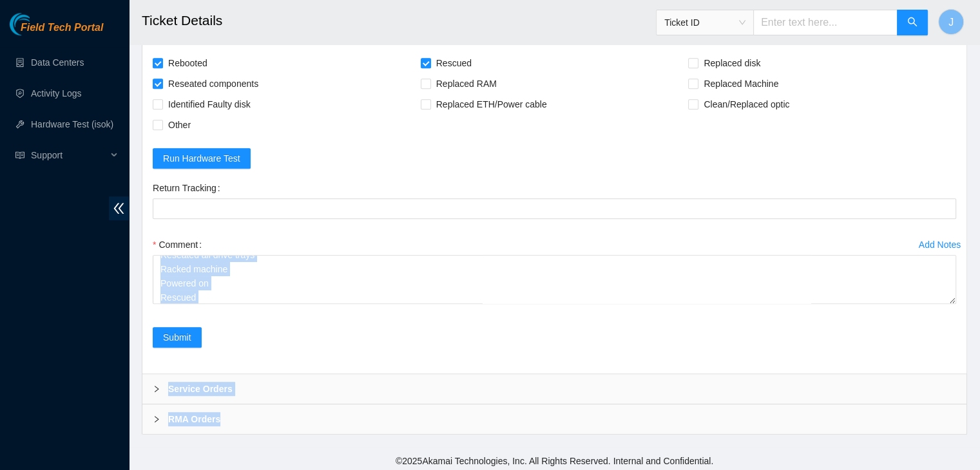
drag, startPoint x: 954, startPoint y: 300, endPoint x: 967, endPoint y: 434, distance: 134.7
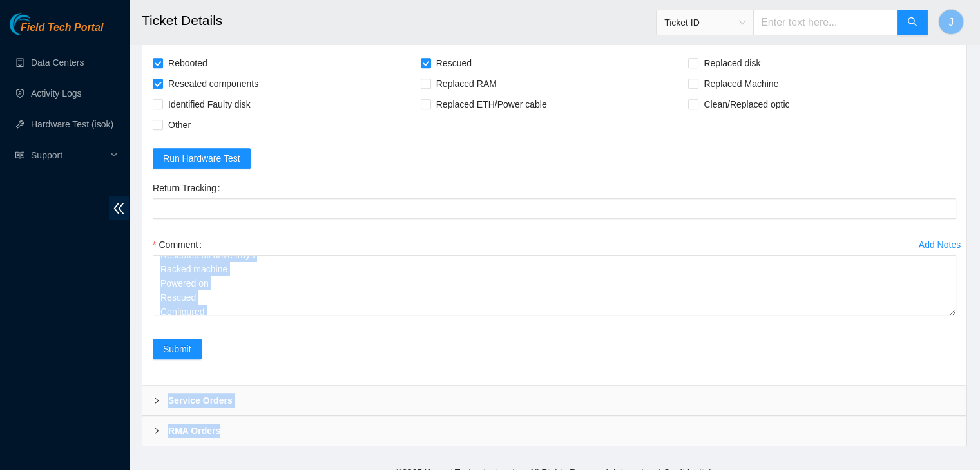
scroll to position [0, 0]
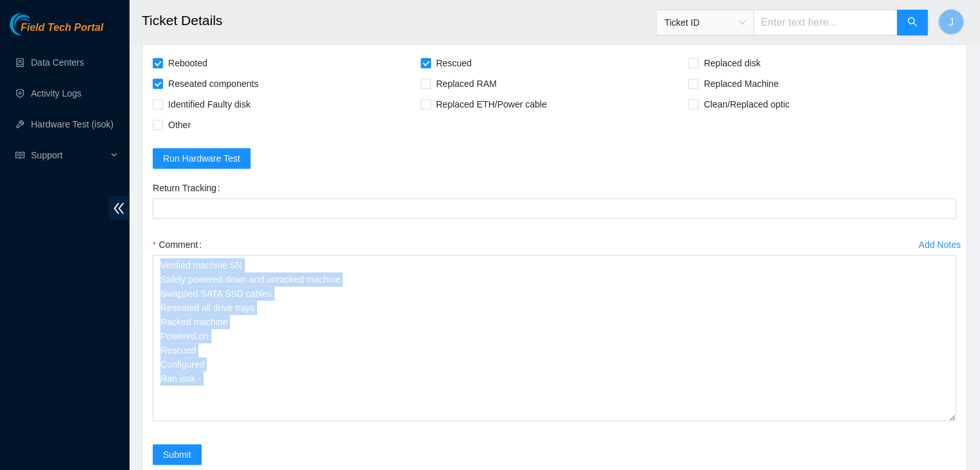
drag, startPoint x: 952, startPoint y: 294, endPoint x: 964, endPoint y: 448, distance: 154.5
click at [964, 448] on div "Rebooted Rescued Replaced disk Reseated components Replaced RAM Replaced Machin…" at bounding box center [554, 267] width 824 height 448
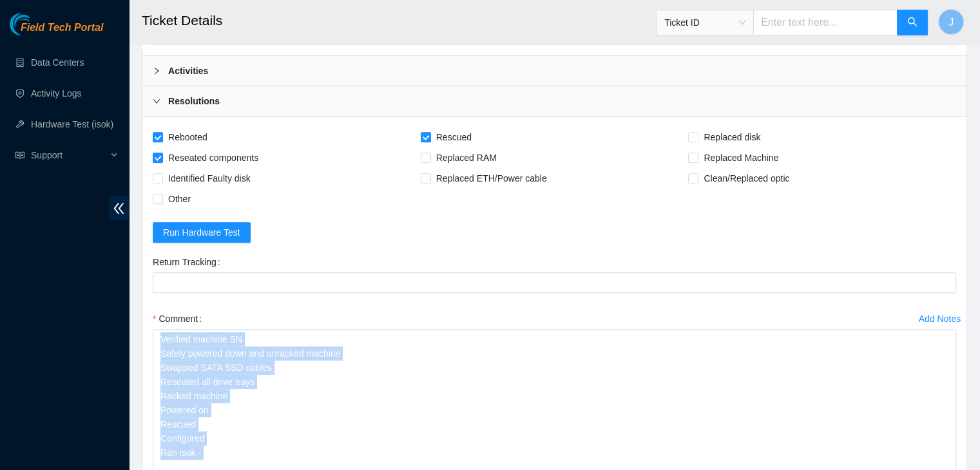
scroll to position [820, 0]
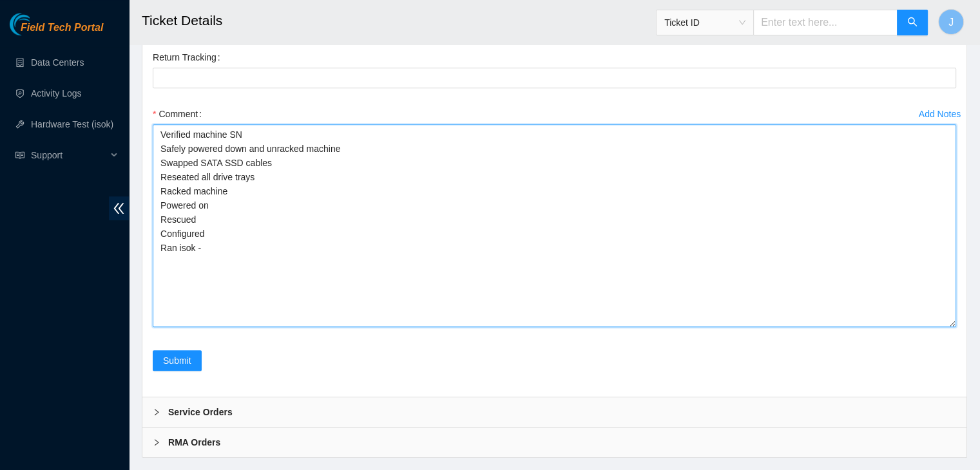
click at [497, 233] on textarea "Verified machine SN Safely powered down and unracked machine Swapped SATA SSD c…" at bounding box center [554, 225] width 803 height 203
click at [479, 252] on textarea "Verified machine SN Safely powered down and unracked machine Swapped SATA SSD c…" at bounding box center [554, 225] width 803 height 203
paste textarea "323365 17-08-2025 03:29:58 23.61.198.106 COMPLETE Result Detail Message Ticket …"
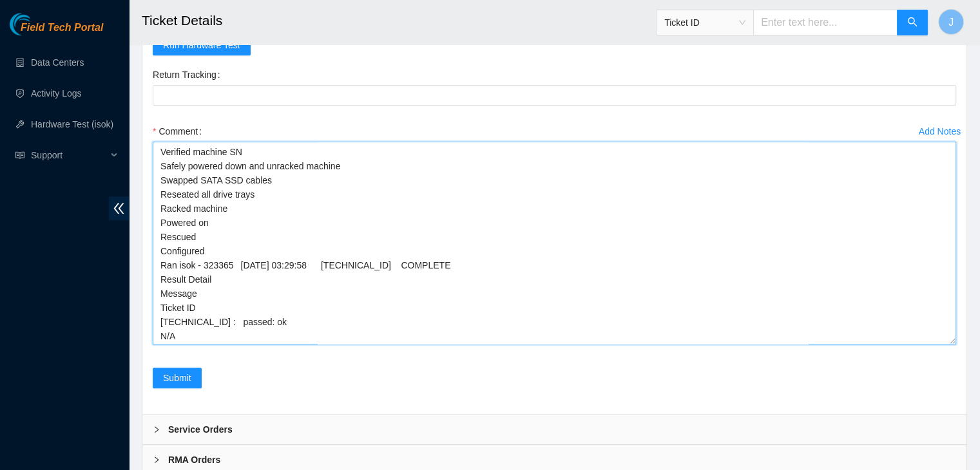
scroll to position [843, 0]
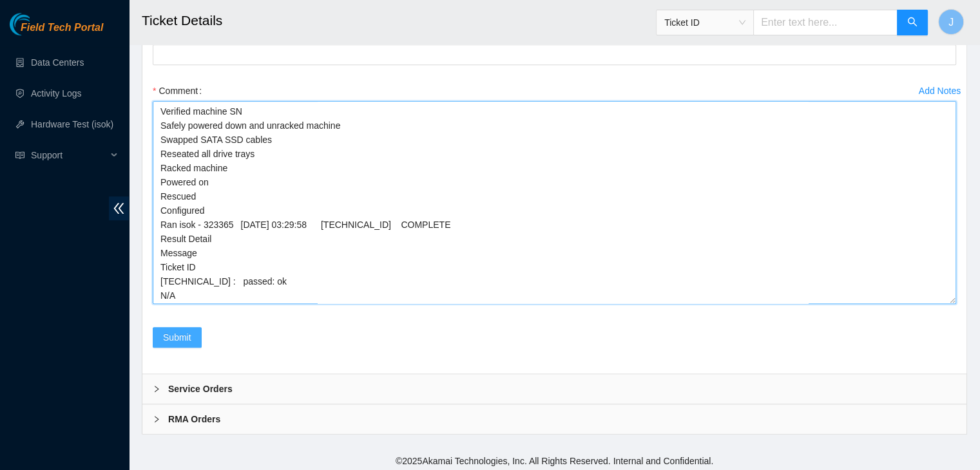
type textarea "Verified machine SN Safely powered down and unracked machine Swapped SATA SSD c…"
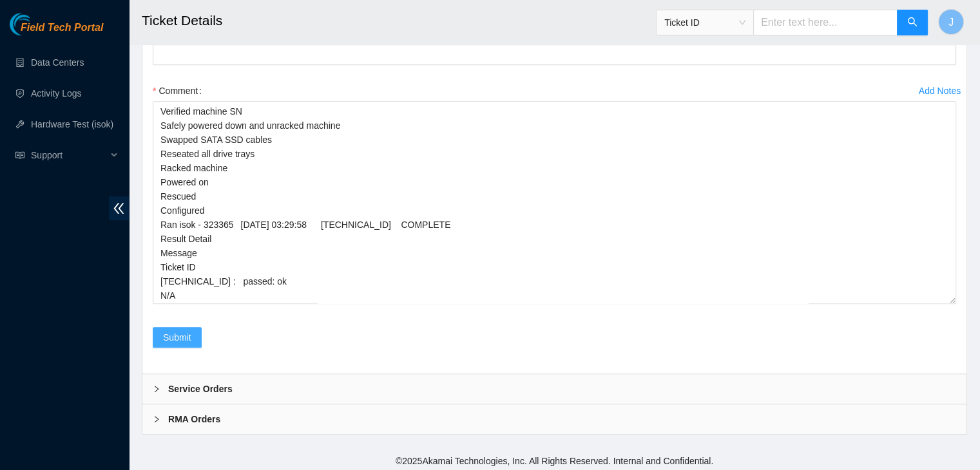
click at [185, 331] on span "Submit" at bounding box center [177, 338] width 28 height 14
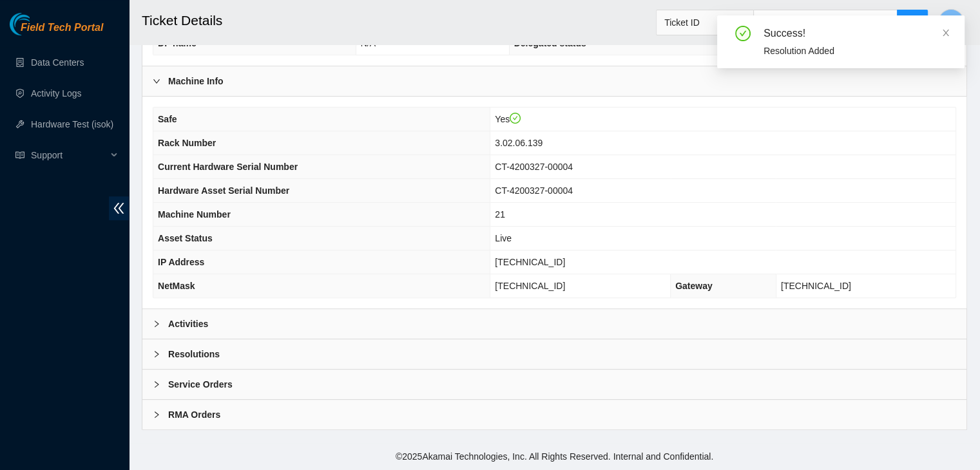
scroll to position [358, 0]
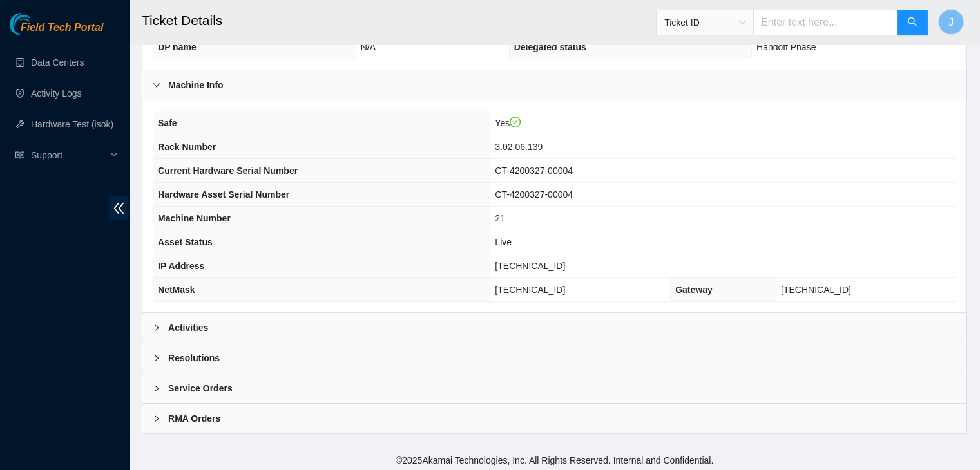
click at [394, 332] on div "Activities" at bounding box center [554, 328] width 824 height 30
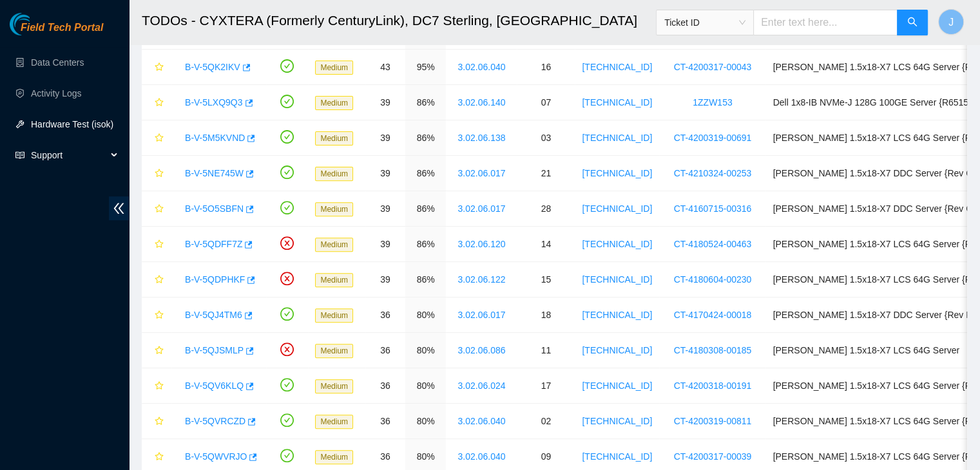
scroll to position [197, 0]
click at [77, 57] on link "Data Centers" at bounding box center [57, 62] width 53 height 10
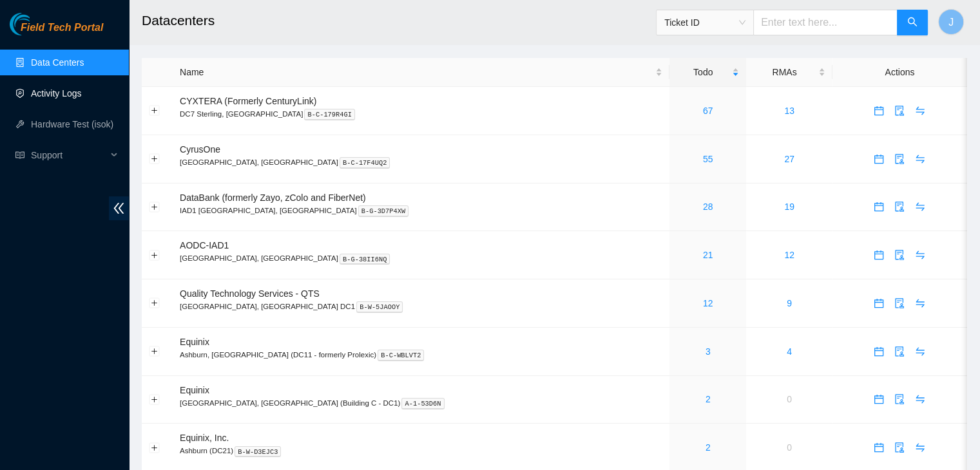
click at [51, 95] on link "Activity Logs" at bounding box center [56, 93] width 51 height 10
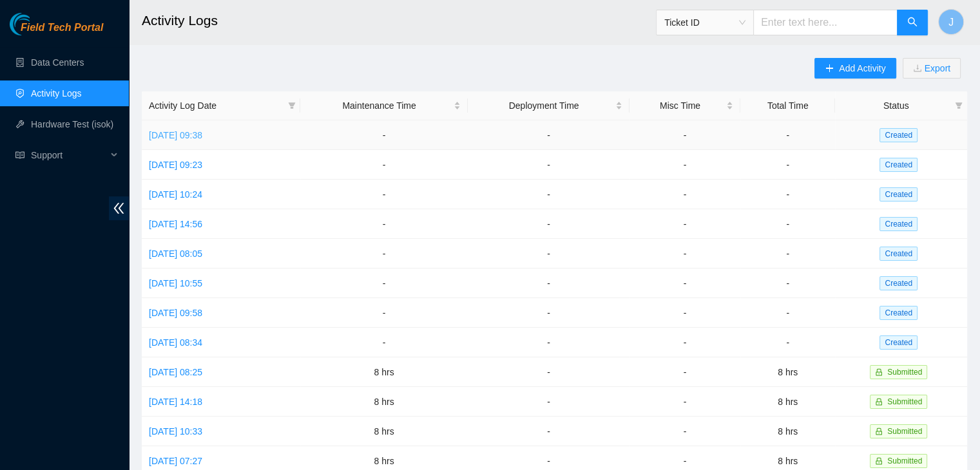
click at [202, 139] on link "[DATE] 09:38" at bounding box center [175, 135] width 53 height 10
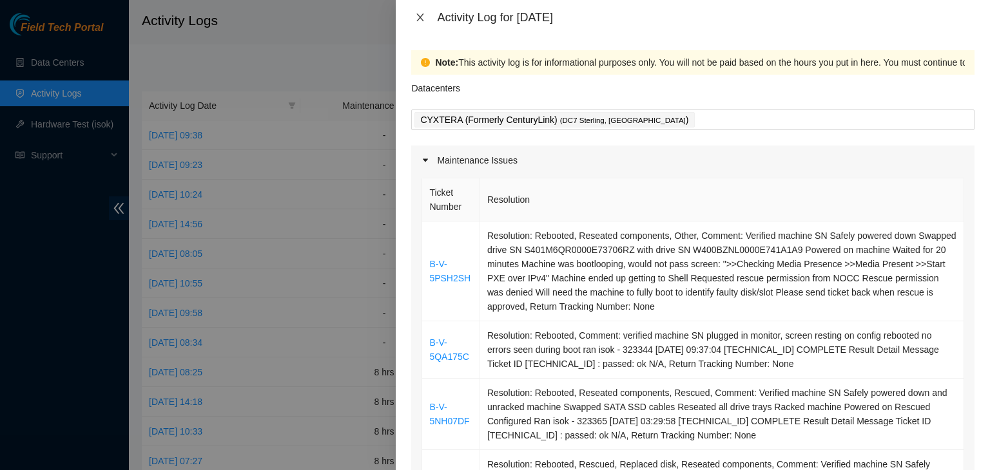
click at [425, 19] on button "Close" at bounding box center [420, 18] width 18 height 12
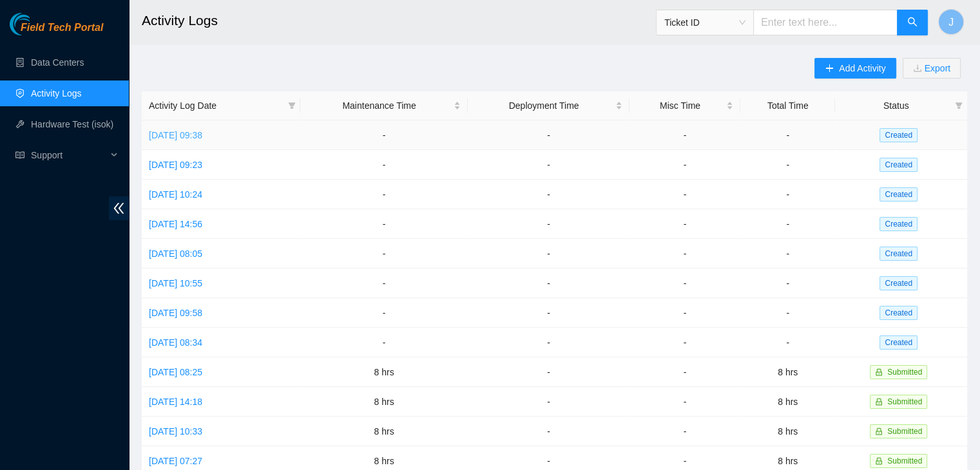
click at [202, 136] on link "[DATE] 09:38" at bounding box center [175, 135] width 53 height 10
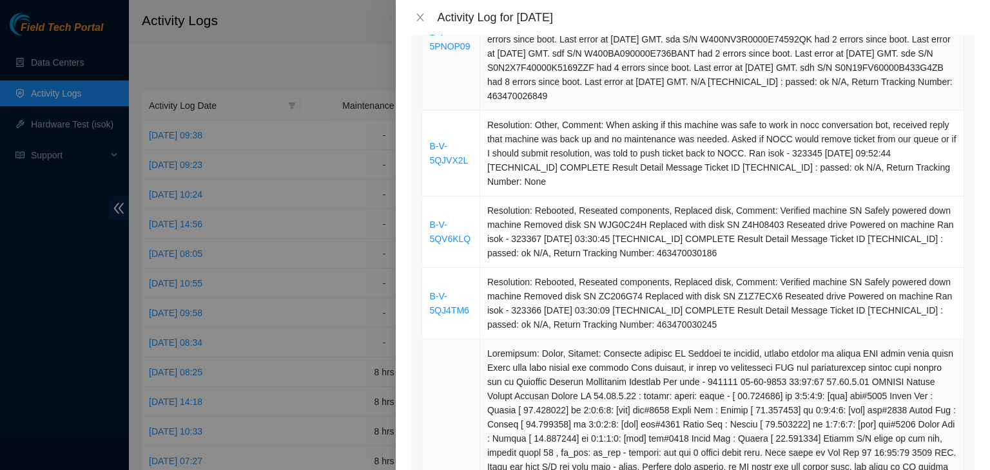
scroll to position [477, 0]
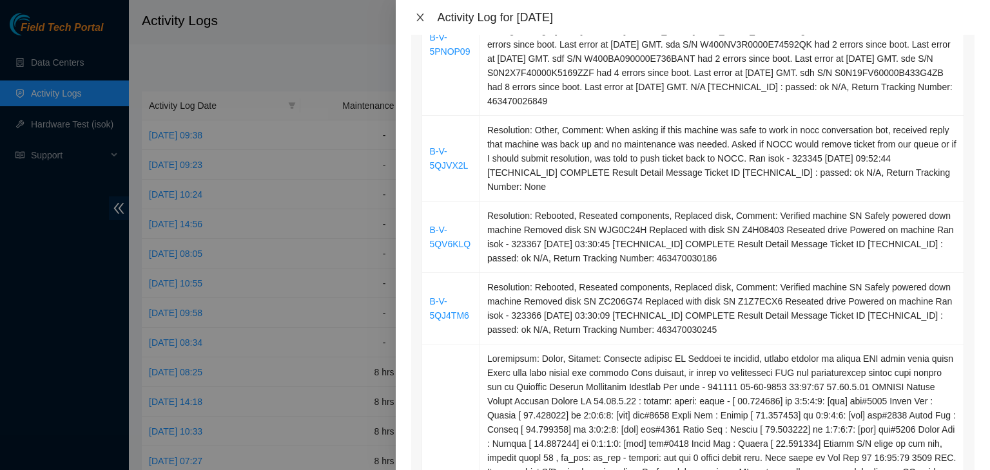
click at [420, 14] on icon "close" at bounding box center [420, 17] width 10 height 10
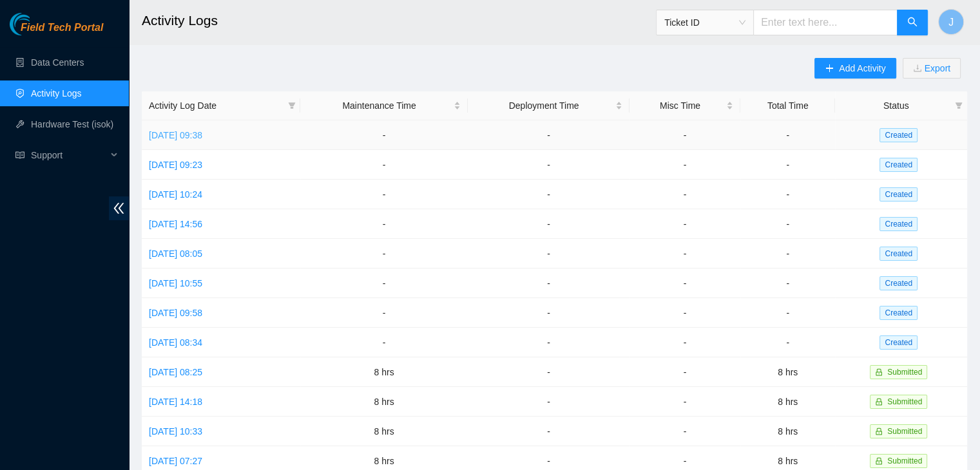
click at [202, 136] on link "[DATE] 09:38" at bounding box center [175, 135] width 53 height 10
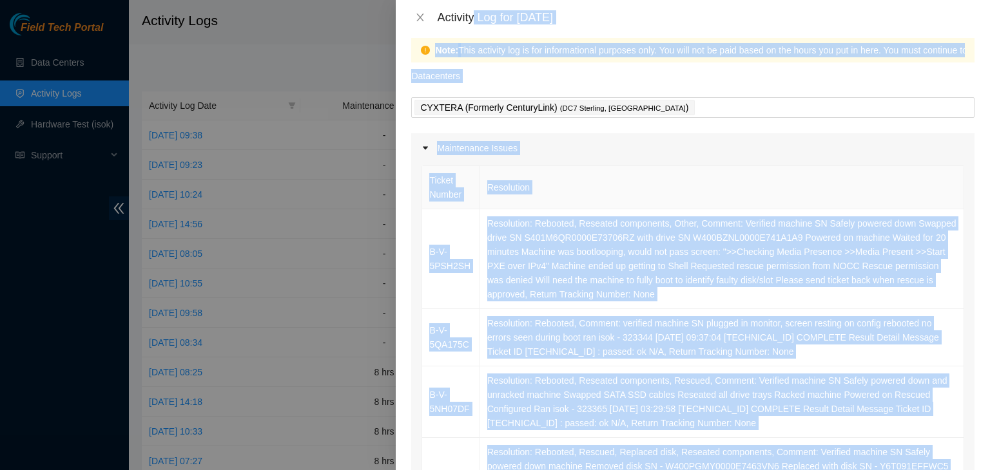
scroll to position [0, 0]
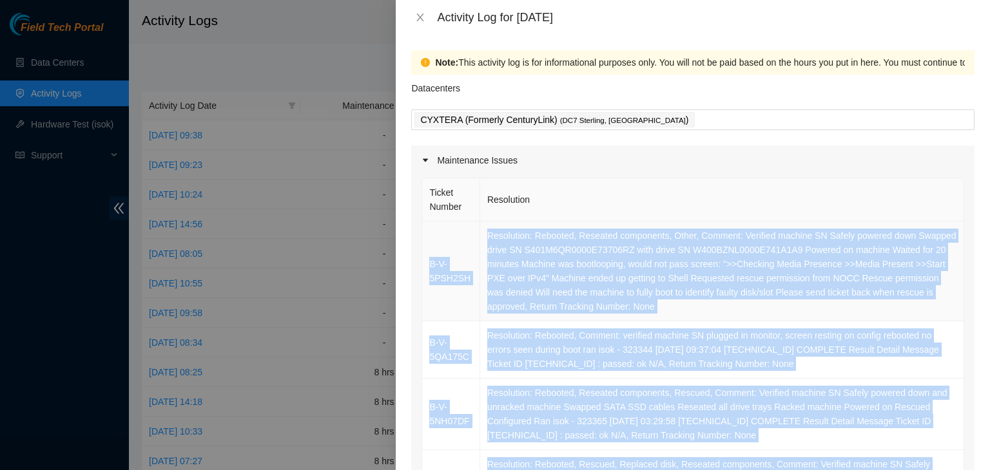
drag, startPoint x: 827, startPoint y: 387, endPoint x: 431, endPoint y: 236, distance: 423.6
copy tbody "B-V-5PSH2SH Resolution: Rebooted, Reseated components, Other, Comment: Verified…"
click at [638, 274] on td "Resolution: Rebooted, Reseated components, Other, Comment: Verified machine SN …" at bounding box center [722, 272] width 484 height 100
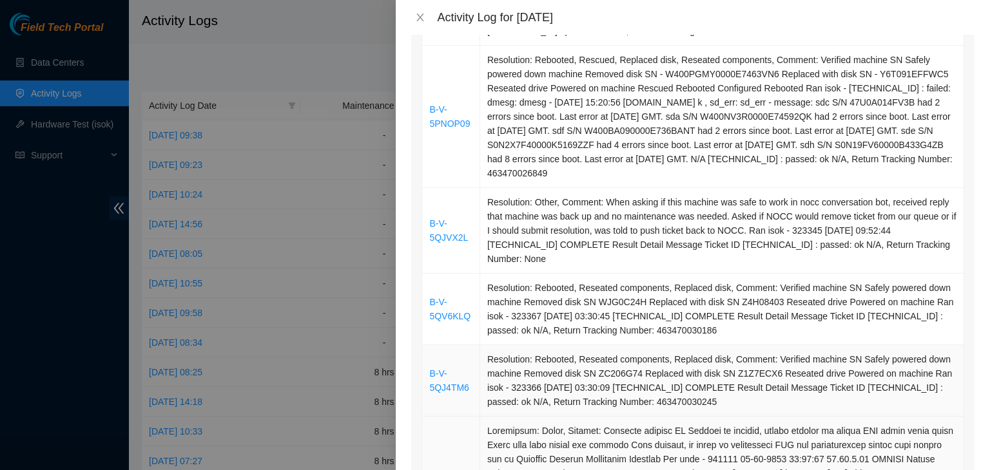
scroll to position [402, 0]
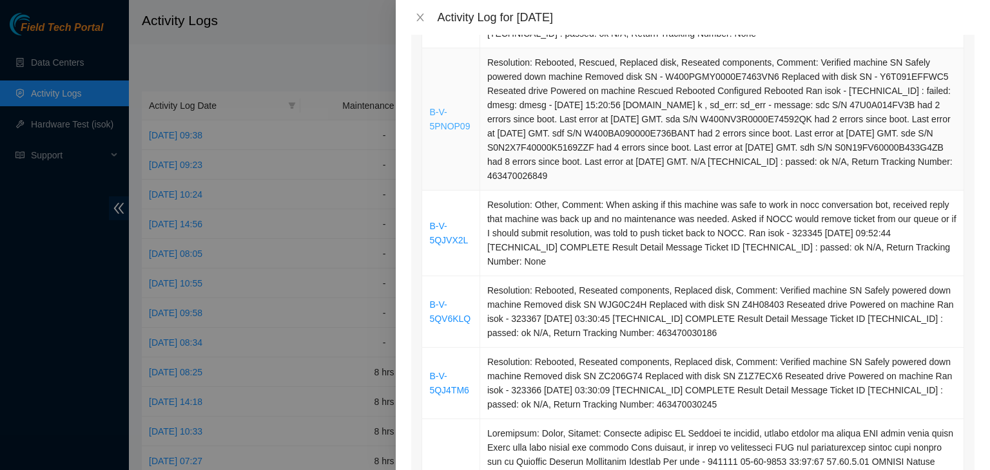
click at [447, 131] on link "B-V-5PNOP09" at bounding box center [449, 119] width 41 height 24
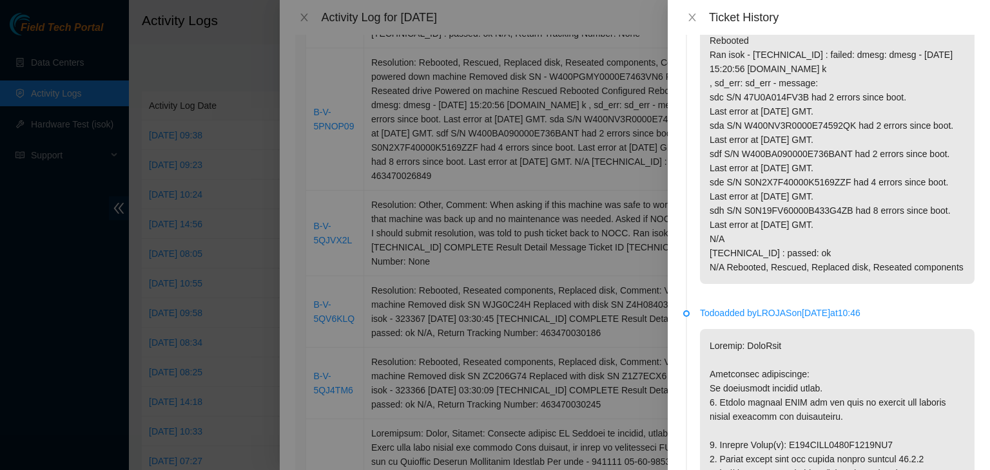
scroll to position [0, 0]
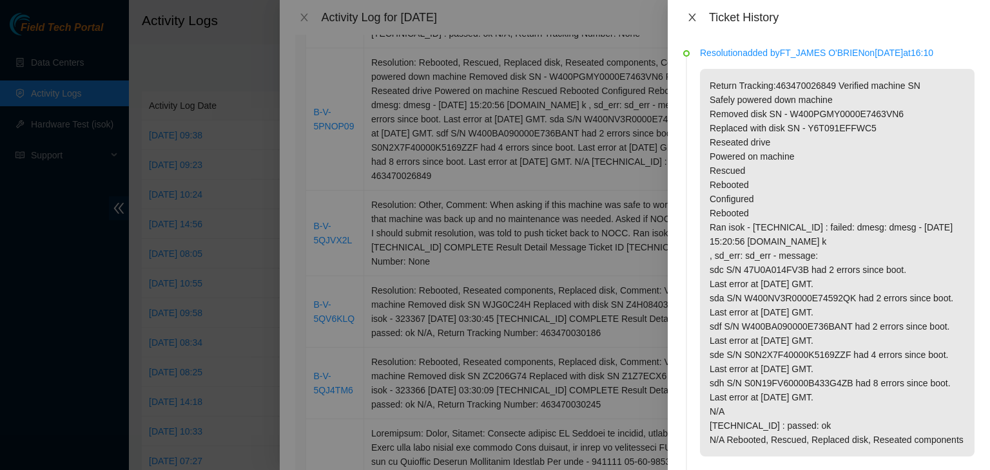
click at [698, 19] on button "Close" at bounding box center [692, 18] width 18 height 12
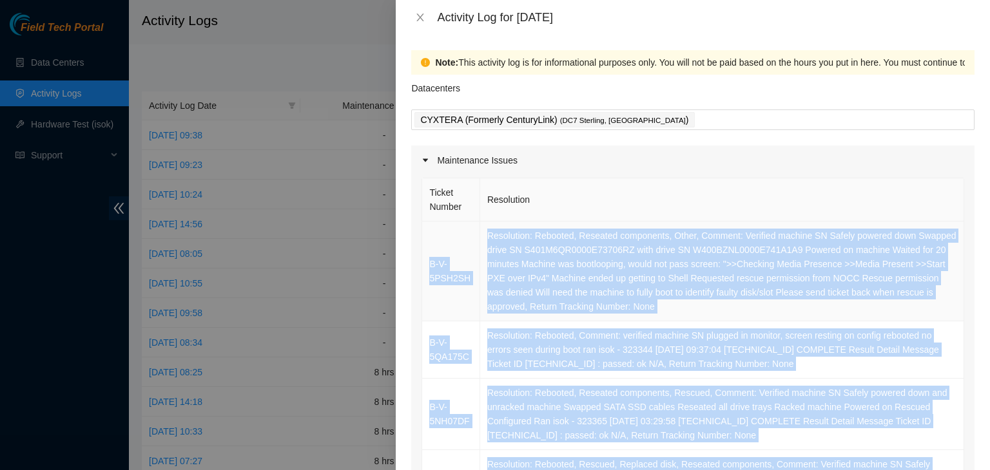
drag, startPoint x: 825, startPoint y: 204, endPoint x: 425, endPoint y: 236, distance: 400.7
copy tbody "B-V-5PSH2SH Resolution: Rebooted, Reseated components, Other, Comment: Verified…"
click at [425, 17] on button "Close" at bounding box center [420, 18] width 18 height 12
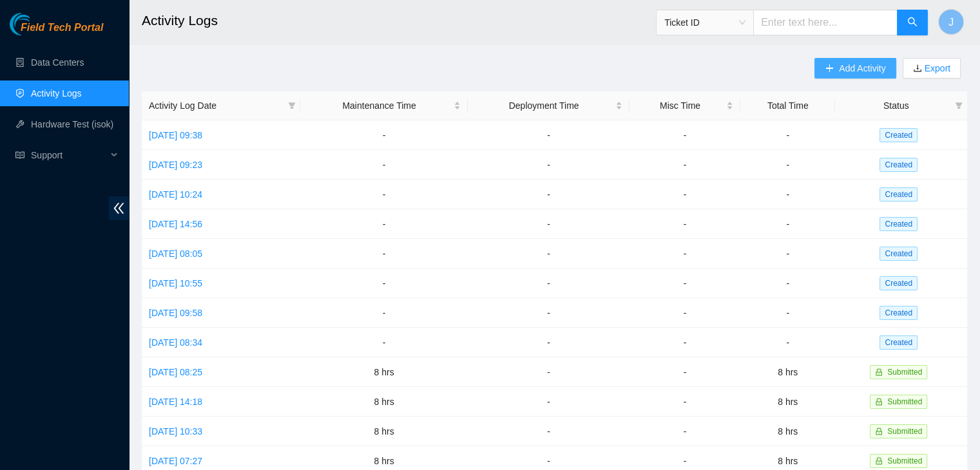
click at [840, 64] on span "Add Activity" at bounding box center [862, 68] width 46 height 14
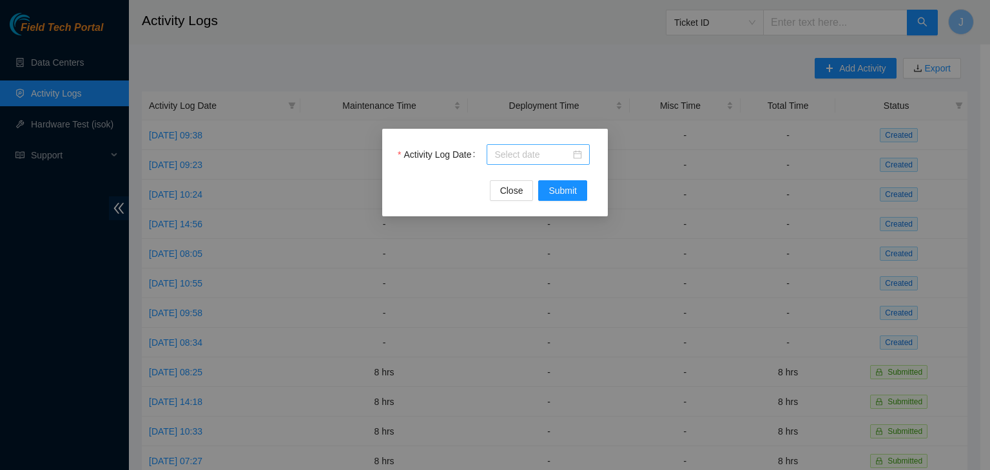
click at [521, 149] on input "Activity Log Date" at bounding box center [532, 155] width 76 height 14
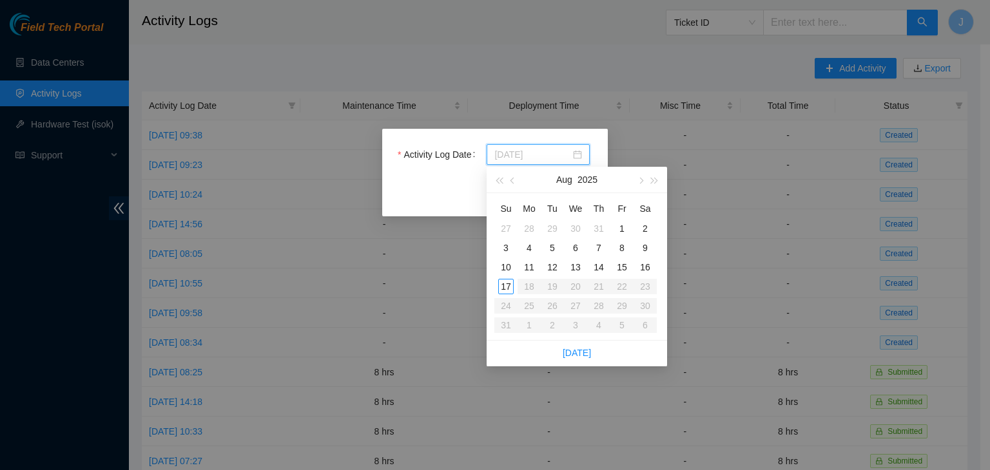
type input "[DATE]"
click at [507, 285] on div "17" at bounding box center [505, 286] width 15 height 15
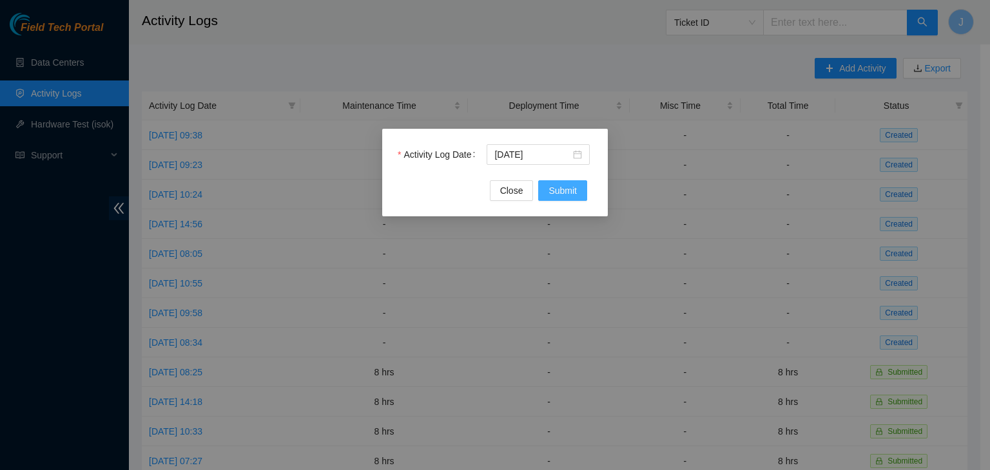
click at [564, 197] on span "Submit" at bounding box center [562, 191] width 28 height 14
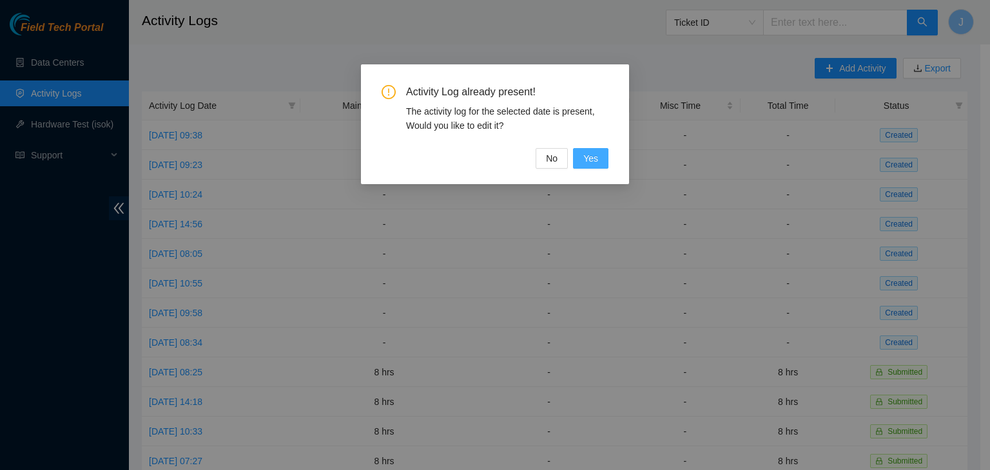
click at [594, 155] on span "Yes" at bounding box center [590, 158] width 15 height 14
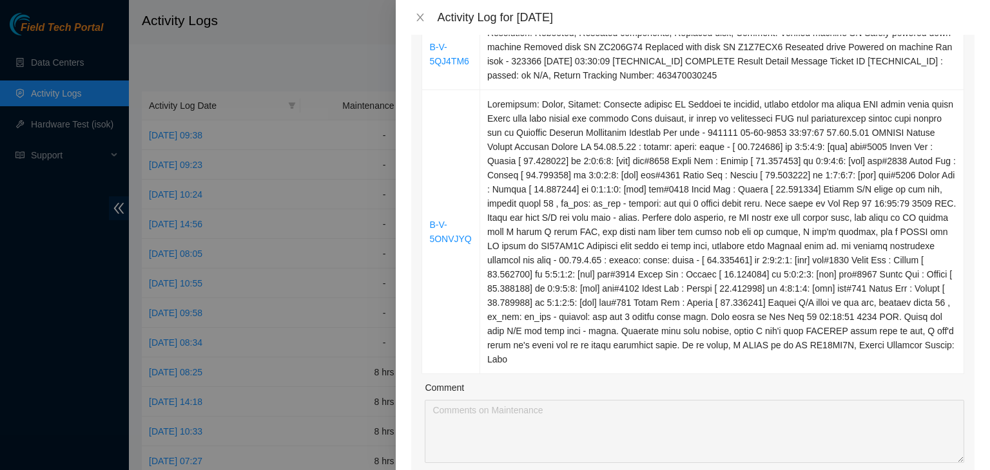
scroll to position [928, 0]
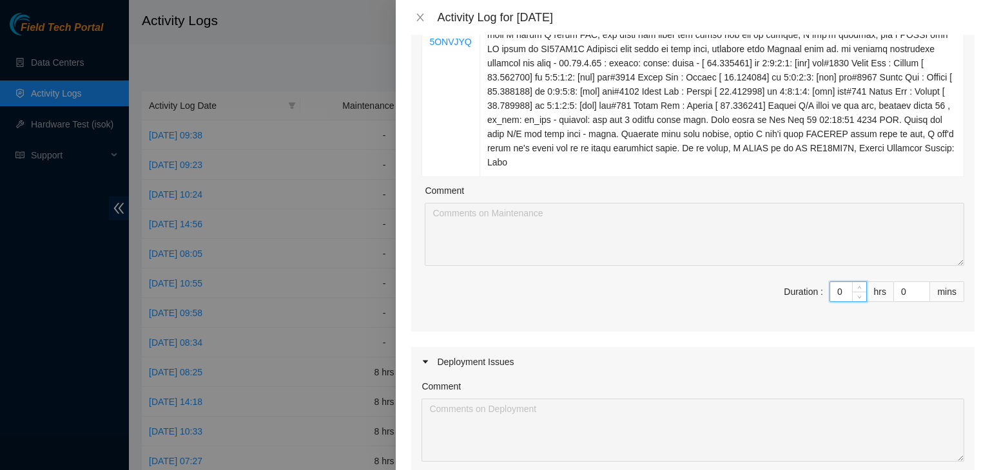
click at [832, 296] on input "0" at bounding box center [848, 291] width 36 height 19
type input "8"
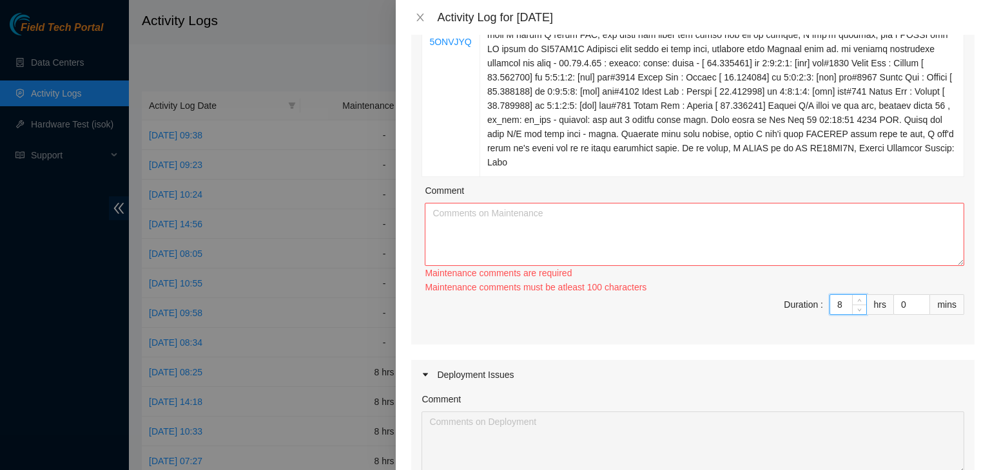
type input "8"
click at [733, 224] on textarea "Comment" at bounding box center [694, 234] width 539 height 63
paste textarea "B-V-5PSH2SH Resolution: Rebooted, Reseated components, Other, Comment: Verified…"
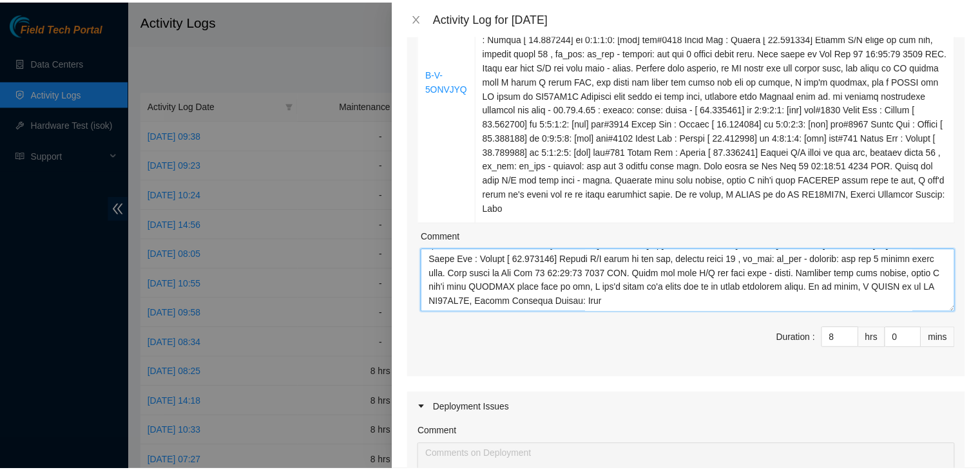
scroll to position [1318, 0]
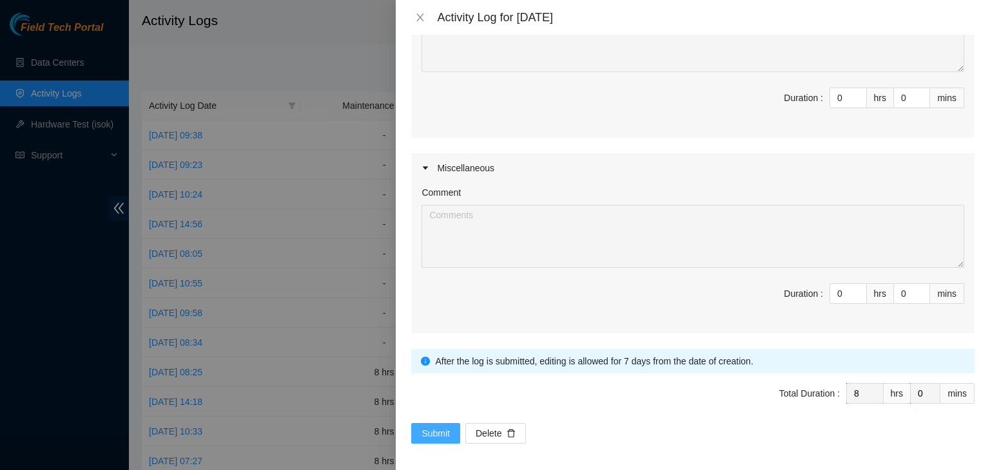
type textarea "B-V-5PSH2SH Resolution: Rebooted, Reseated components, Other, Comment: Verified…"
click at [441, 427] on span "Submit" at bounding box center [435, 434] width 28 height 14
